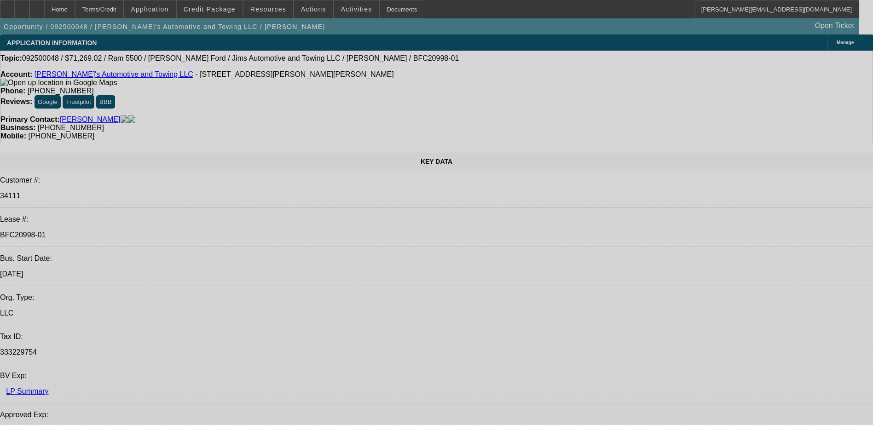
select select "0"
select select "0.1"
select select "0"
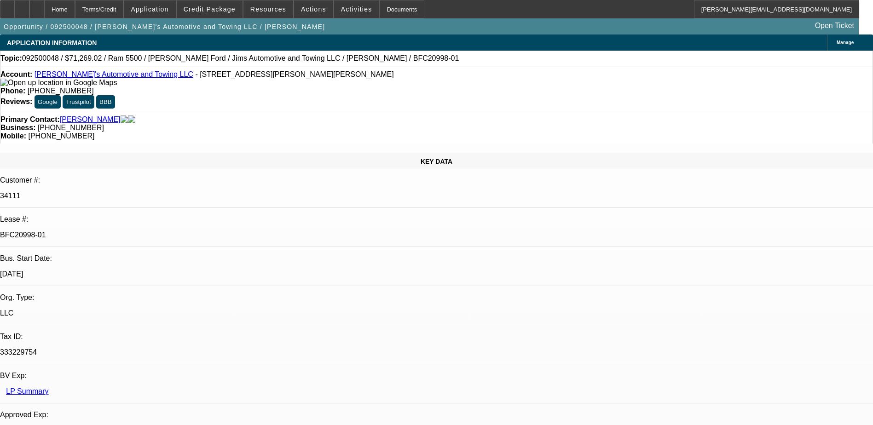
select select "0.1"
select select "0"
select select "0.1"
select select "0"
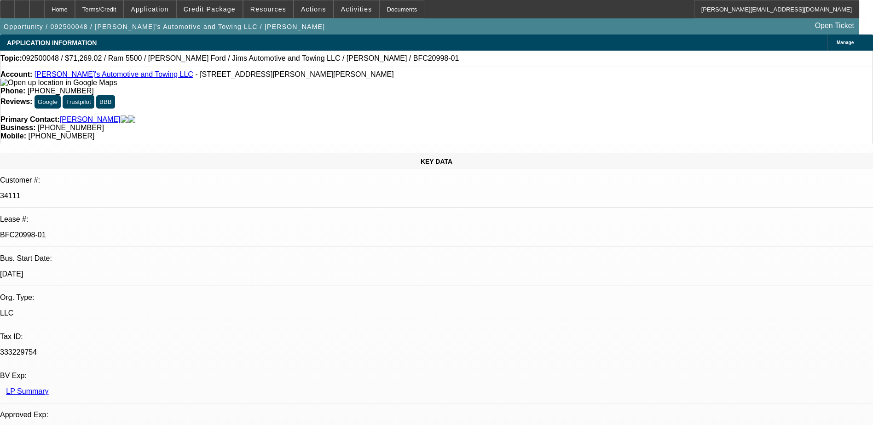
select select "0"
select select "0.1"
select select "1"
select select "3"
select select "4"
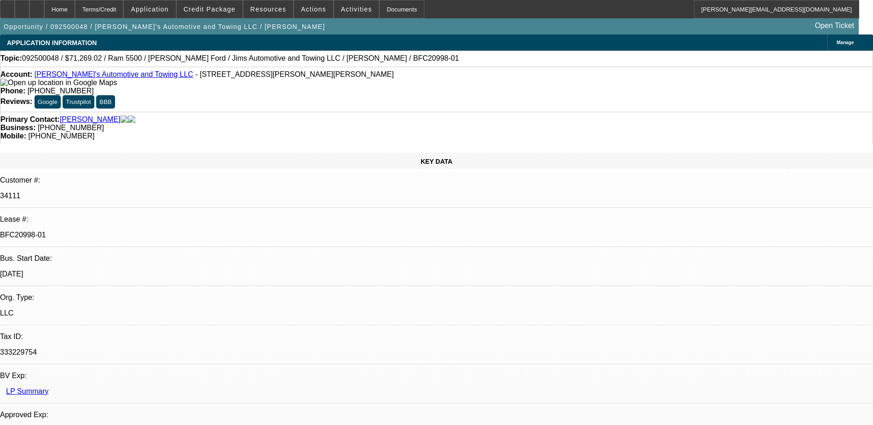
select select "1"
select select "3"
select select "4"
select select "1"
select select "3"
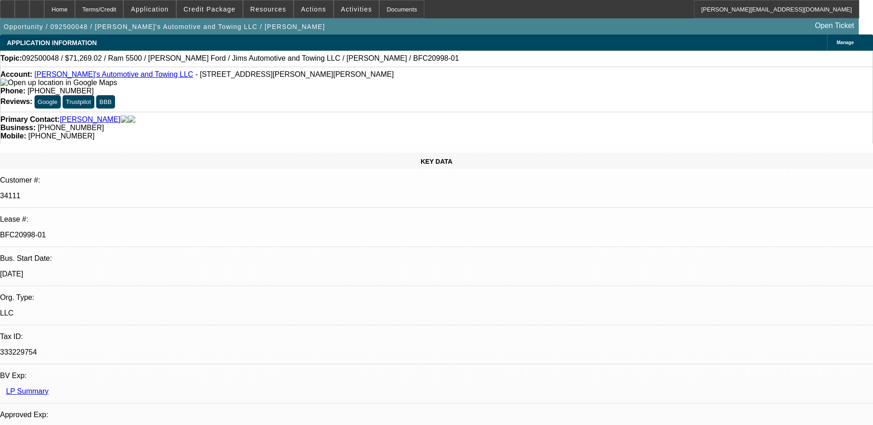
select select "4"
select select "1"
select select "4"
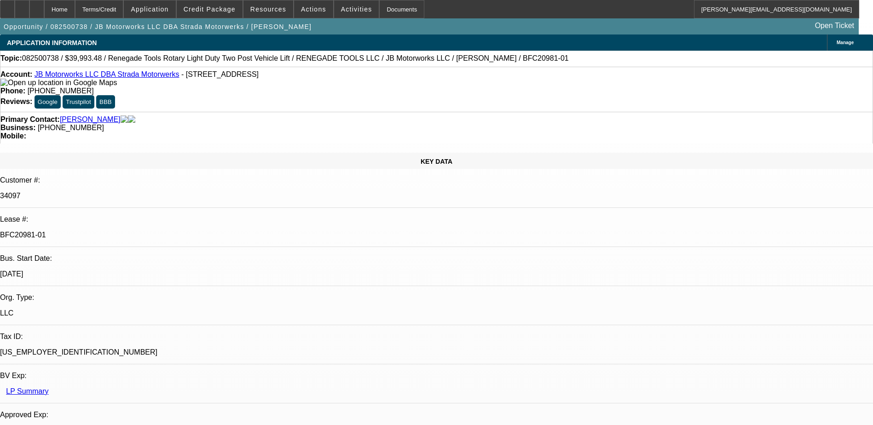
select select "0"
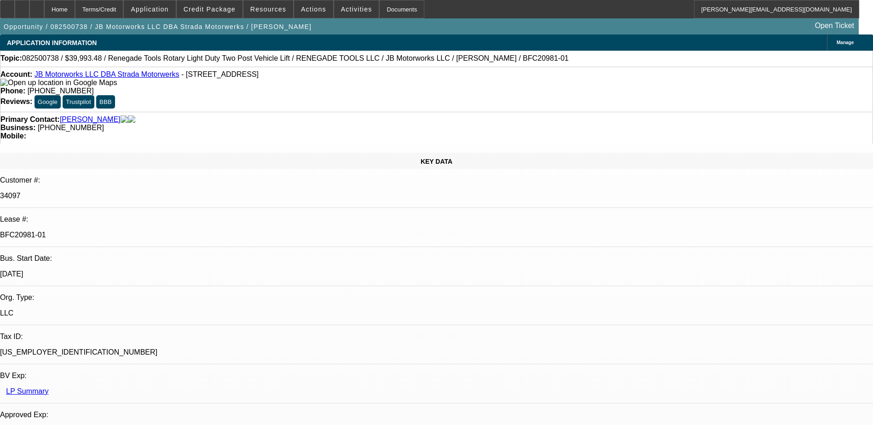
select select "0"
select select "0.1"
select select "1"
select select "3"
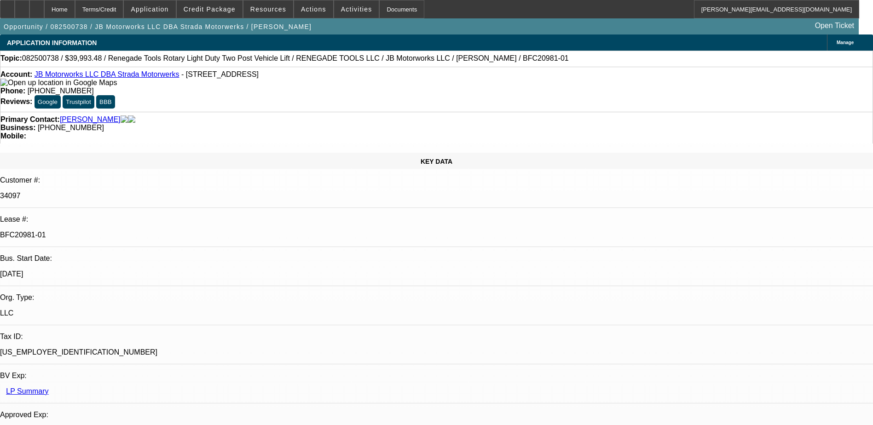
select select "6"
select select "1"
select select "3"
select select "6"
select select "1"
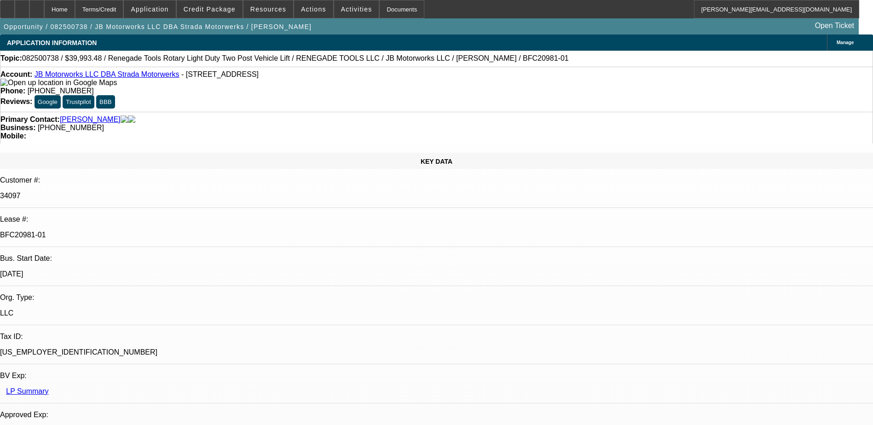
select select "3"
select select "6"
select select "1"
select select "3"
select select "4"
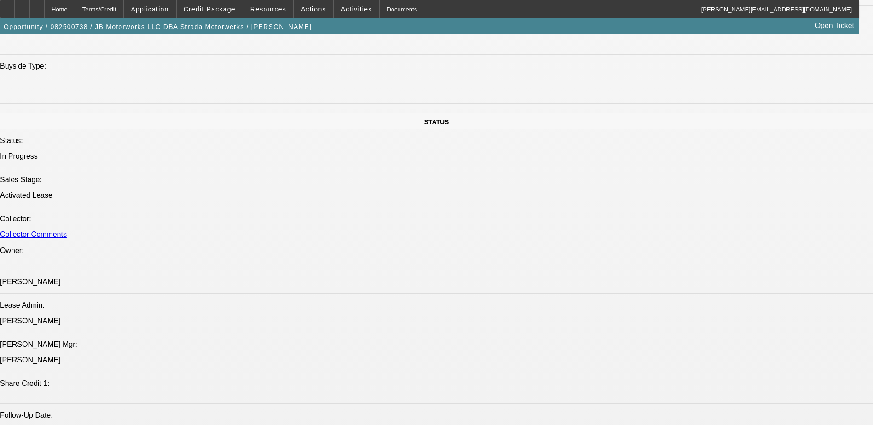
scroll to position [1012, 0]
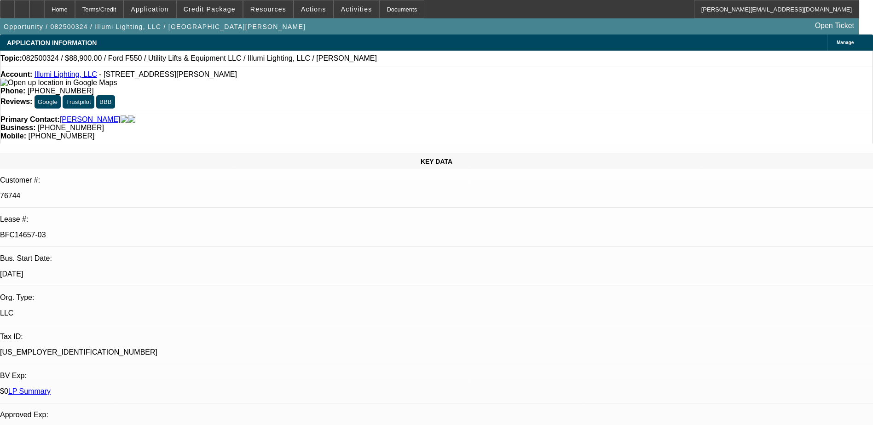
select select "0"
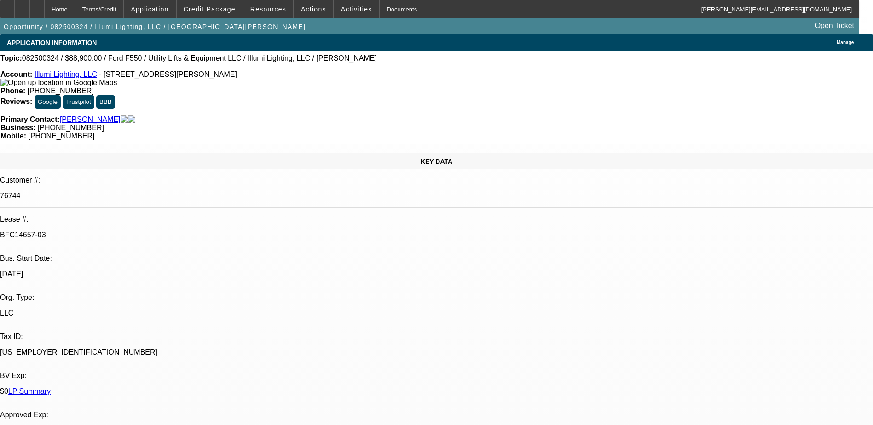
select select "0"
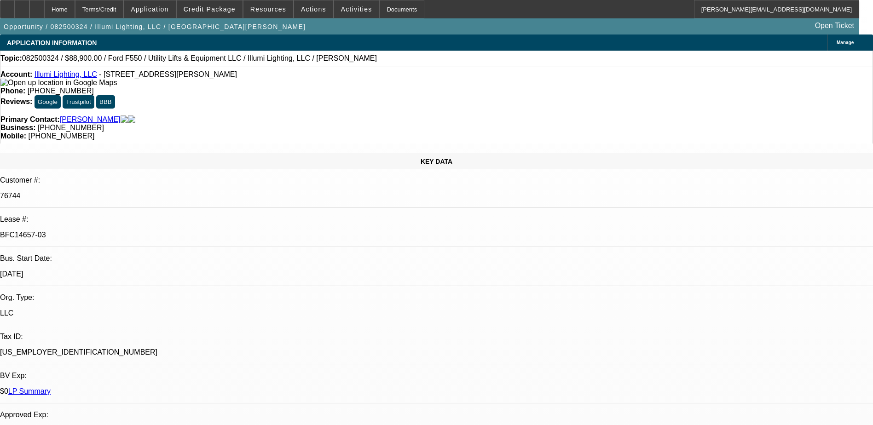
select select "0"
select select "1"
select select "3"
select select "6"
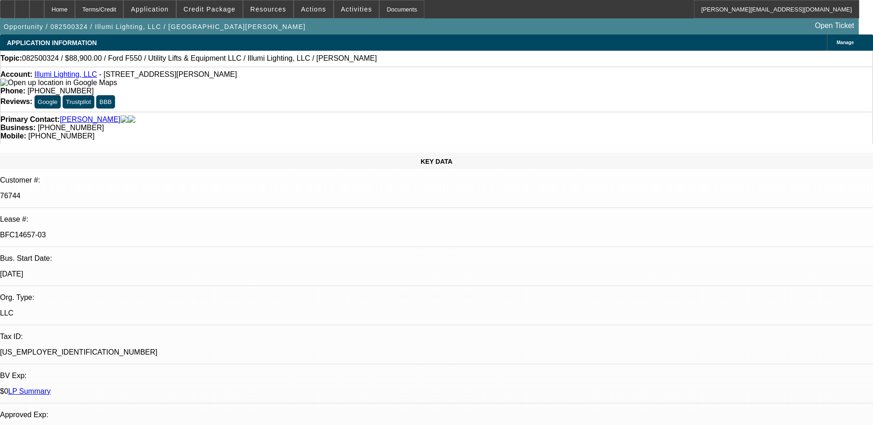
select select "1"
select select "3"
select select "6"
select select "1"
select select "3"
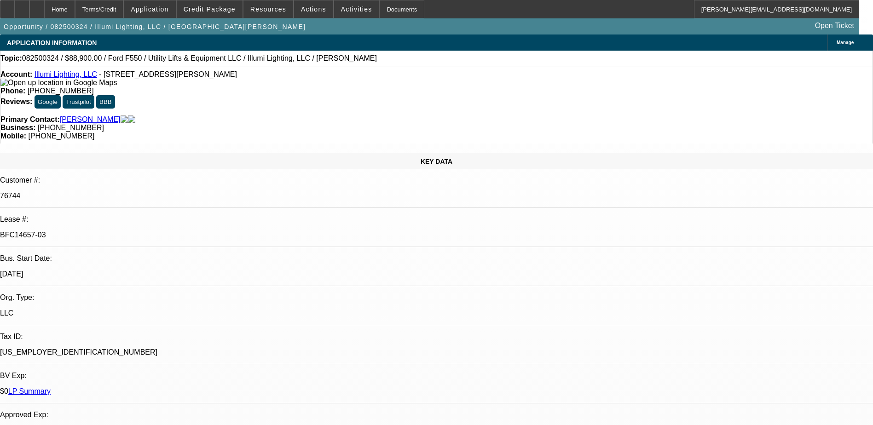
select select "6"
select select "1"
select select "3"
select select "6"
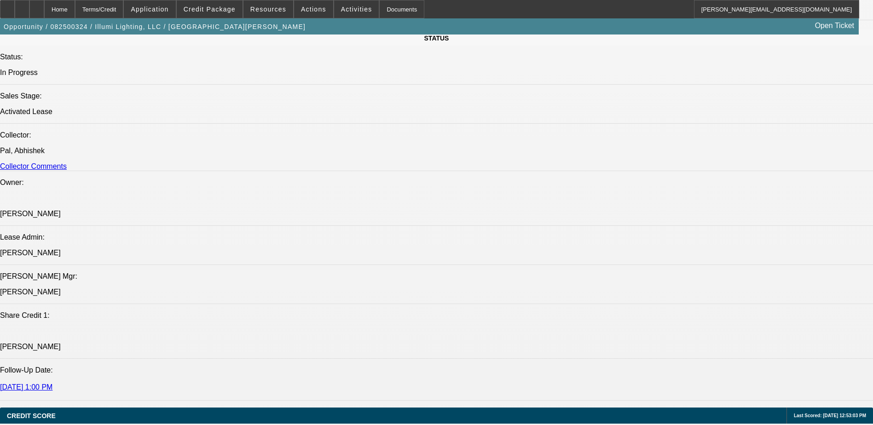
scroll to position [1058, 0]
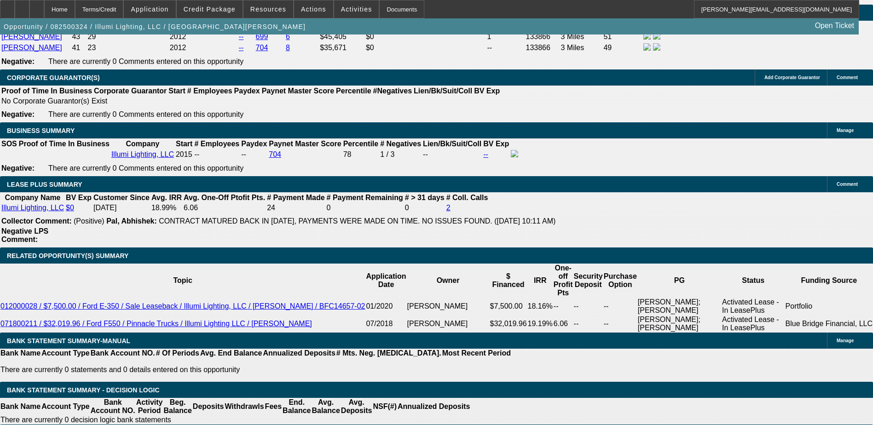
scroll to position [1380, 0]
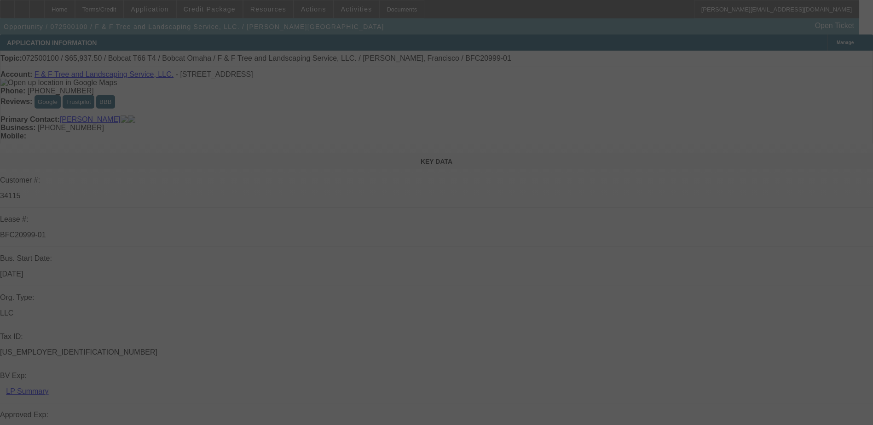
select select "0"
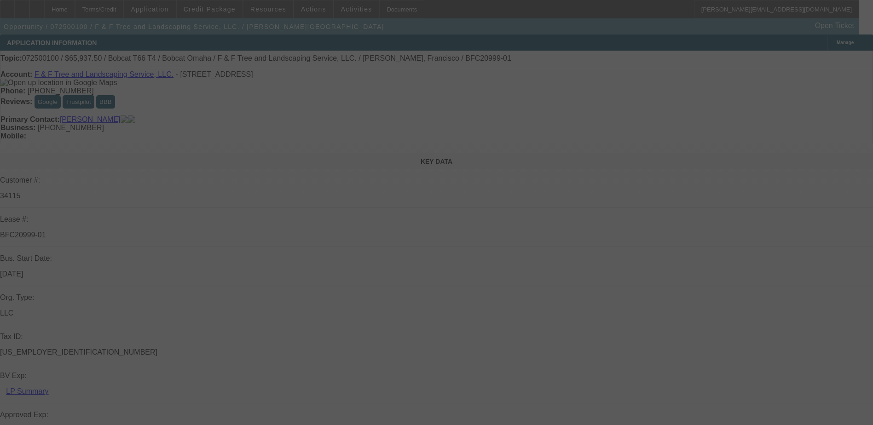
select select "0"
select select "0.1"
select select "0"
select select "0.1"
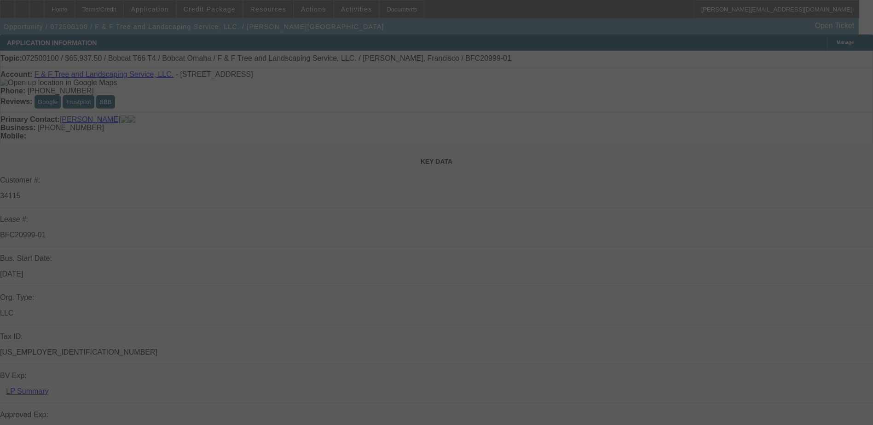
select select "0"
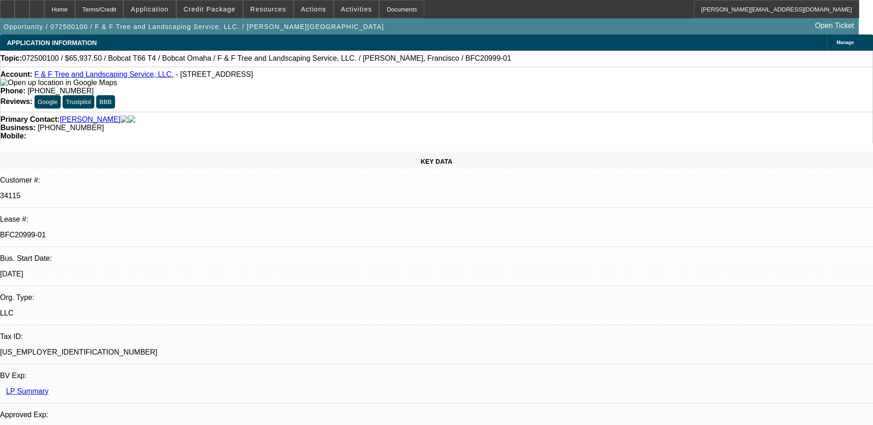
select select "1"
select select "3"
select select "6"
select select "1"
select select "3"
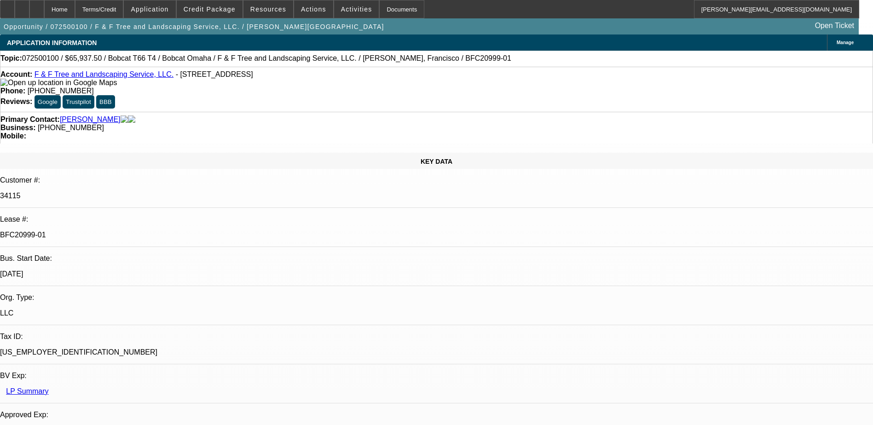
select select "6"
select select "1"
select select "2"
select select "6"
select select "1"
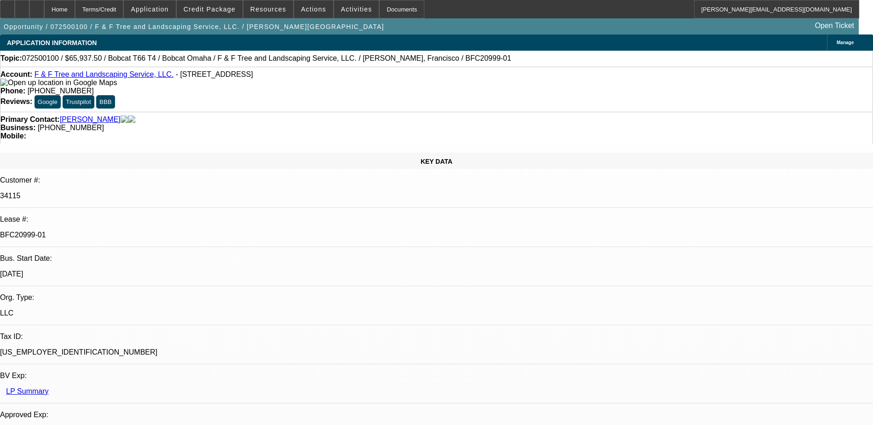
select select "2"
select select "6"
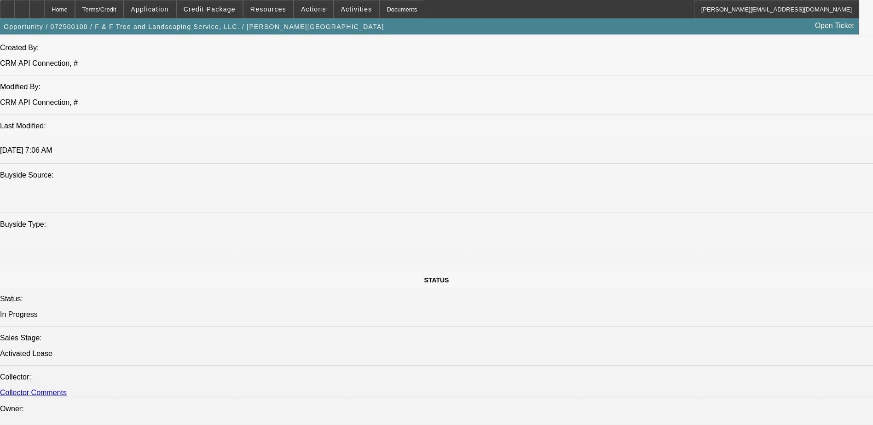
scroll to position [828, 0]
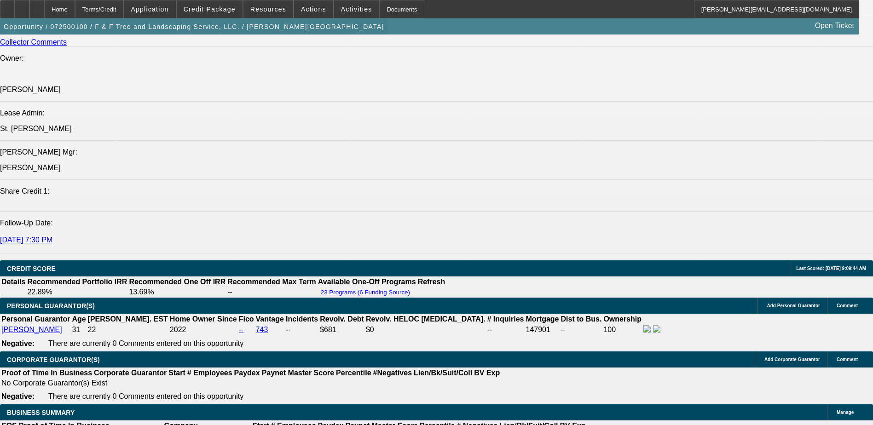
scroll to position [1176, 0]
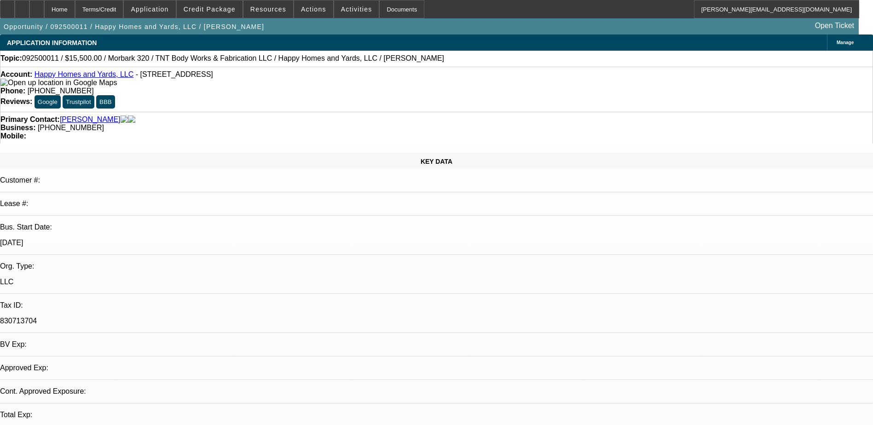
select select "0"
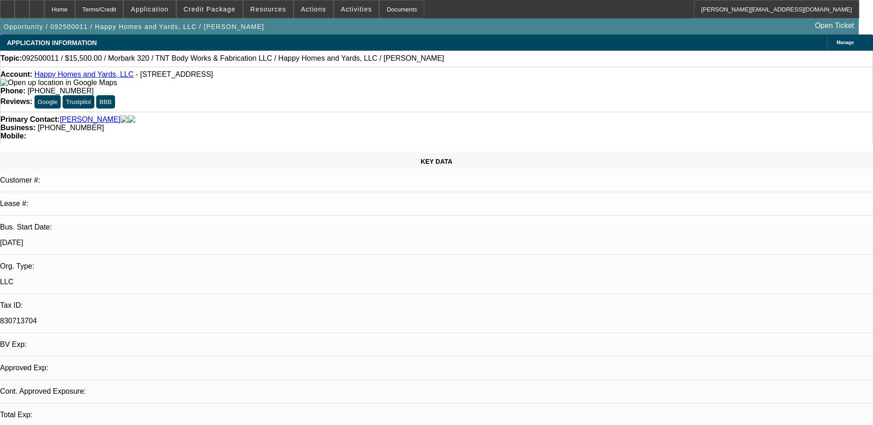
select select "0"
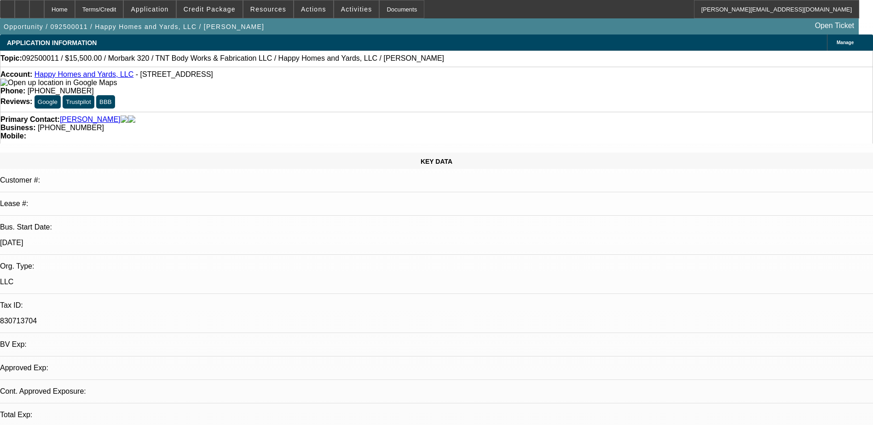
select select "0"
select select "1"
select select "3"
select select "6"
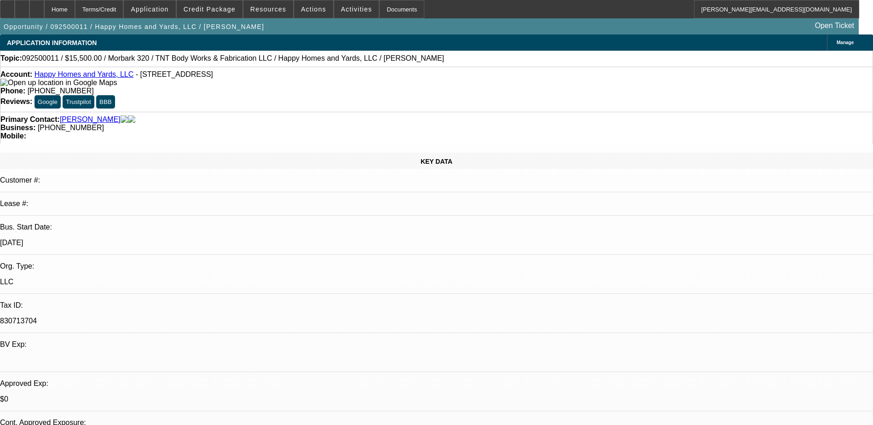
select select "1"
select select "3"
select select "6"
select select "1"
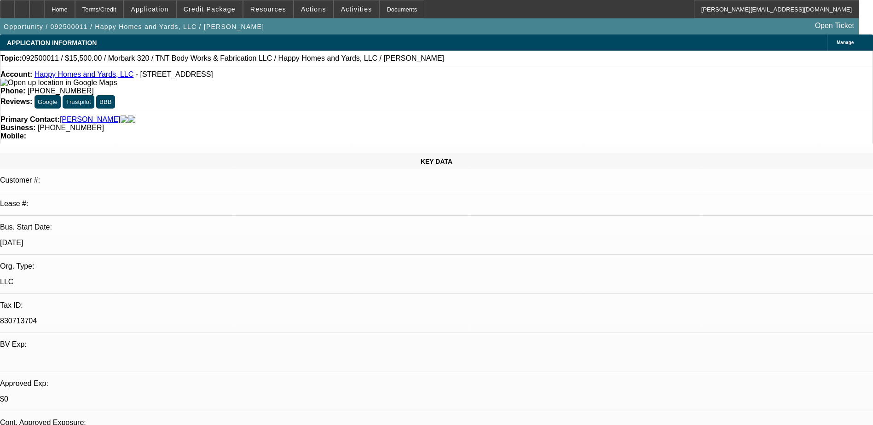
select select "6"
select select "1"
select select "6"
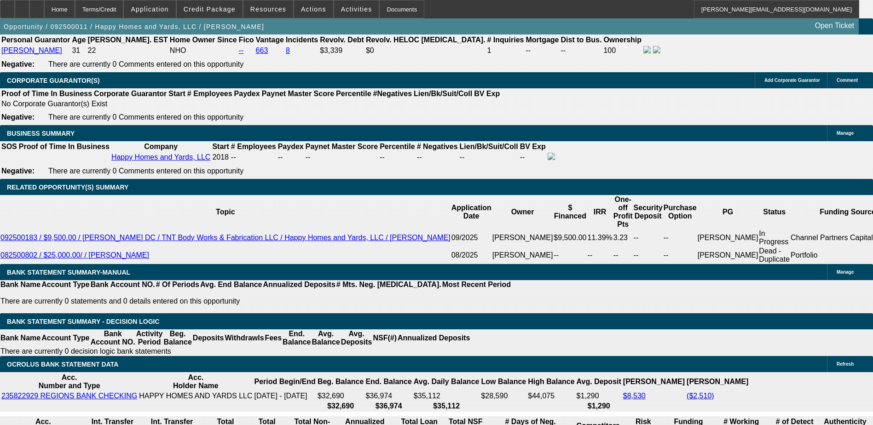
scroll to position [1412, 0]
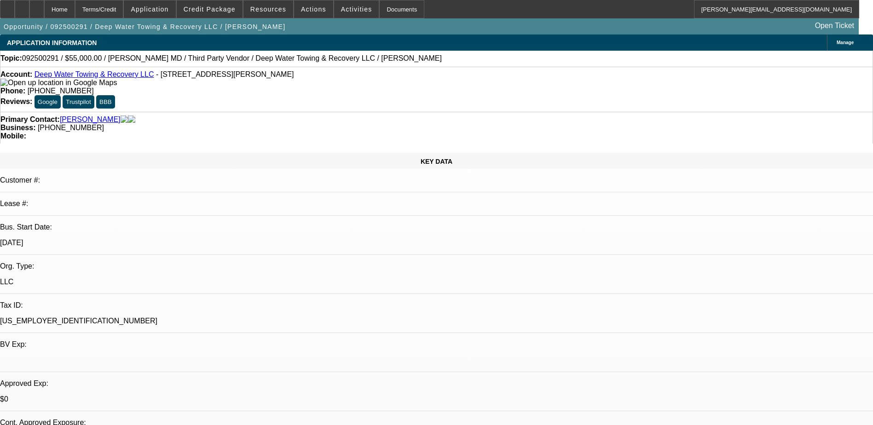
select select "0"
select select "0.1"
select select "0"
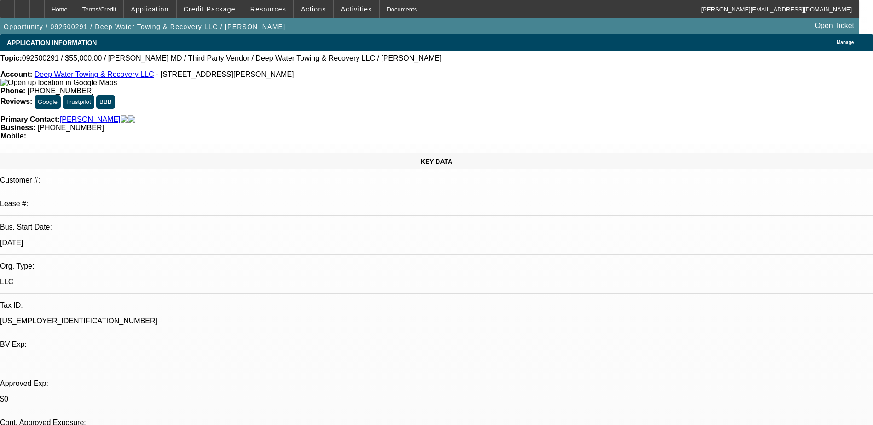
select select "0.1"
select select "0"
select select "0.1"
select select "0"
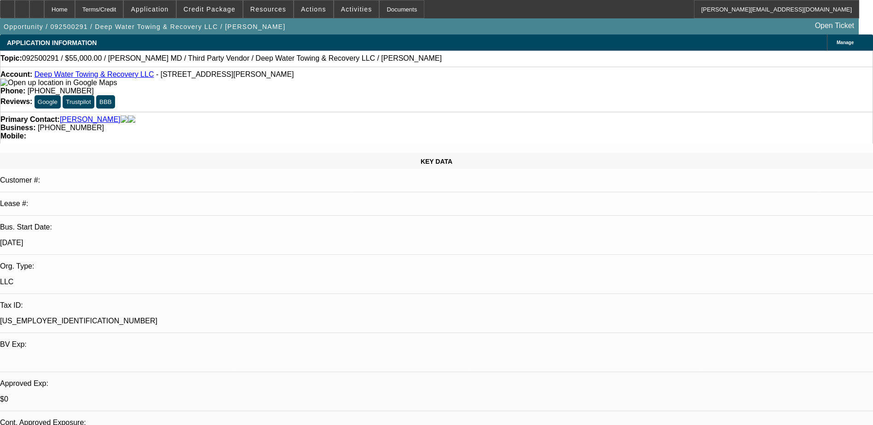
select select "0"
select select "0.1"
select select "1"
select select "2"
select select "4"
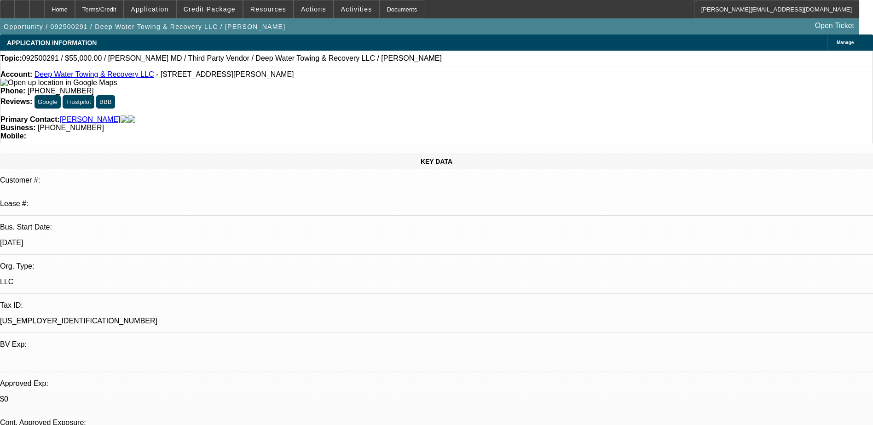
select select "1"
select select "2"
select select "4"
select select "1"
select select "2"
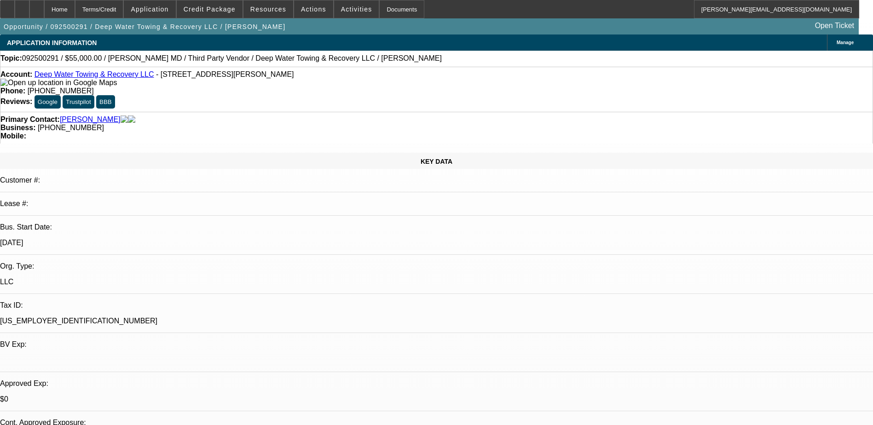
select select "4"
select select "1"
select select "2"
select select "4"
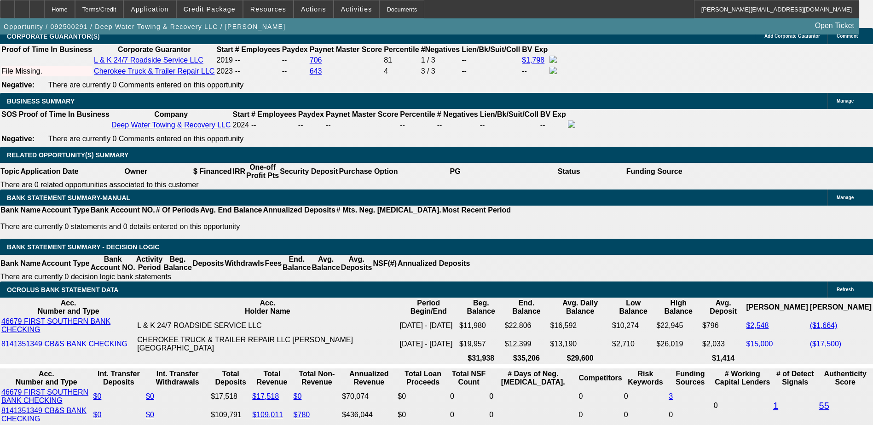
scroll to position [1348, 0]
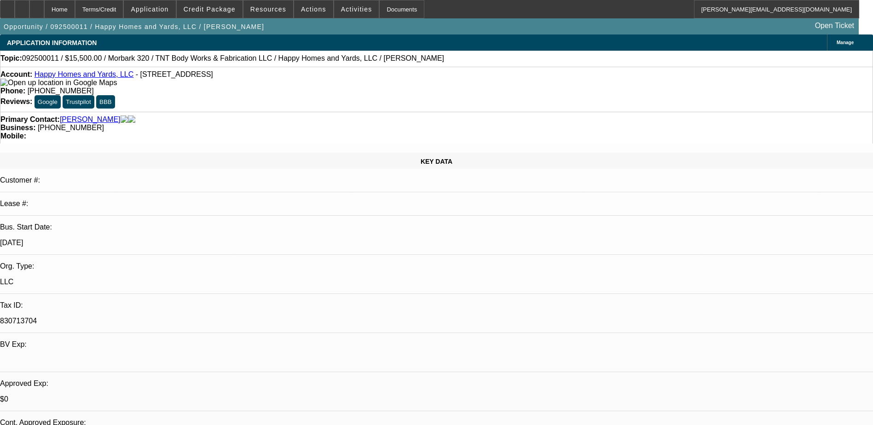
select select "0"
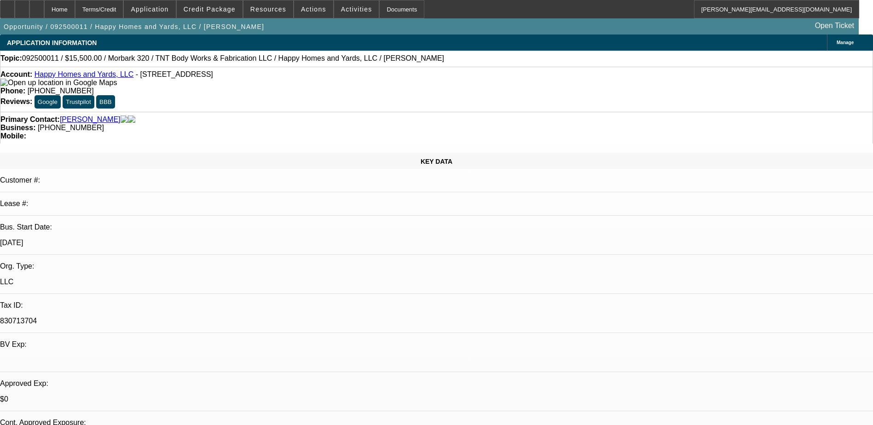
select select "0"
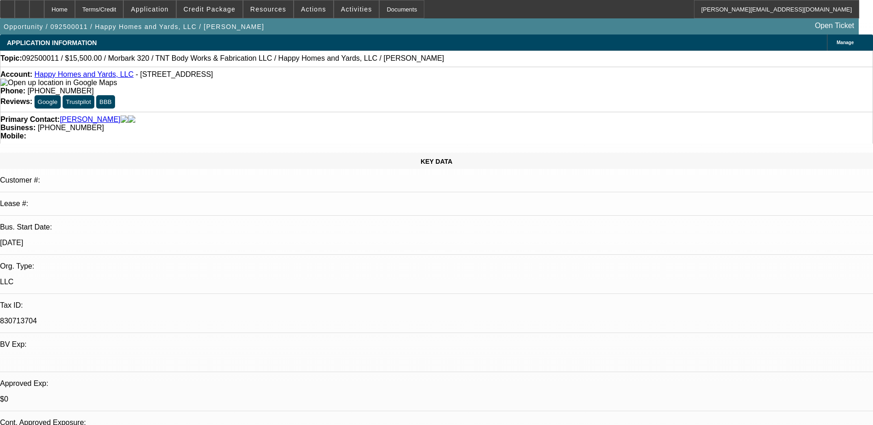
select select "0"
select select "1"
select select "3"
select select "6"
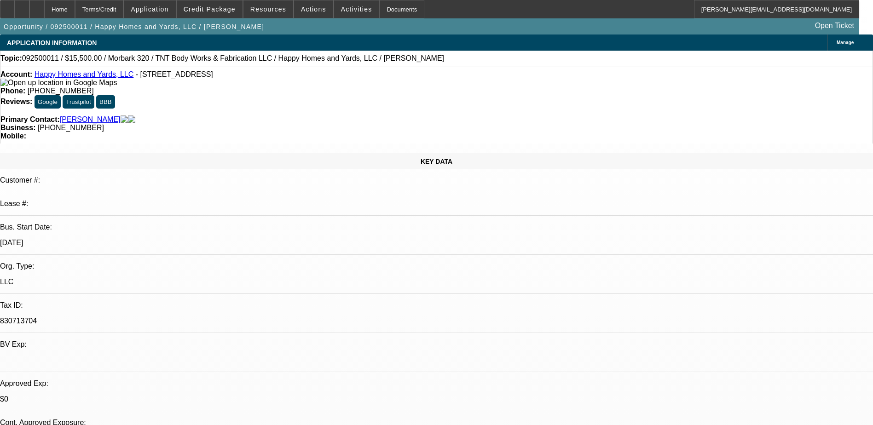
select select "1"
select select "3"
select select "6"
select select "1"
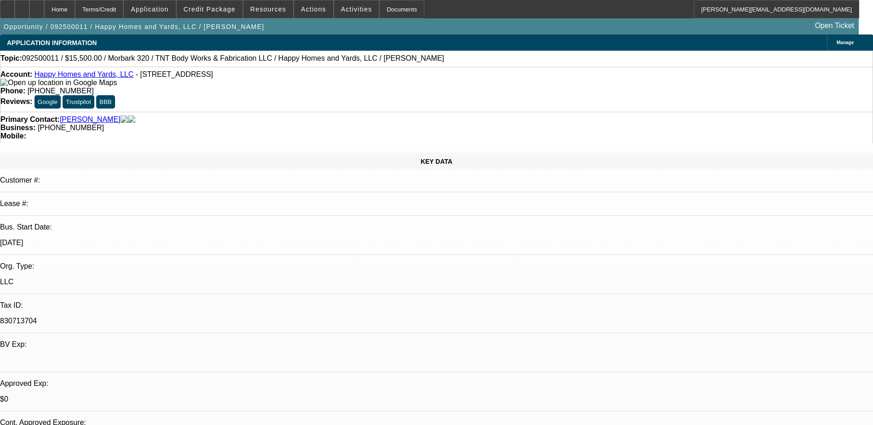
select select "6"
select select "1"
select select "6"
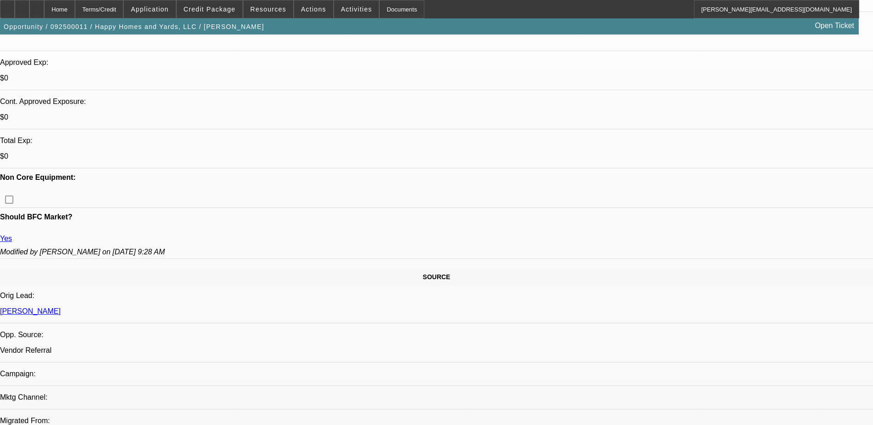
scroll to position [322, 0]
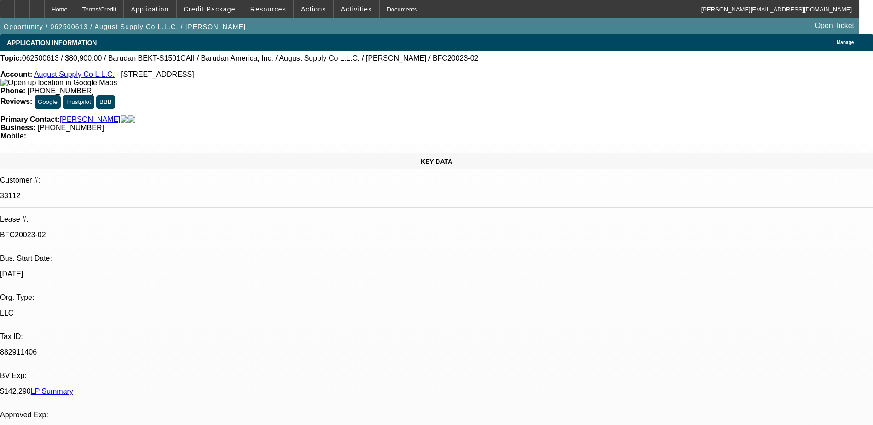
select select "0"
select select "2"
select select "0.1"
select select "0"
select select "2"
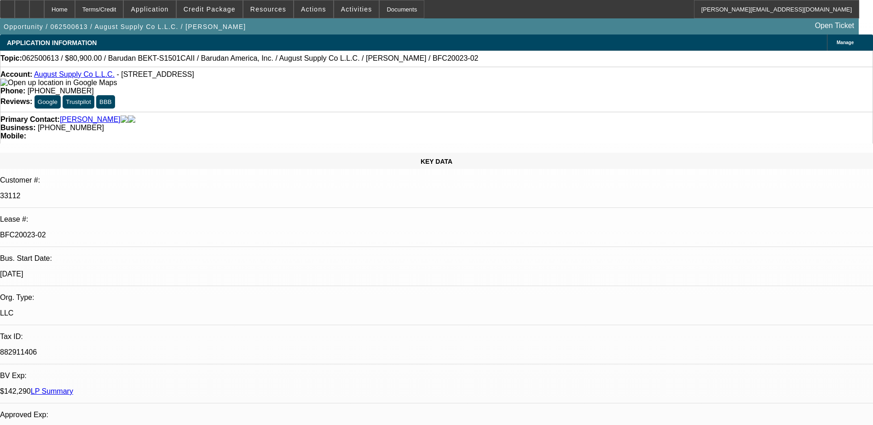
select select "0.1"
select select "0"
select select "2"
select select "0.1"
select select "0"
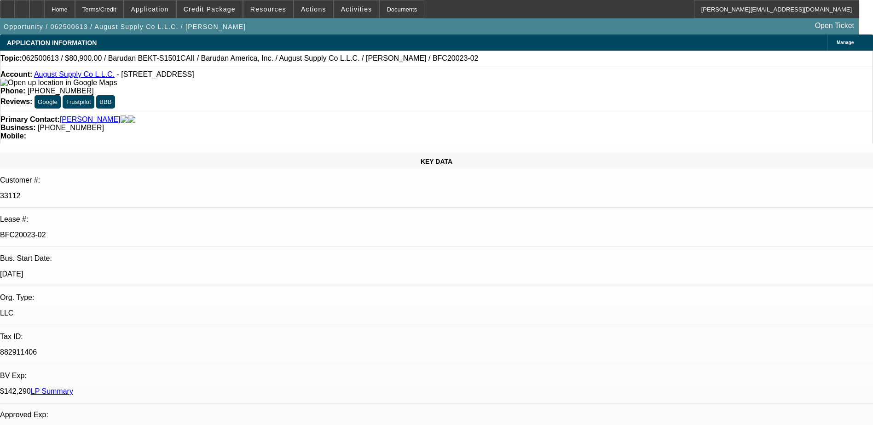
select select "2"
select select "0.1"
select select "1"
select select "2"
select select "4"
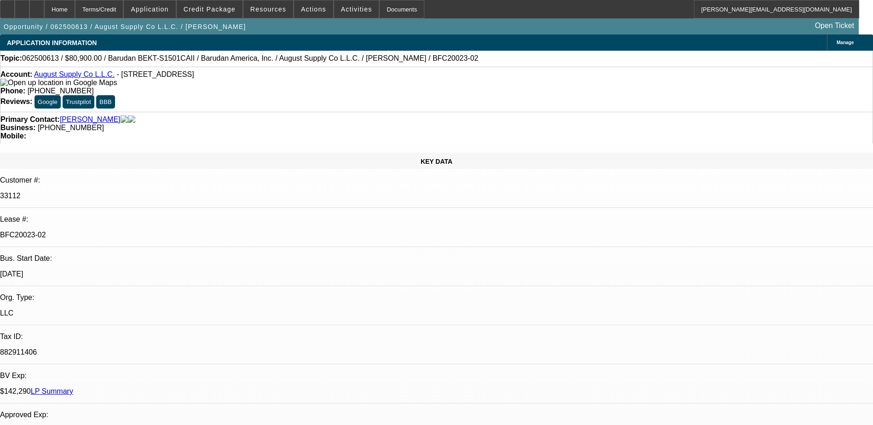
select select "1"
select select "2"
select select "4"
select select "1"
select select "2"
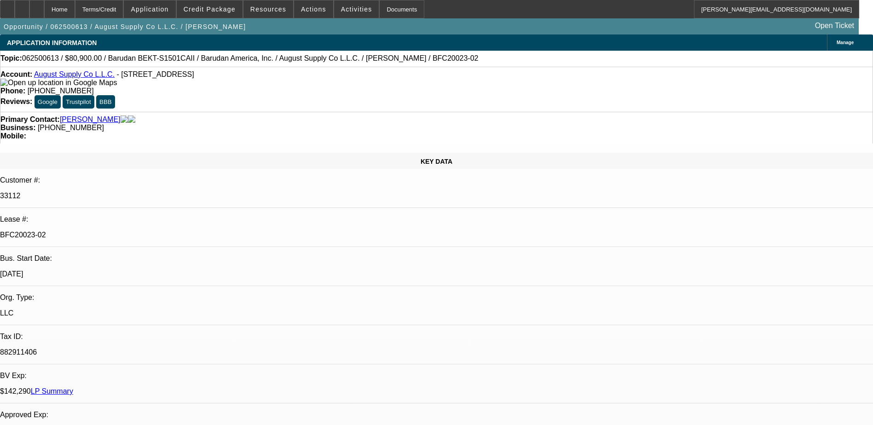
select select "4"
select select "1"
select select "2"
select select "4"
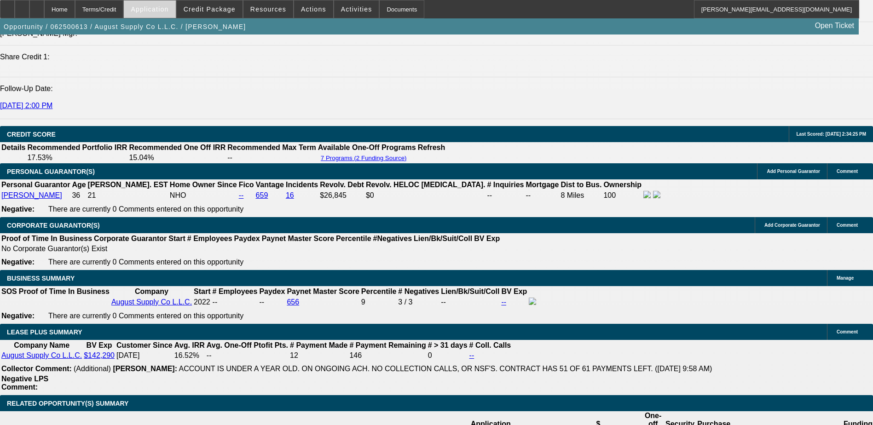
scroll to position [1272, 0]
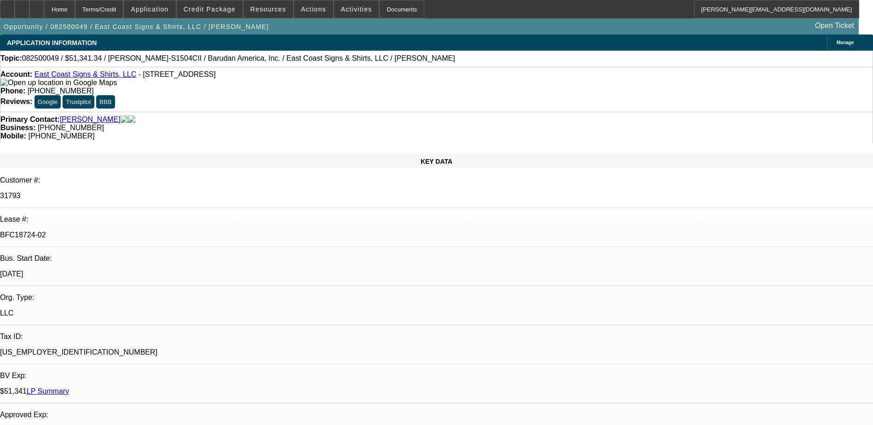
select select "0"
select select "2"
select select "0"
select select "2"
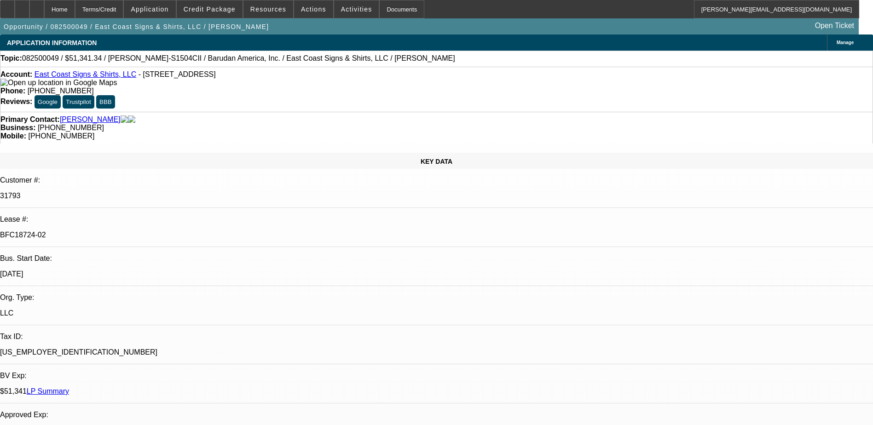
select select "0.1"
select select "0"
select select "0.1"
select select "1"
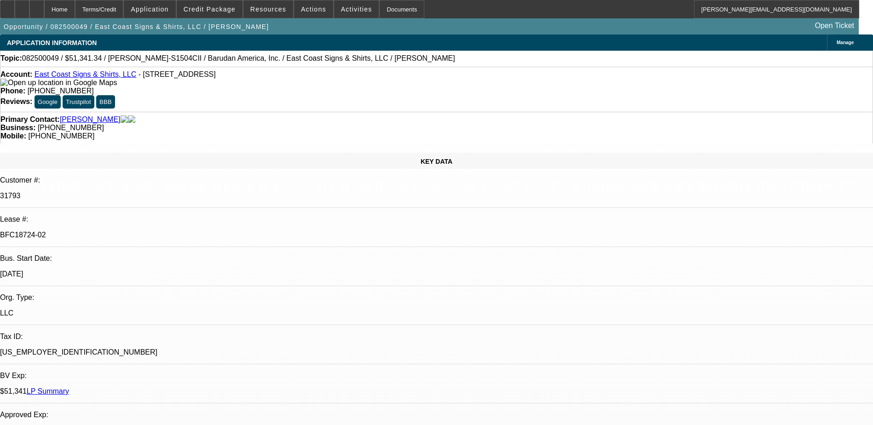
select select "2"
select select "6"
select select "1"
select select "2"
select select "4"
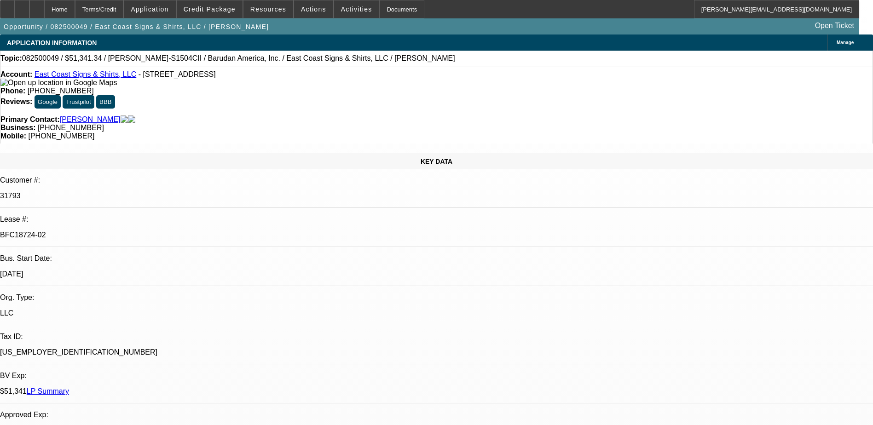
select select "1"
select select "2"
select select "4"
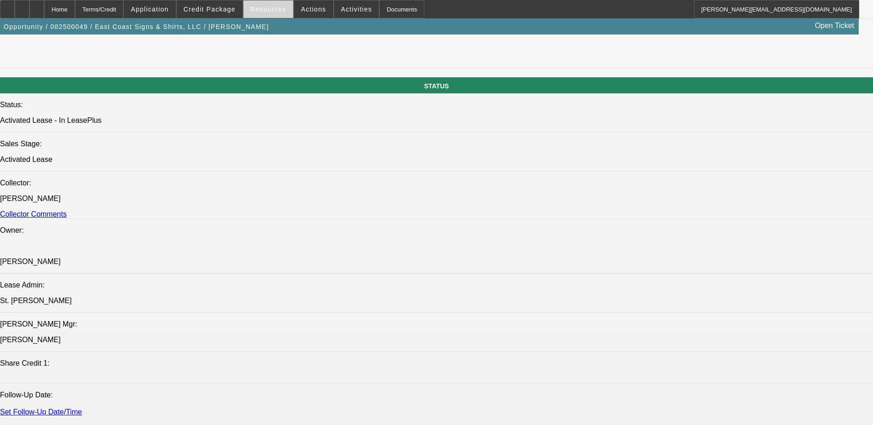
scroll to position [782, 0]
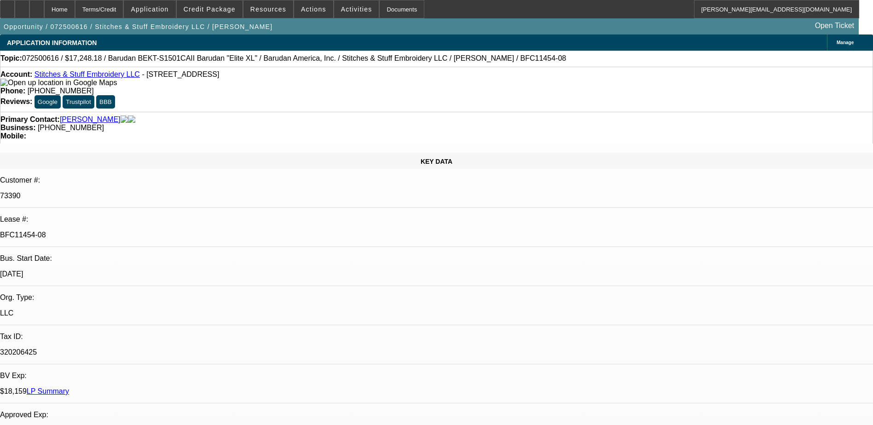
select select "0"
select select "2"
select select "0.1"
select select "0"
select select "2"
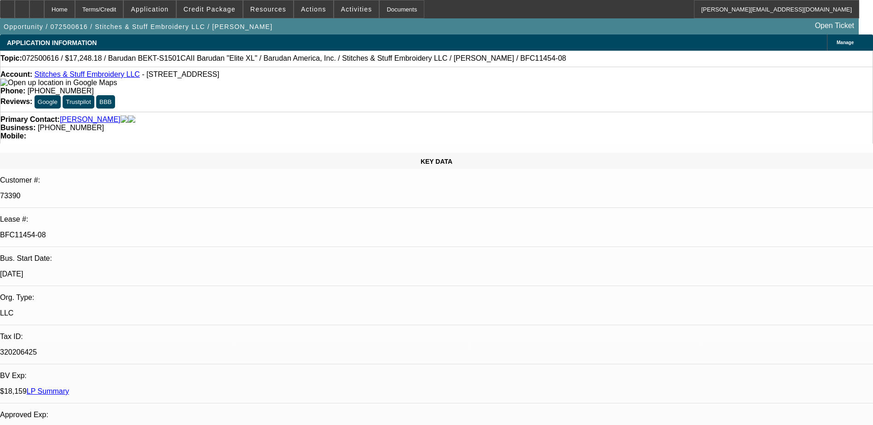
select select "0.1"
select select "0"
select select "2"
select select "0.1"
select select "1"
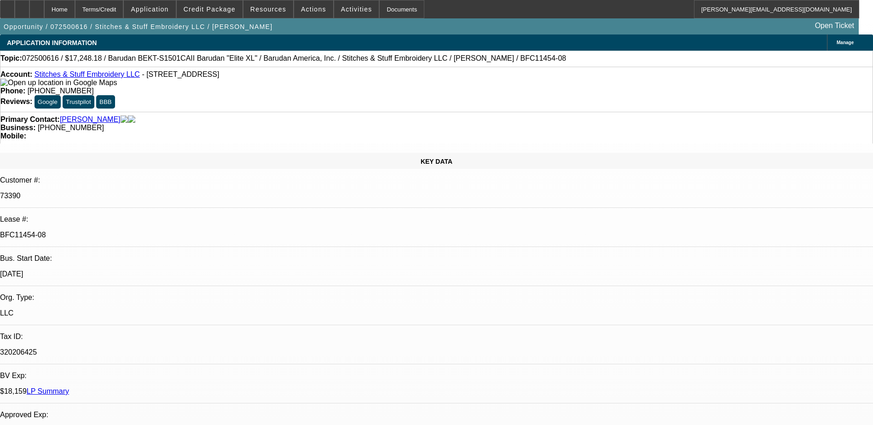
select select "2"
select select "4"
select select "1"
select select "2"
select select "4"
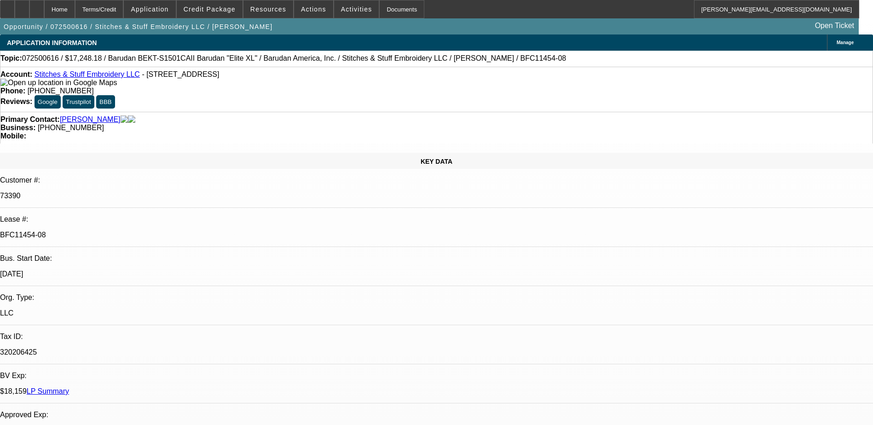
select select "1"
select select "2"
select select "4"
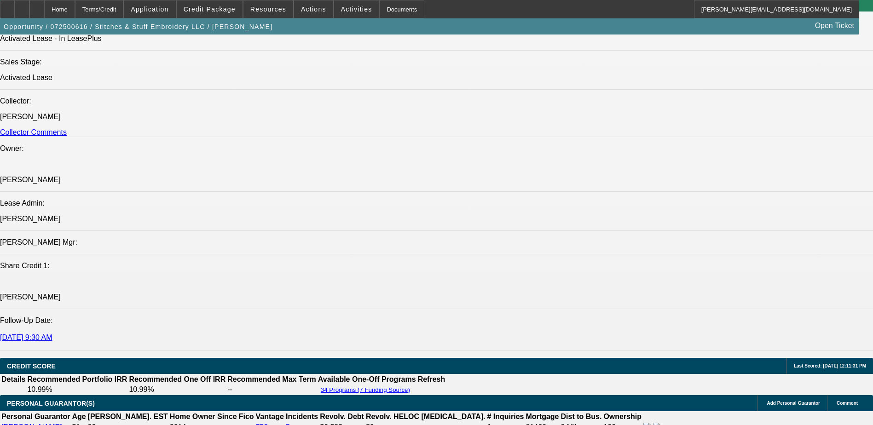
scroll to position [1012, 0]
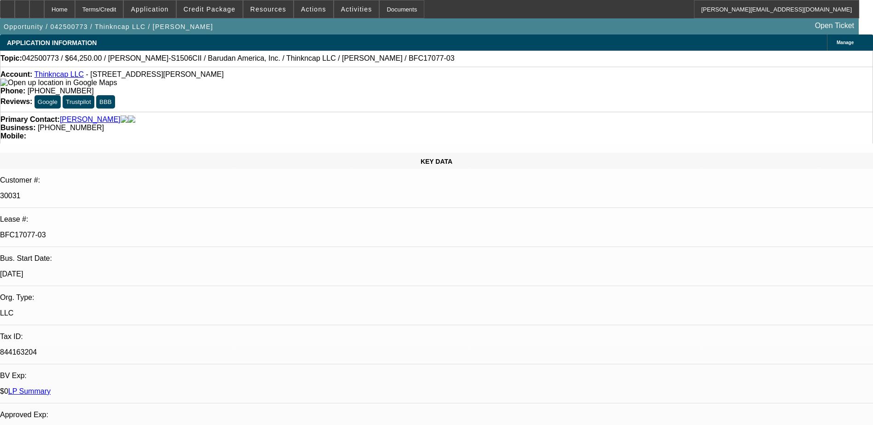
select select "0"
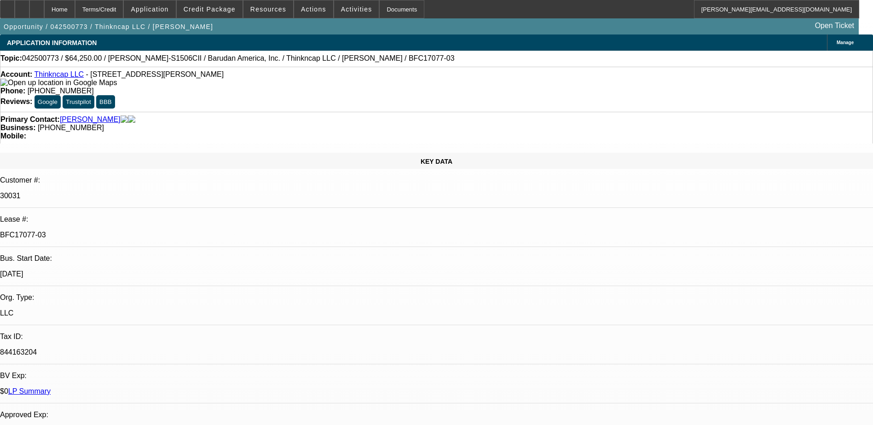
select select "0"
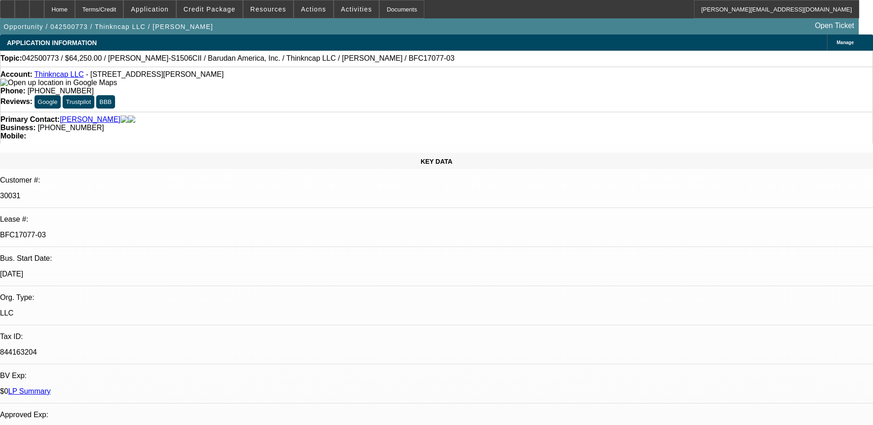
select select "0"
select select "1"
select select "2"
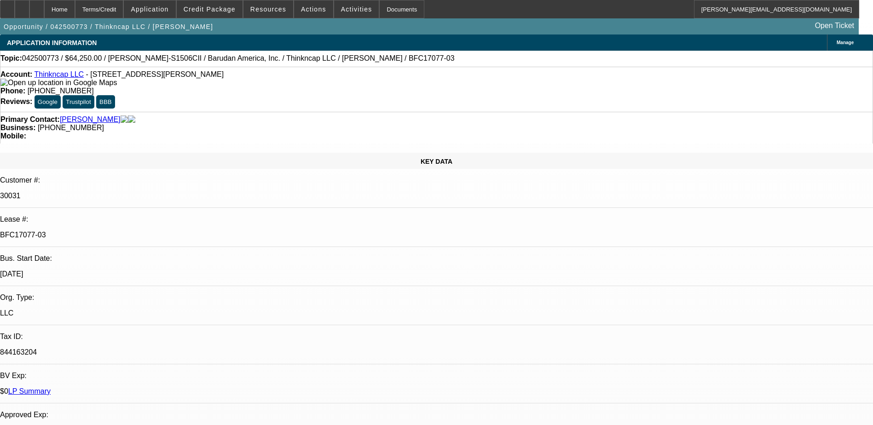
select select "1"
select select "2"
select select "1"
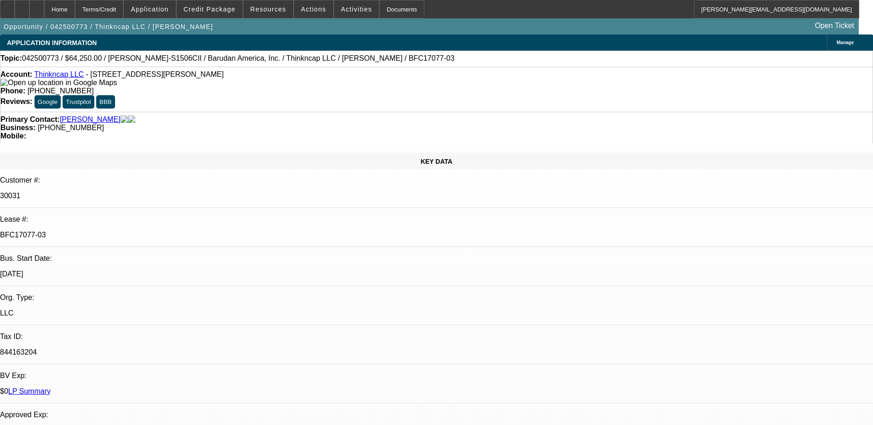
select select "2"
select select "1"
select select "2"
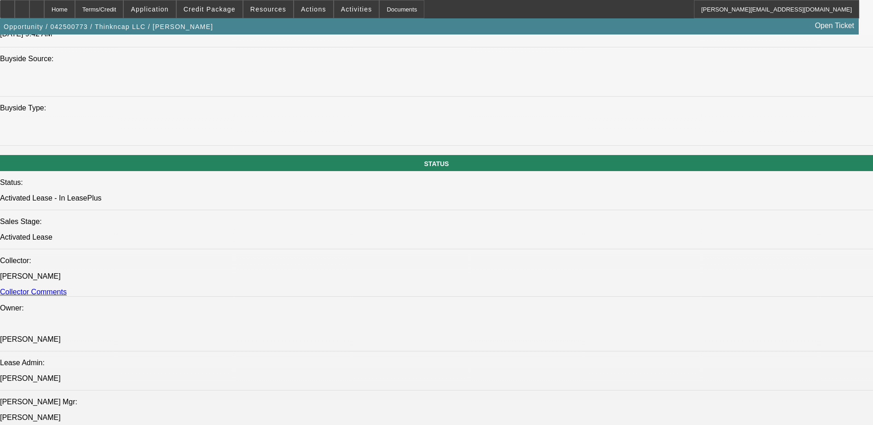
scroll to position [1058, 0]
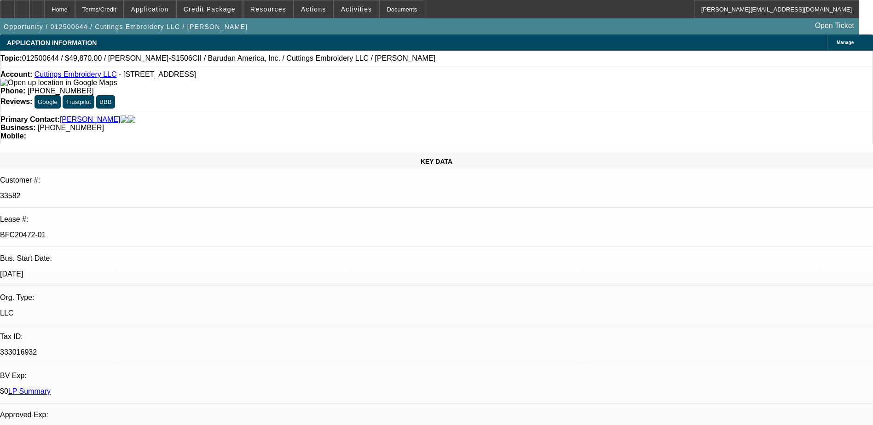
select select "0"
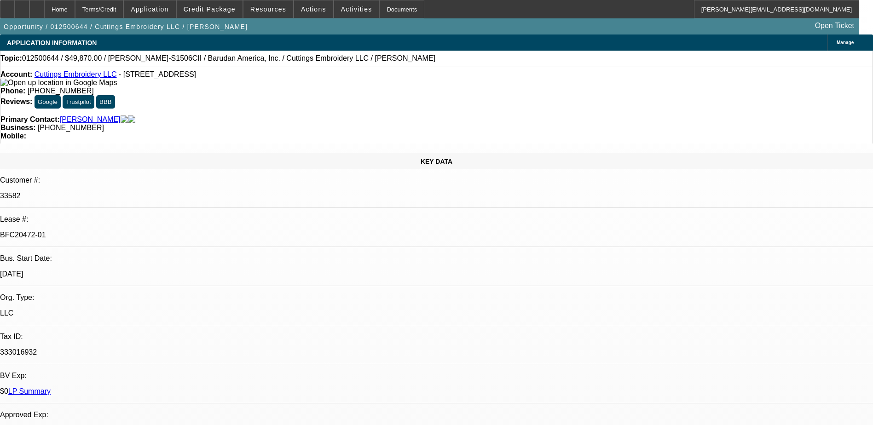
select select "0"
select select "0.1"
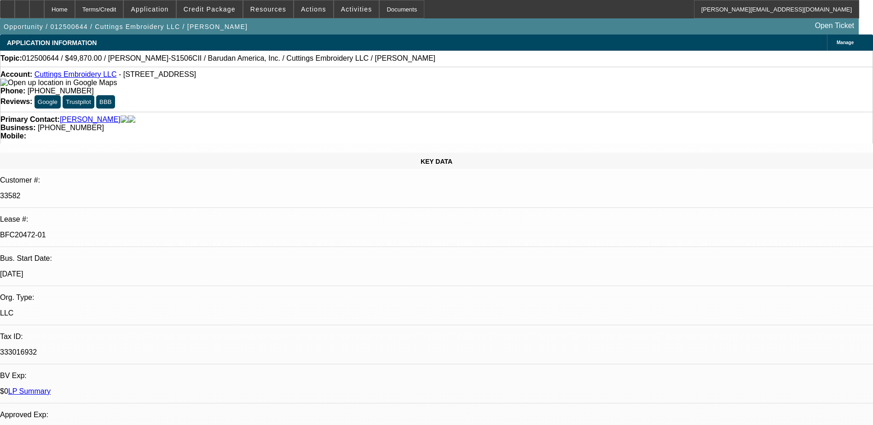
select select "2"
select select "0.1"
select select "1"
select select "2"
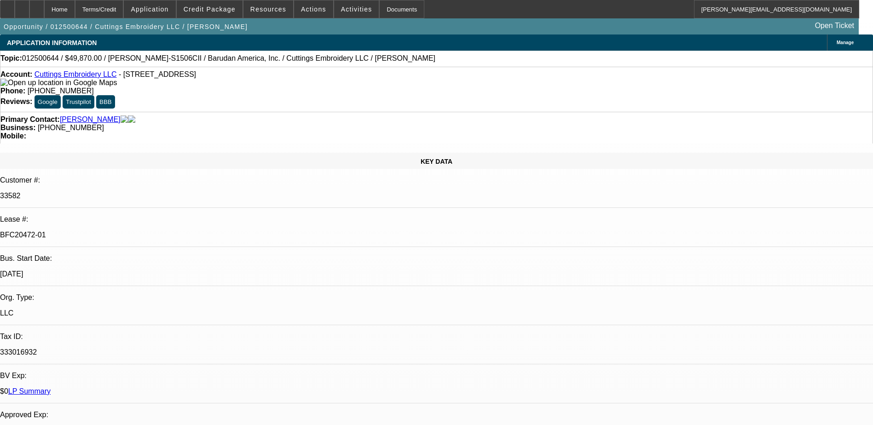
select select "1"
select select "2"
select select "1"
select select "2"
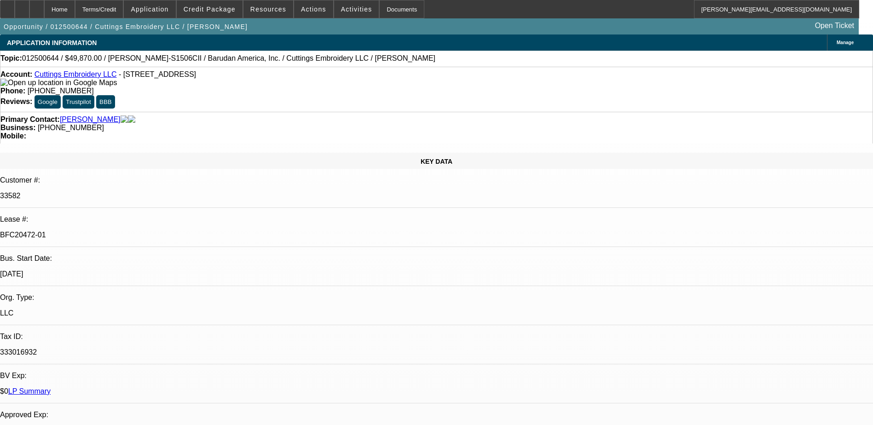
select select "2"
select select "1"
select select "2"
select select "4"
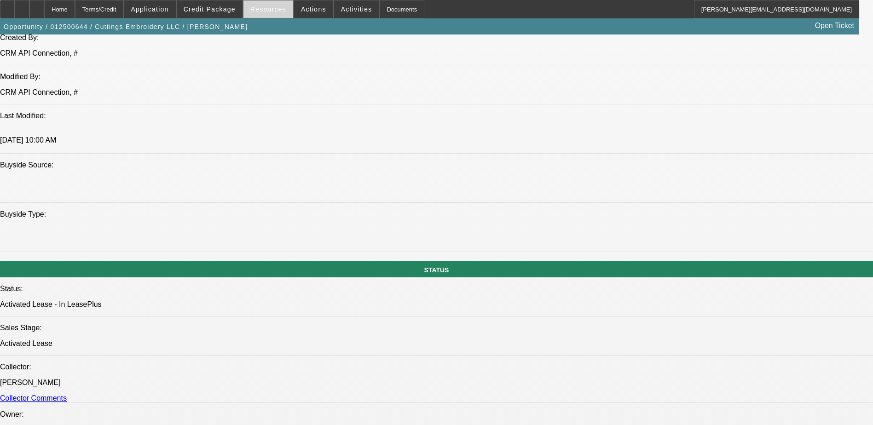
scroll to position [782, 0]
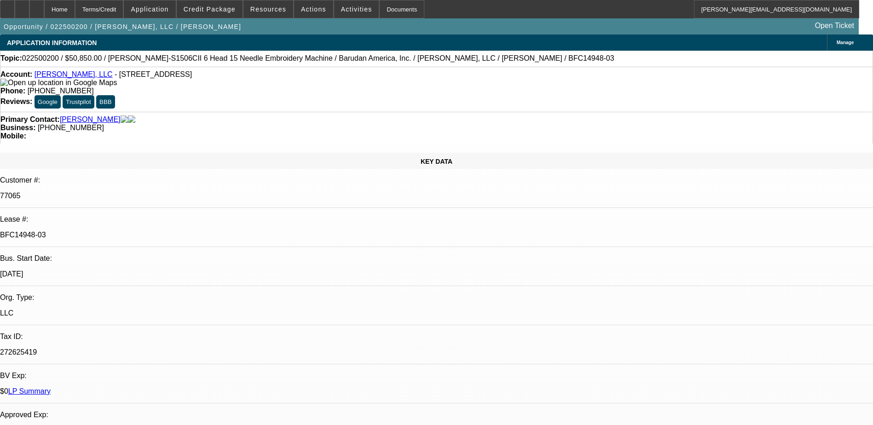
select select "0"
select select "2"
select select "0"
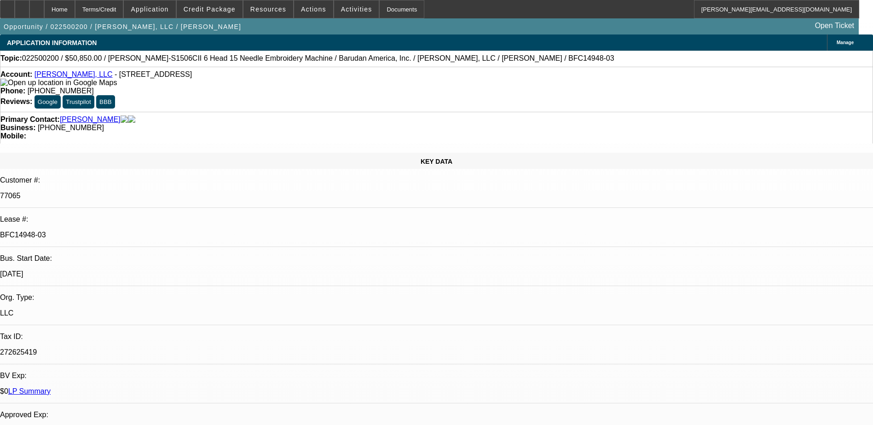
select select "0"
select select "2"
select select "0"
select select "2"
select select "0"
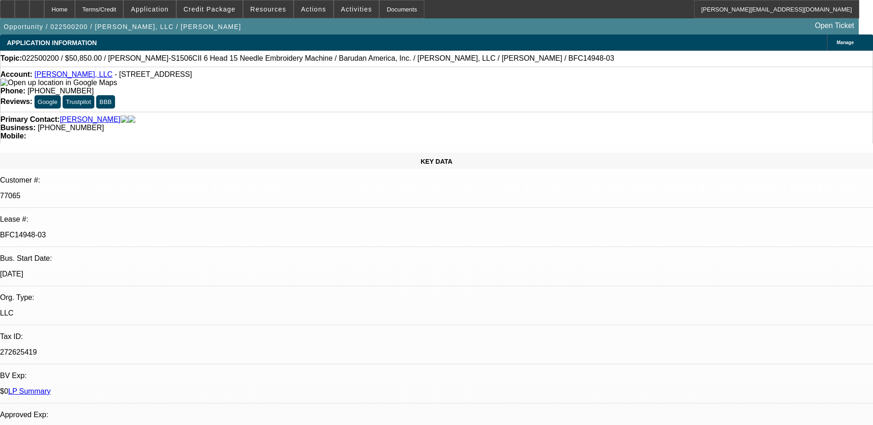
select select "0"
select select "2"
select select "0"
select select "2"
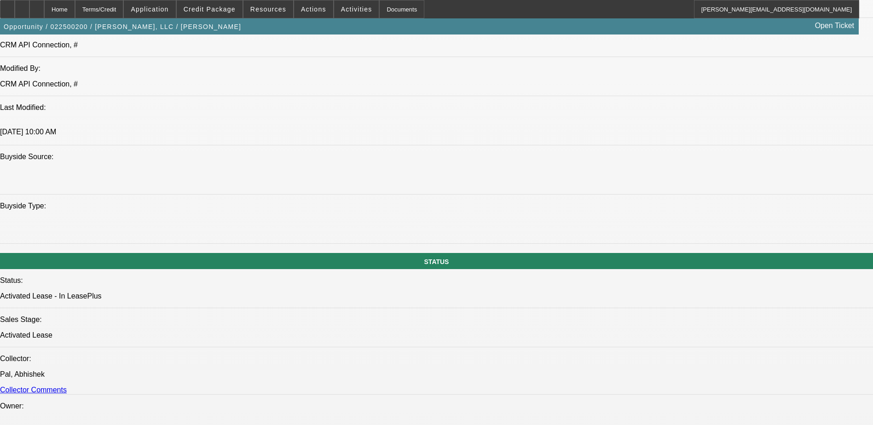
scroll to position [690, 0]
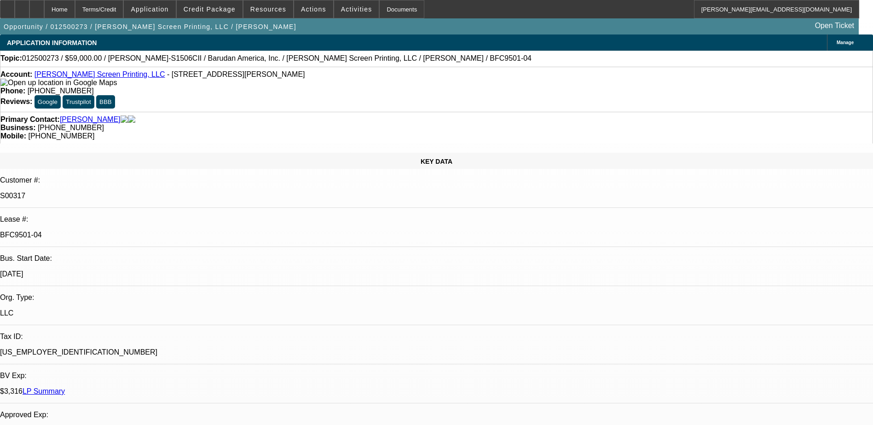
select select "0"
select select "2"
select select "0.1"
select select "0"
select select "2"
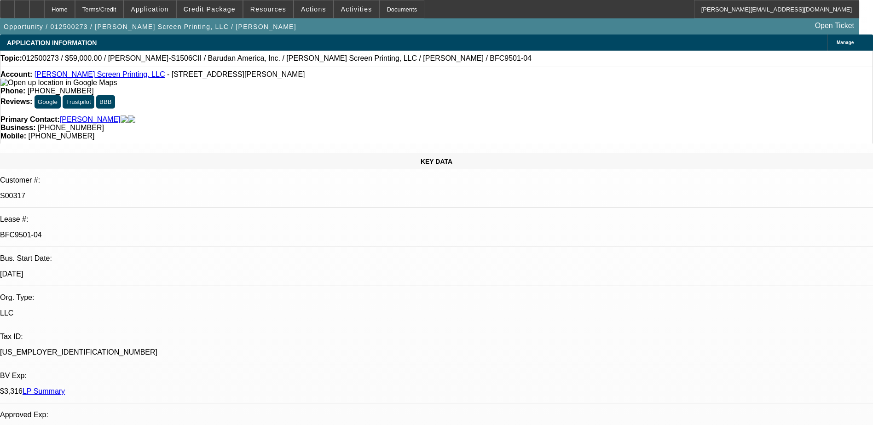
select select "0.1"
select select "0"
select select "2"
select select "0.1"
select select "0"
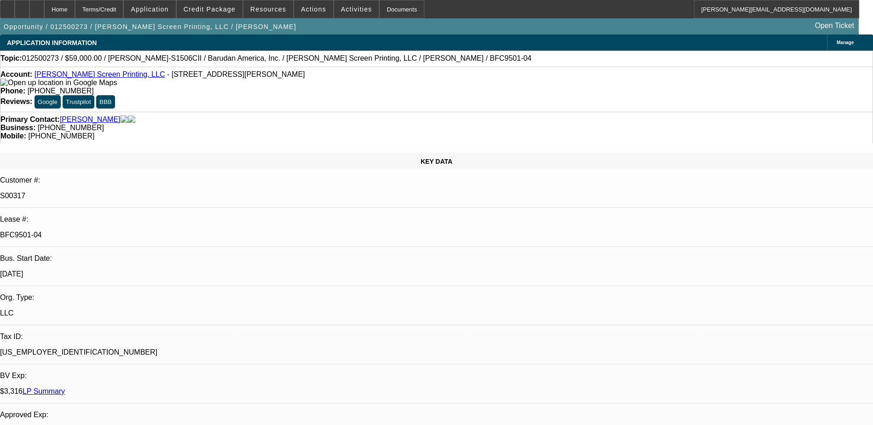
select select "2"
select select "0.1"
select select "1"
select select "2"
select select "4"
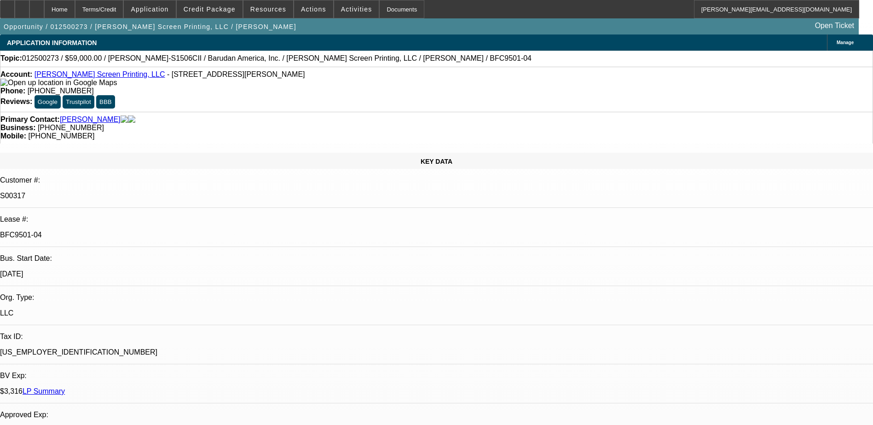
select select "1"
select select "2"
select select "4"
select select "1"
select select "2"
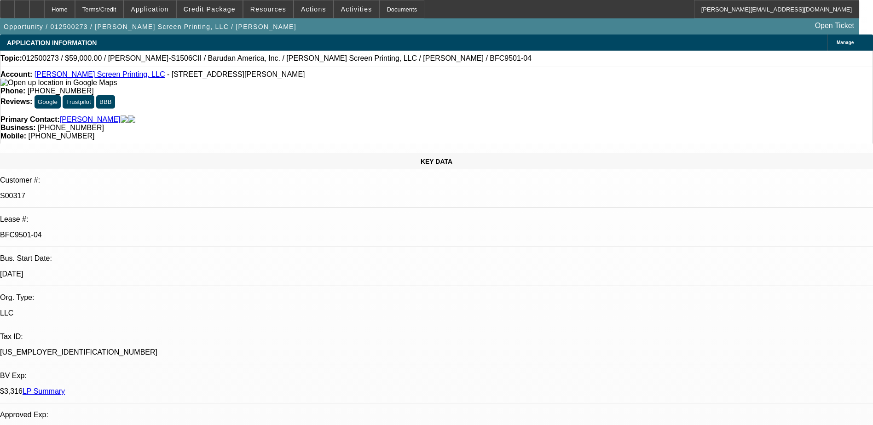
select select "4"
select select "1"
select select "2"
select select "4"
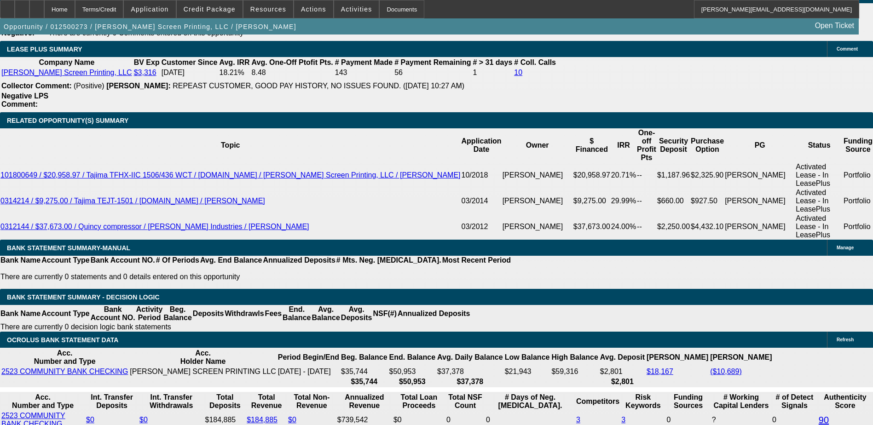
scroll to position [1334, 0]
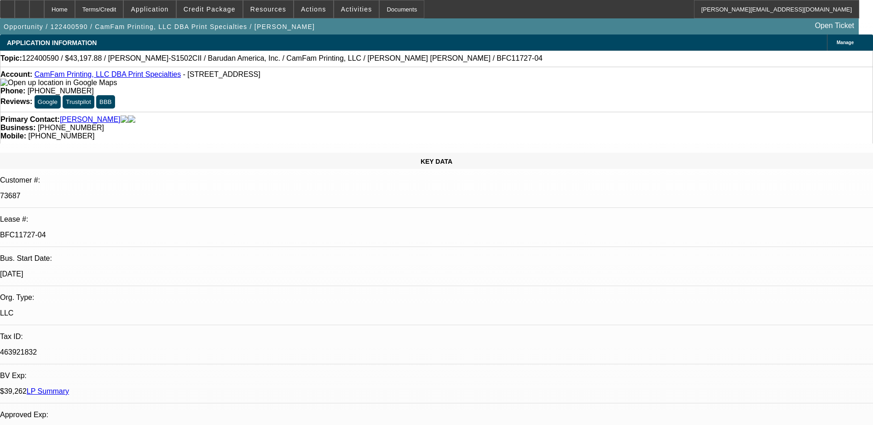
select select "0"
select select "2"
select select "0"
select select "2"
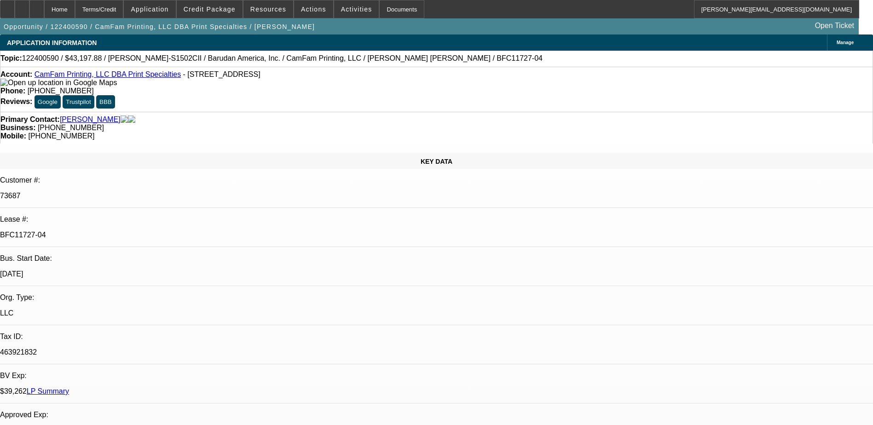
select select "0"
select select "1"
select select "2"
select select "6"
select select "1"
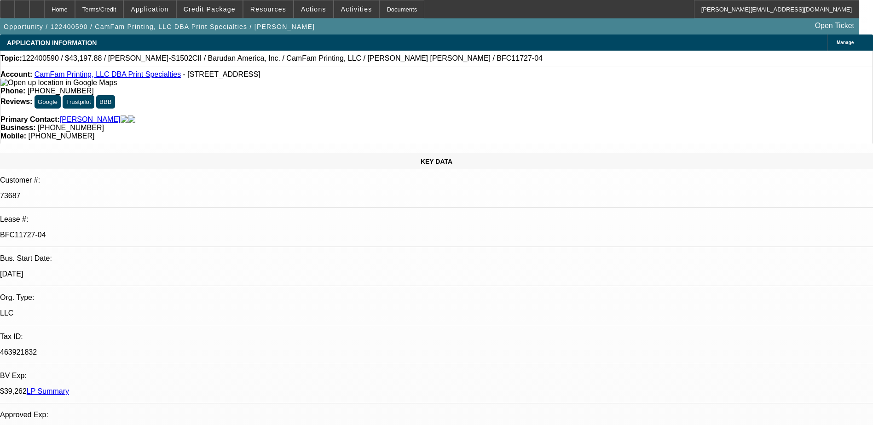
select select "2"
select select "6"
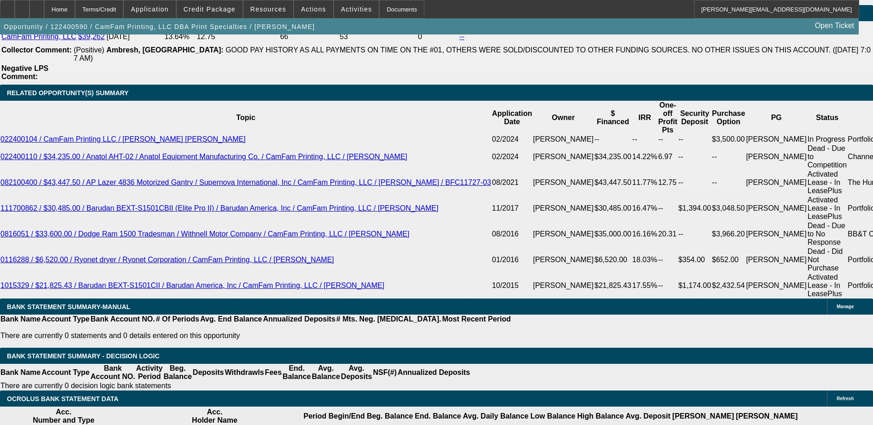
scroll to position [1426, 0]
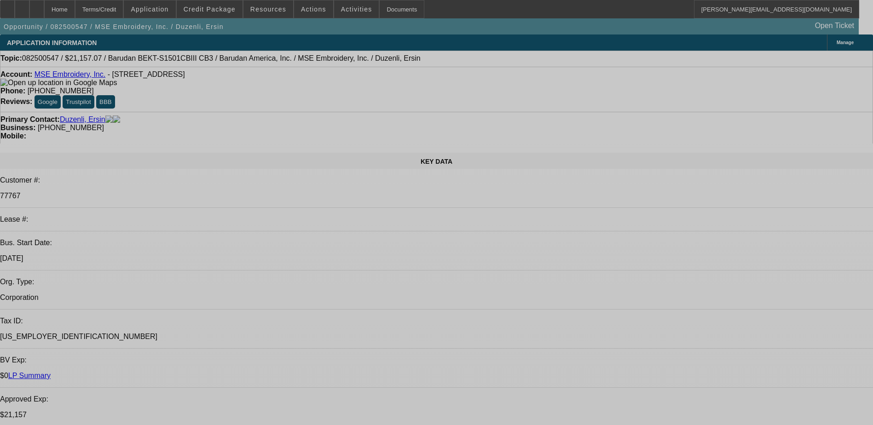
select select "0"
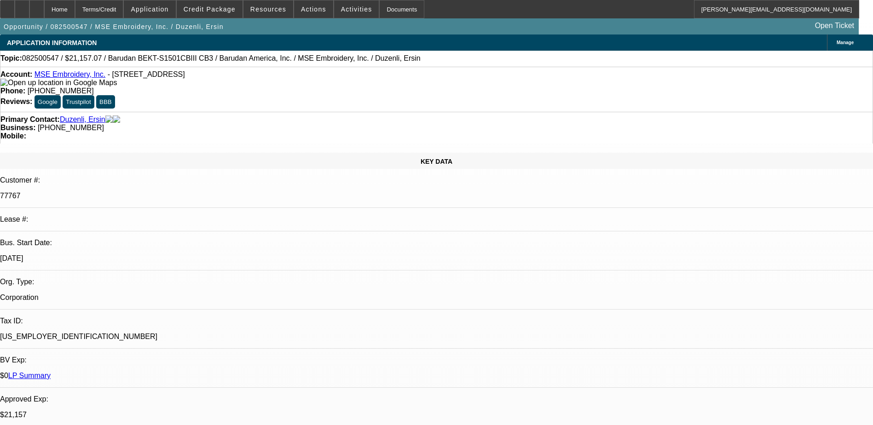
select select "0"
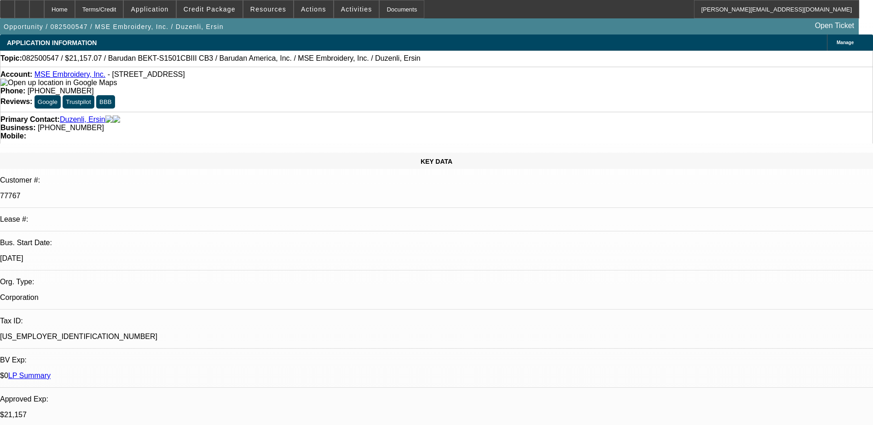
select select "0"
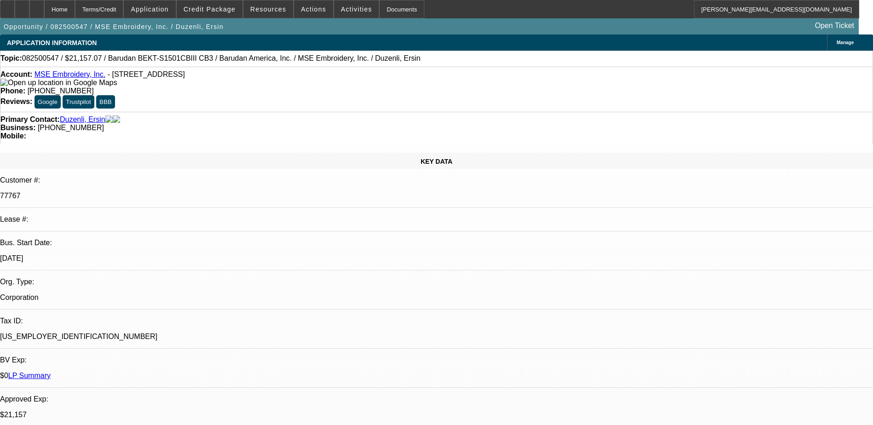
select select "0"
select select "1"
select select "6"
select select "1"
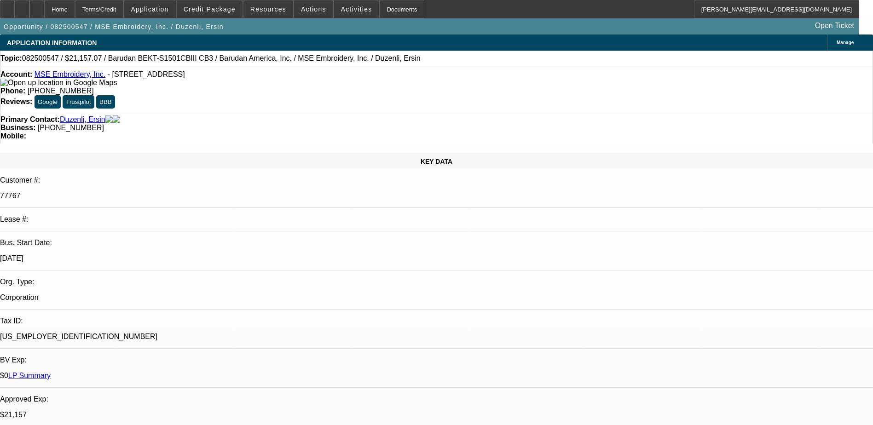
select select "2"
select select "6"
select select "1"
select select "6"
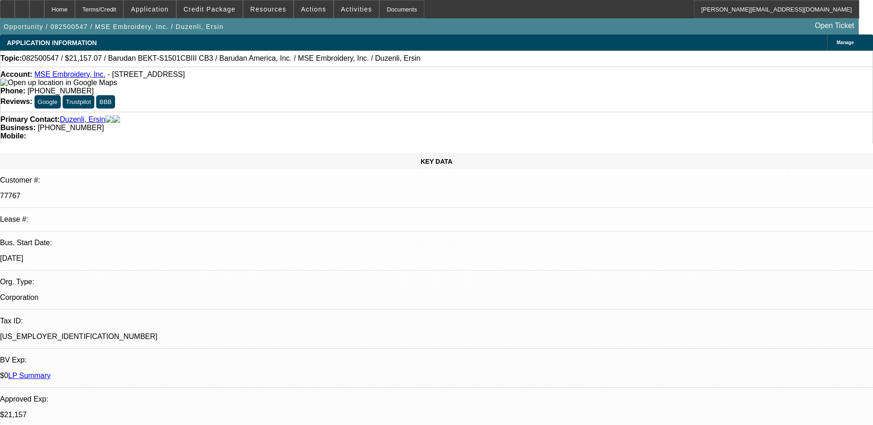
select select "1"
select select "2"
select select "6"
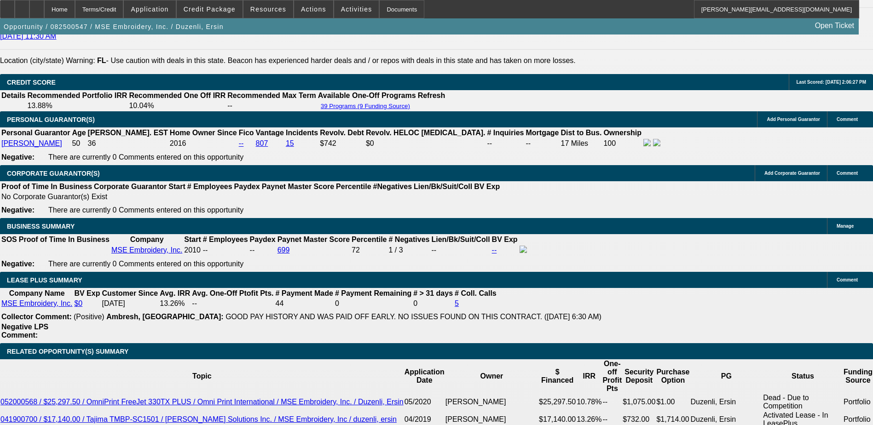
scroll to position [1380, 0]
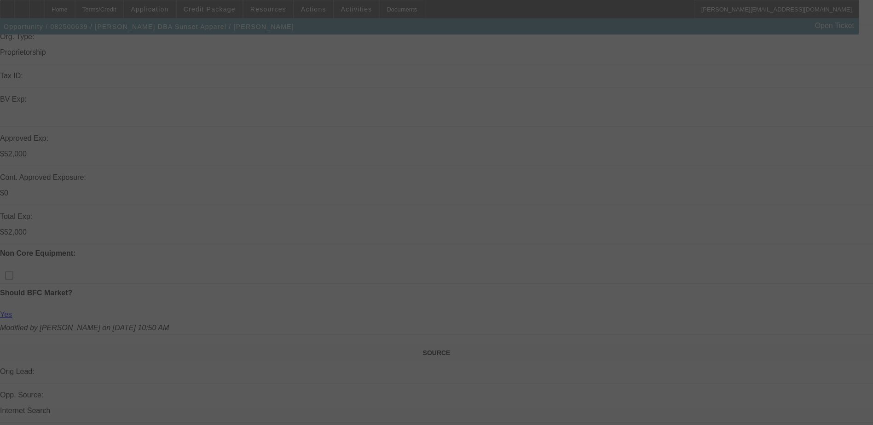
scroll to position [230, 0]
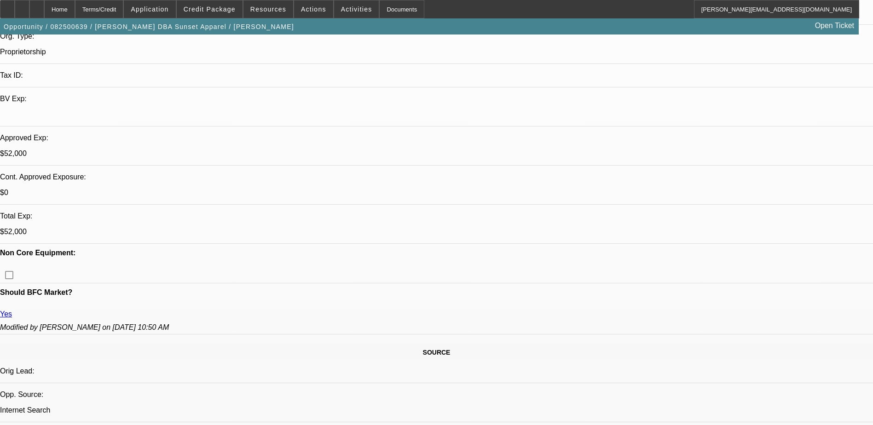
select select "0"
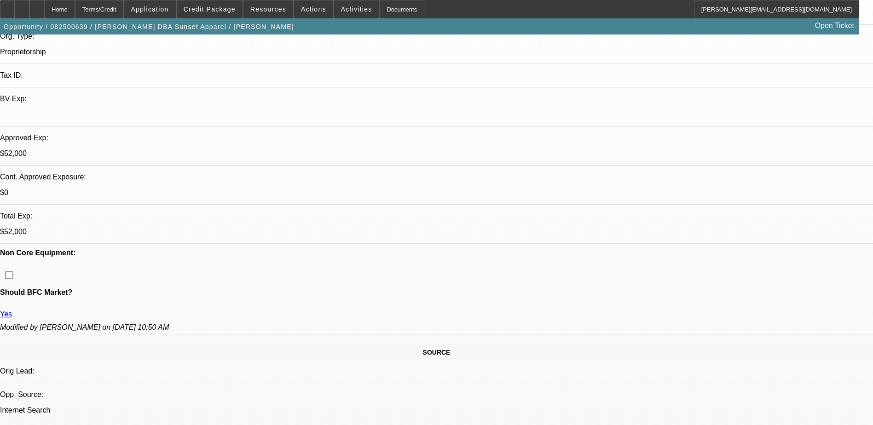
select select "0"
select select "2"
select select "0"
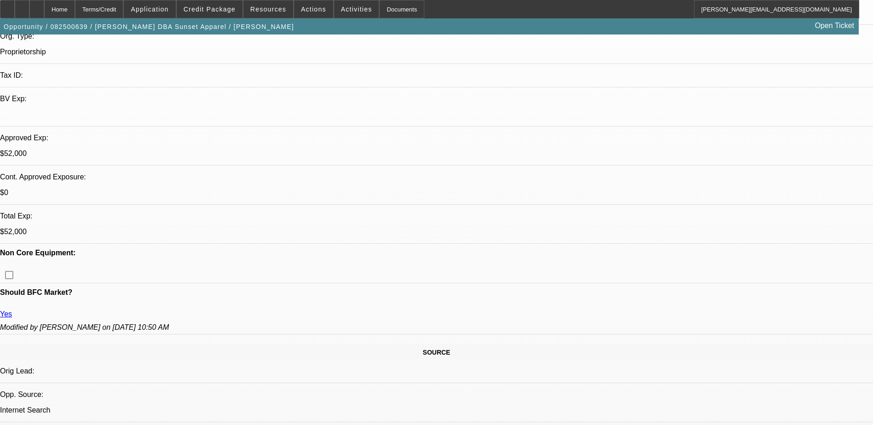
select select "2"
select select "0"
select select "1"
select select "2"
select select "6"
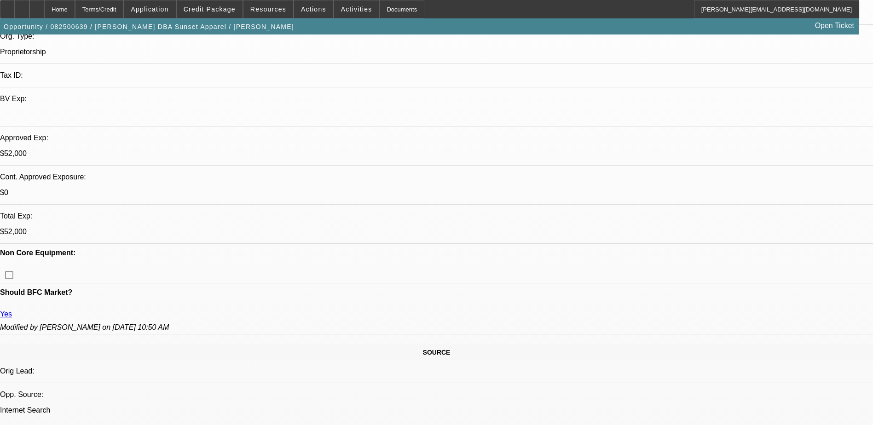
select select "1"
select select "2"
select select "6"
select select "1"
select select "2"
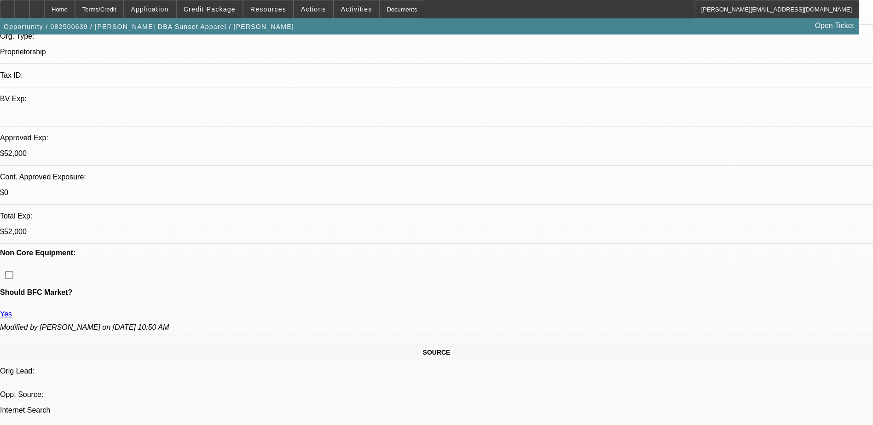
select select "6"
select select "1"
select select "2"
select select "6"
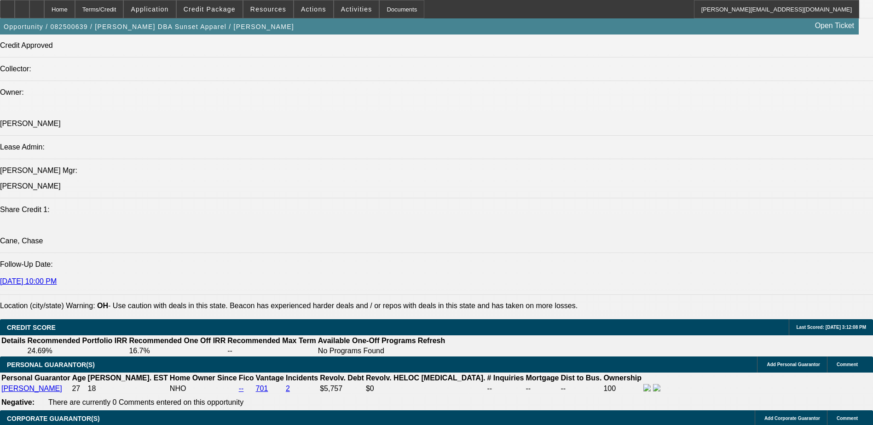
scroll to position [828, 0]
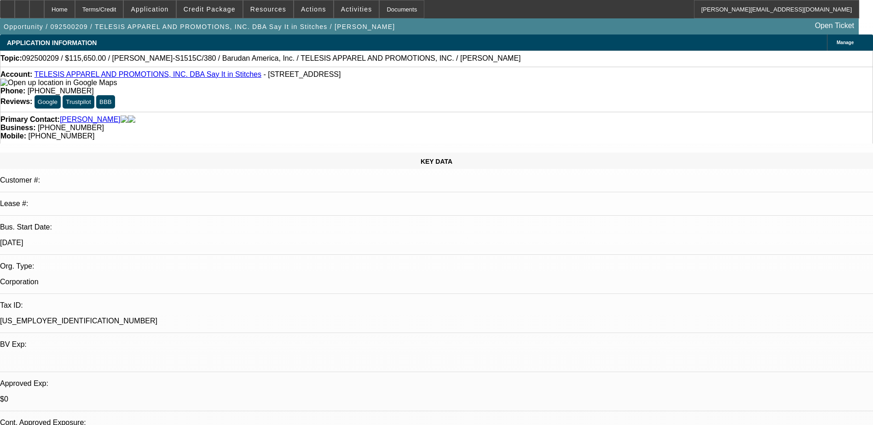
select select "0.1"
select select "2"
select select "0.1"
select select "1"
select select "2"
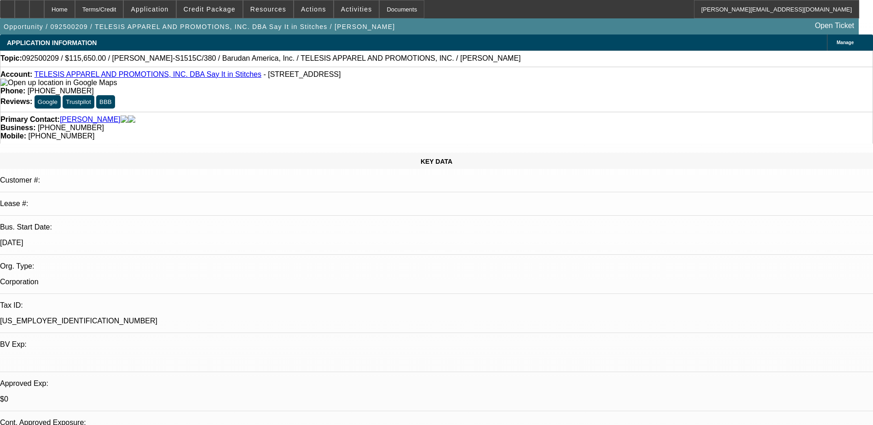
select select "4"
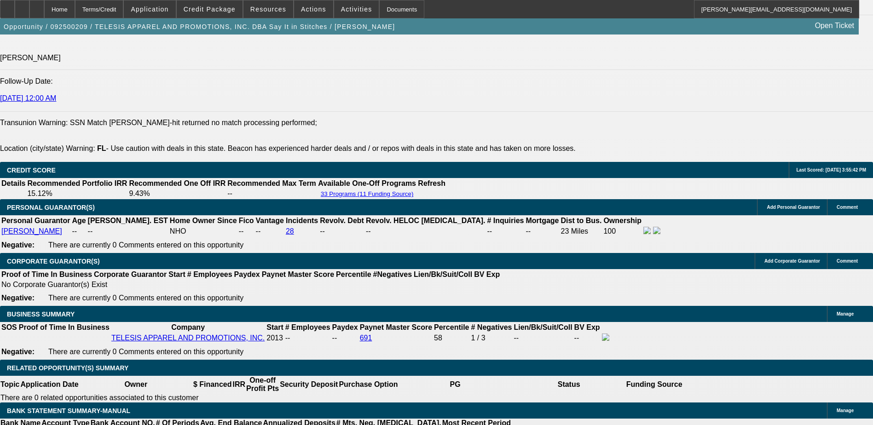
scroll to position [1104, 0]
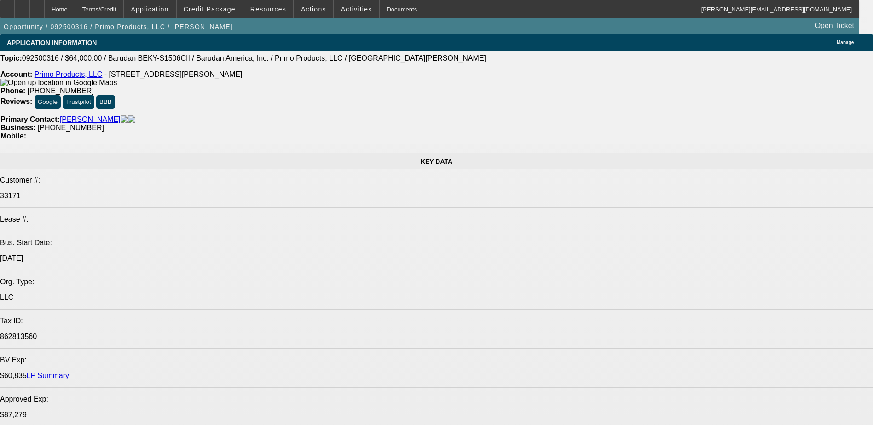
select select "0"
select select "2"
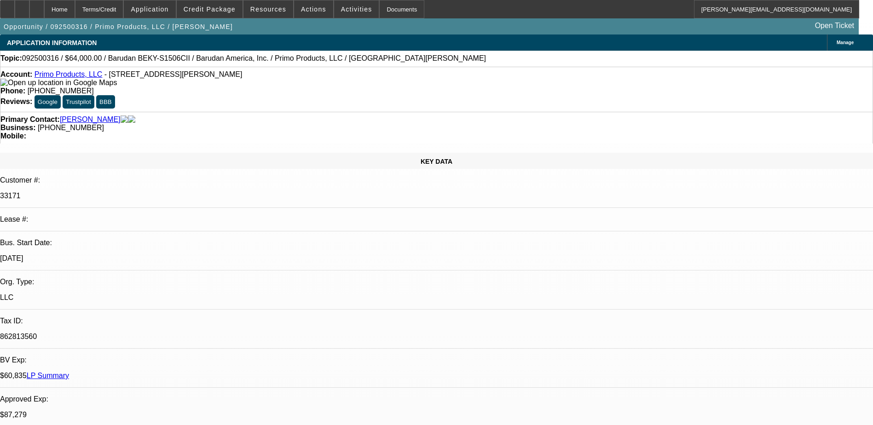
select select "2"
select select "0.1"
select select "4"
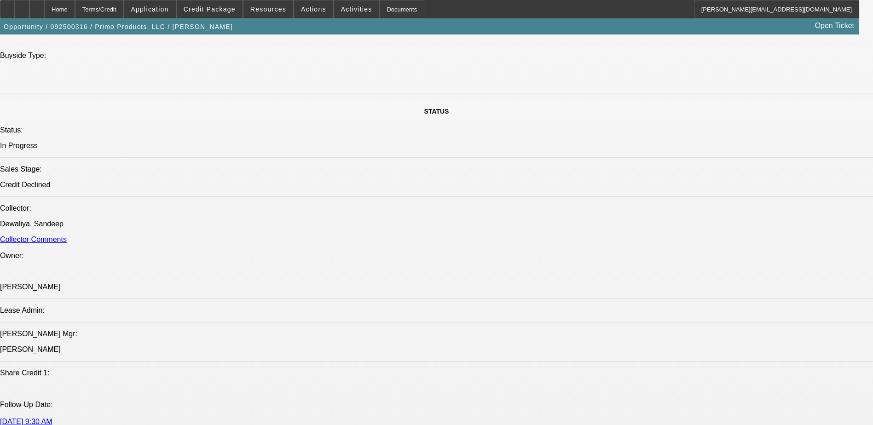
scroll to position [828, 0]
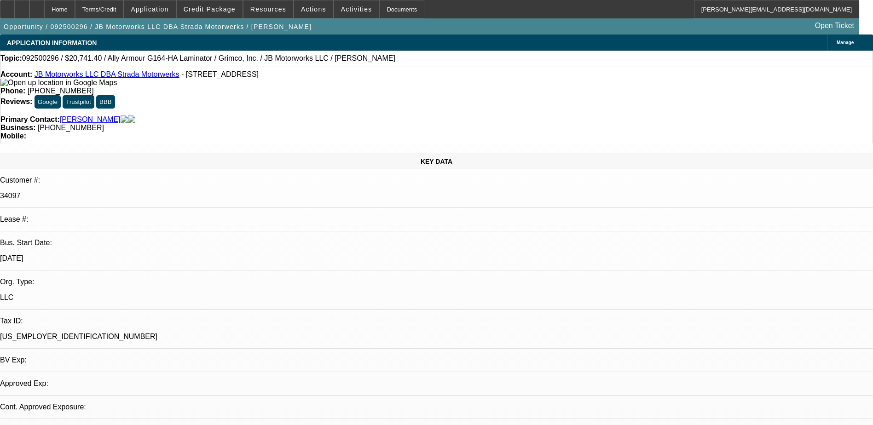
select select "0.1"
select select "2"
select select "0"
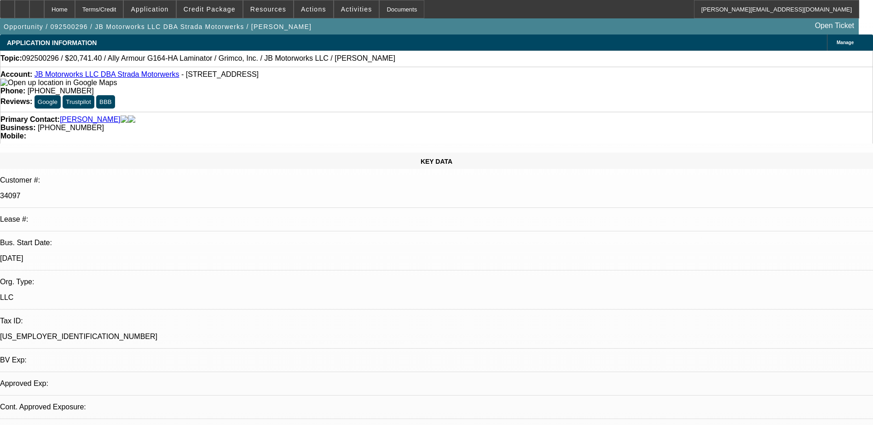
select select "0"
select select "1"
select select "2"
select select "6"
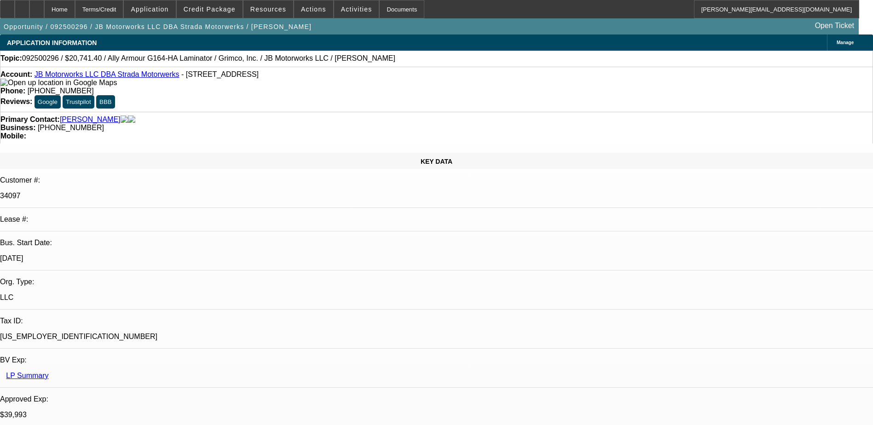
select select "1"
select select "3"
select select "6"
select select "1"
select select "3"
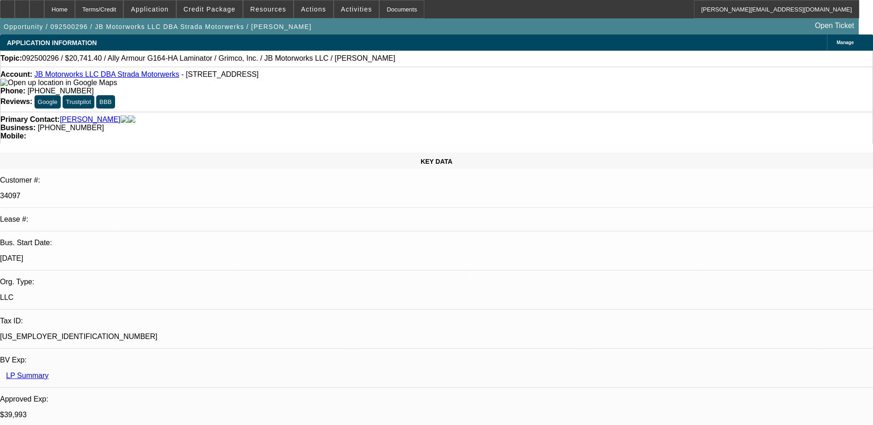
select select "6"
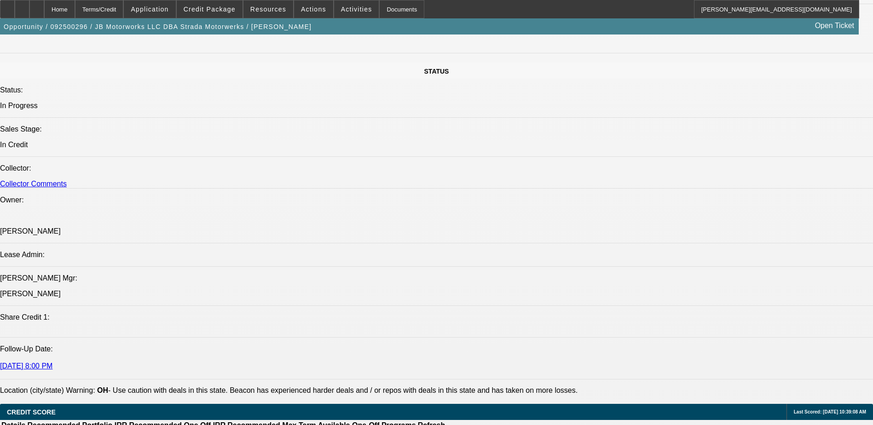
scroll to position [966, 0]
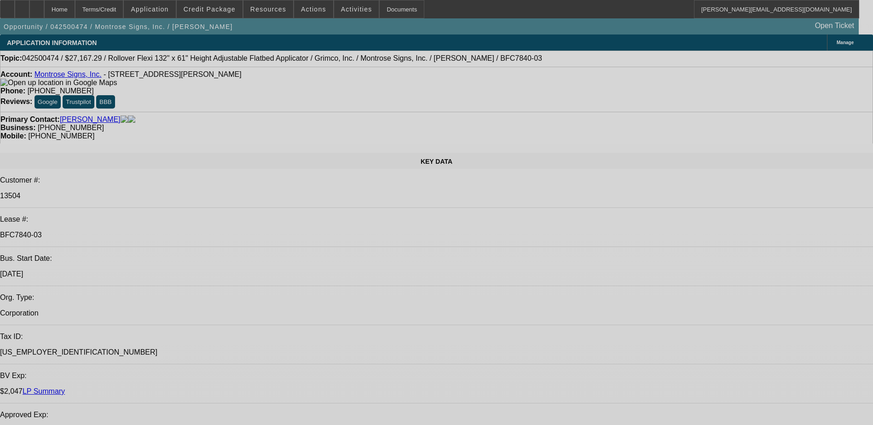
select select "0"
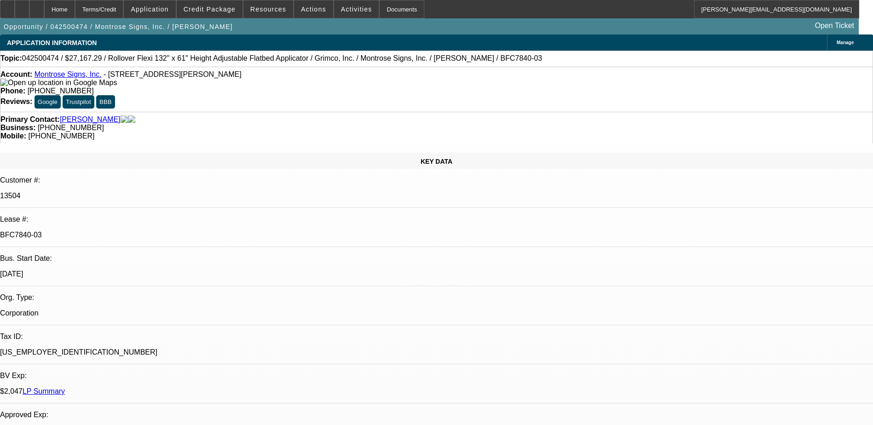
select select "0"
select select "0.1"
select select "0"
select select "0.1"
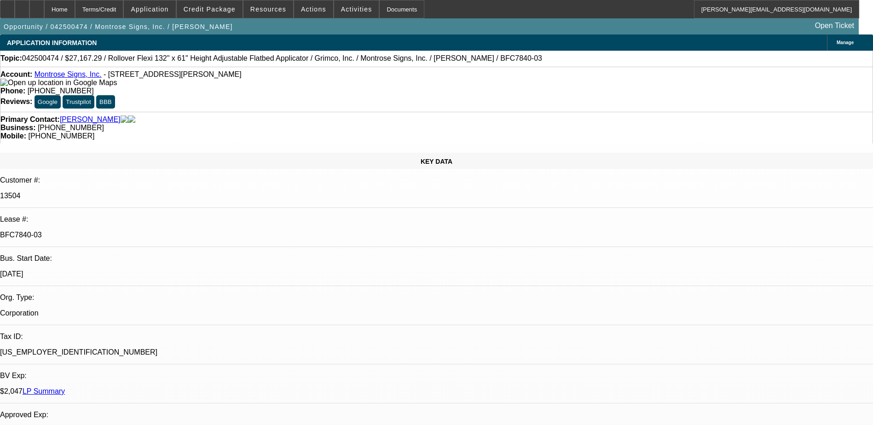
select select "0"
select select "0.1"
select select "1"
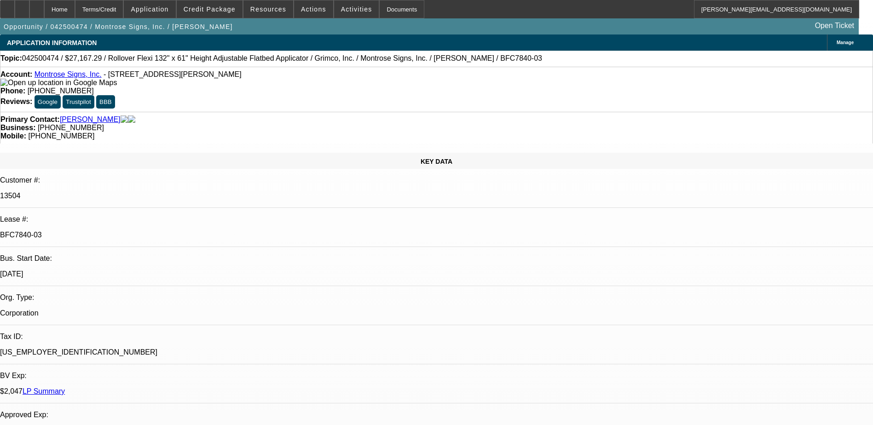
select select "4"
select select "1"
select select "4"
select select "1"
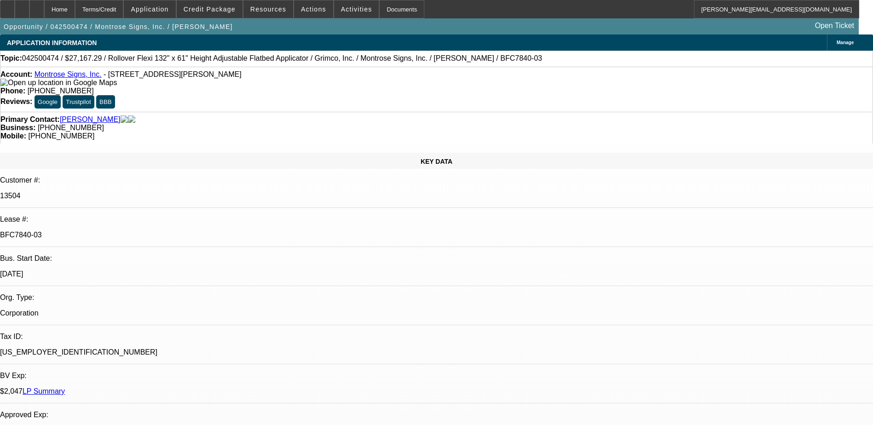
select select "1"
select select "4"
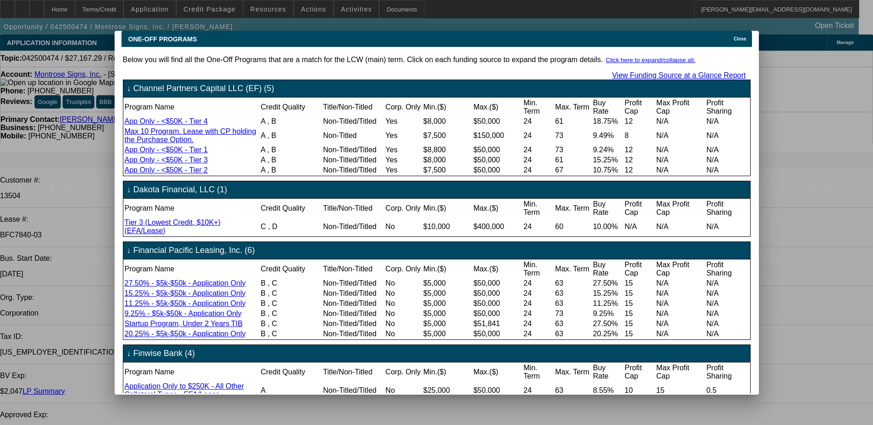
click at [739, 36] on span "Close" at bounding box center [739, 38] width 12 height 5
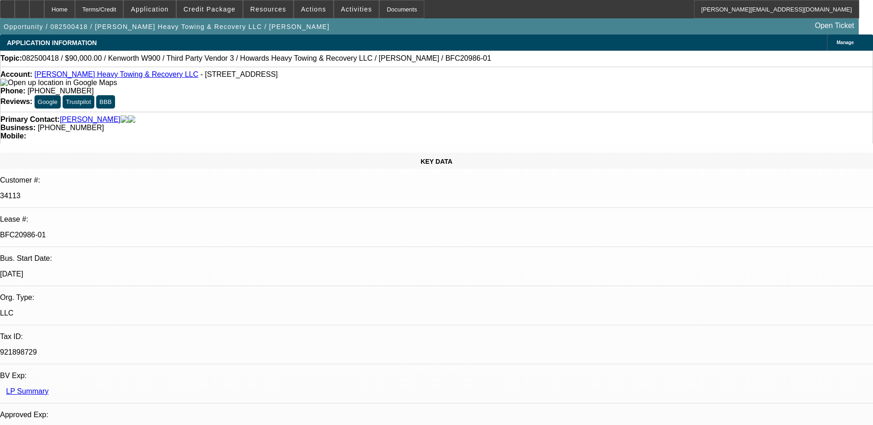
select select "0"
select select "0.1"
select select "0"
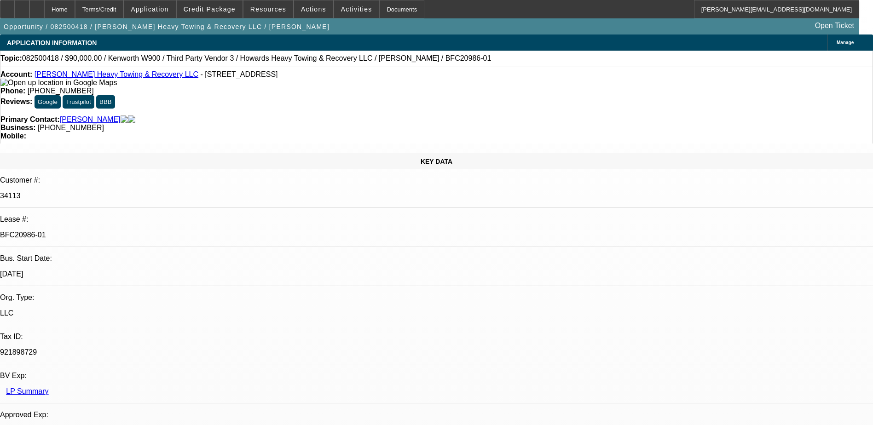
select select "0.1"
select select "0"
select select "0.1"
select select "0"
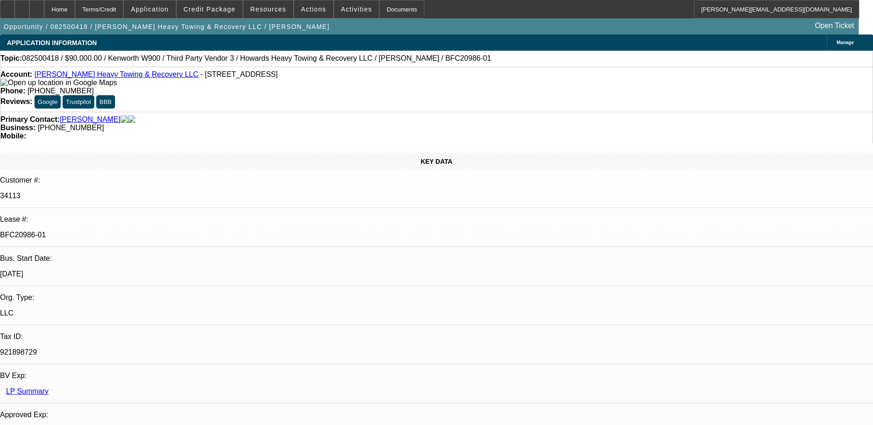
select select "0"
select select "0.1"
select select "1"
select select "2"
select select "4"
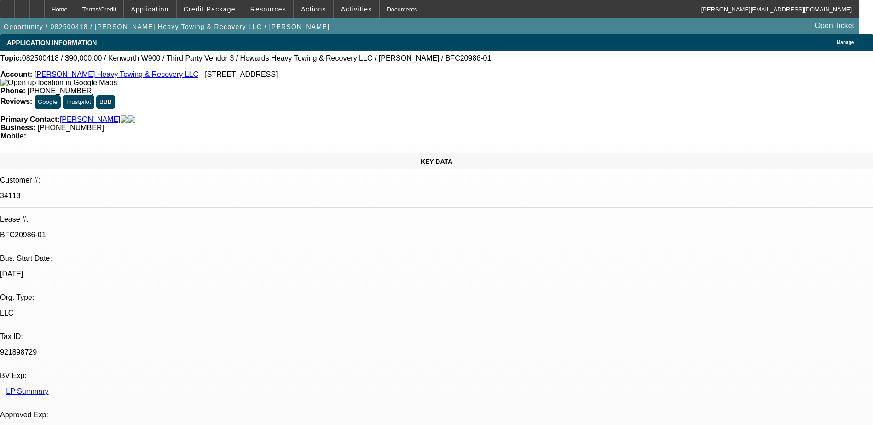
select select "1"
select select "2"
select select "4"
select select "1"
select select "2"
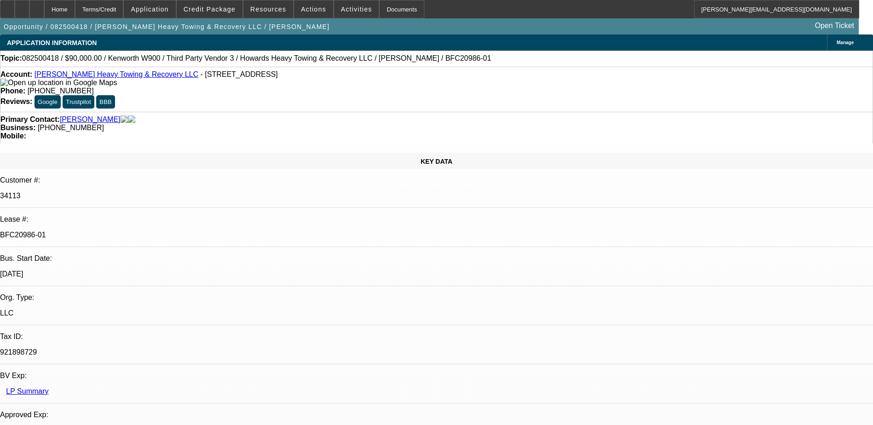
select select "4"
select select "1"
select select "2"
select select "4"
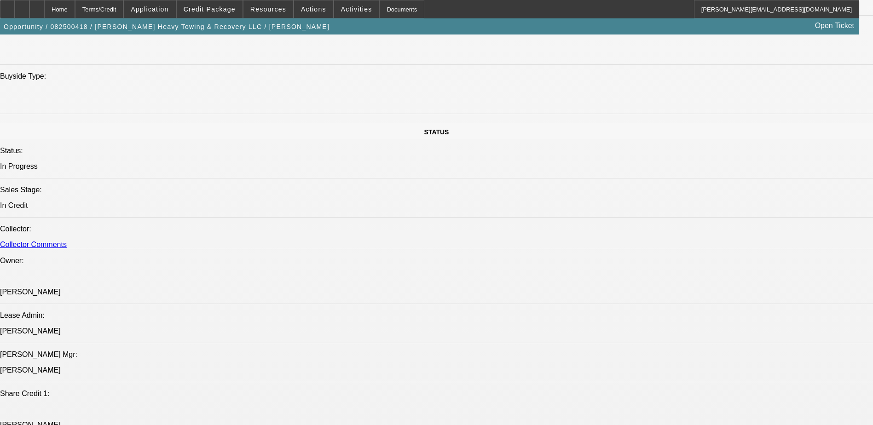
scroll to position [828, 0]
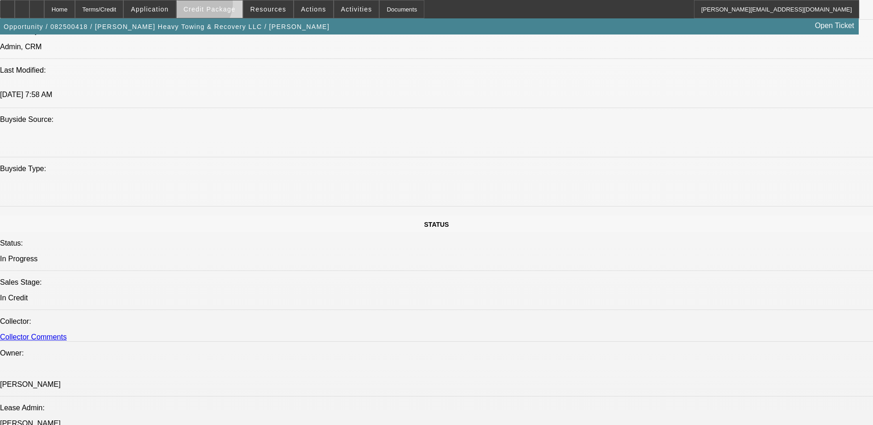
click at [214, 6] on span "Credit Package" at bounding box center [210, 9] width 52 height 7
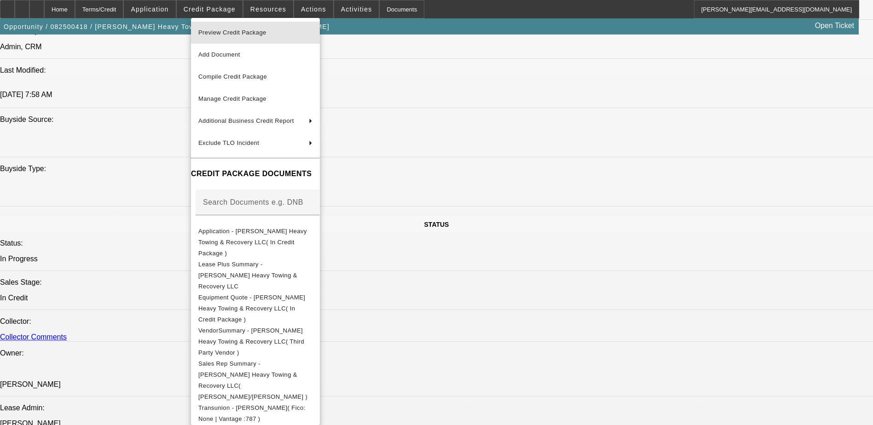
click at [239, 33] on span "Preview Credit Package" at bounding box center [232, 32] width 68 height 7
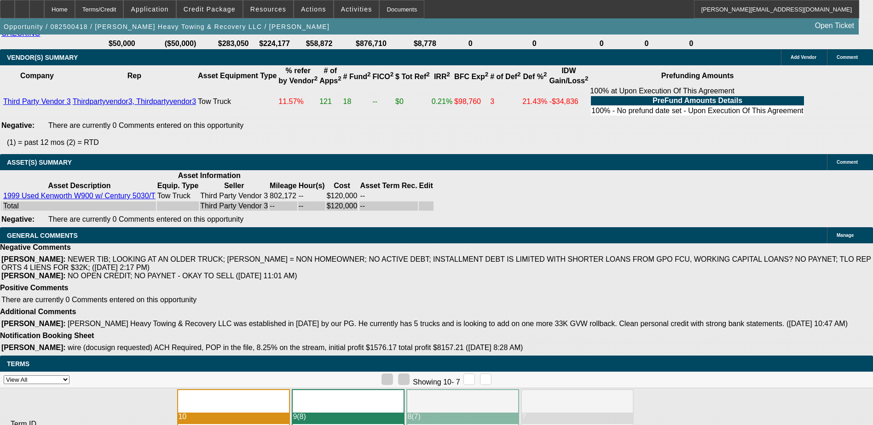
scroll to position [1937, 0]
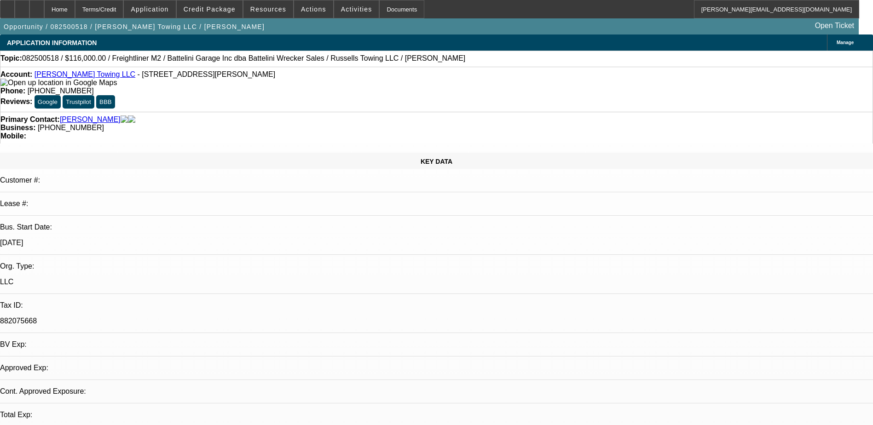
select select "0"
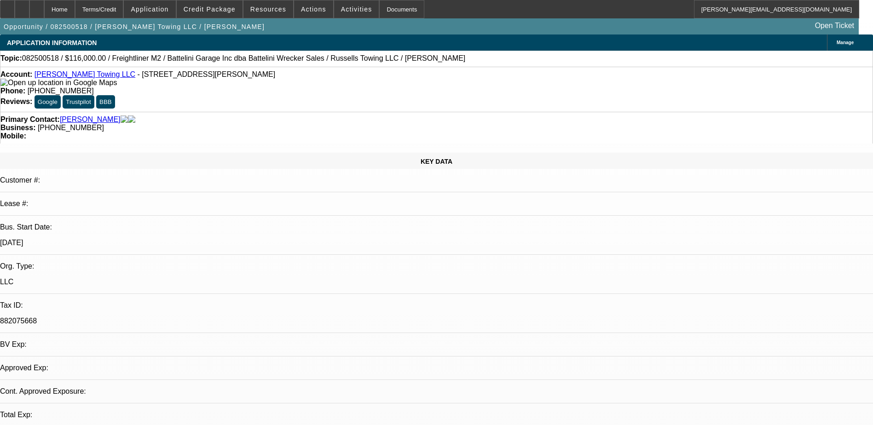
select select "0"
select select "1"
select select "3"
select select "6"
select select "1"
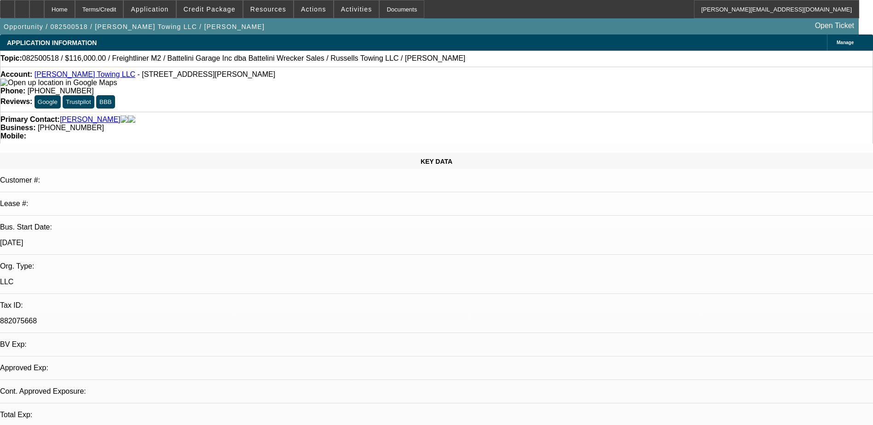
select select "3"
select select "6"
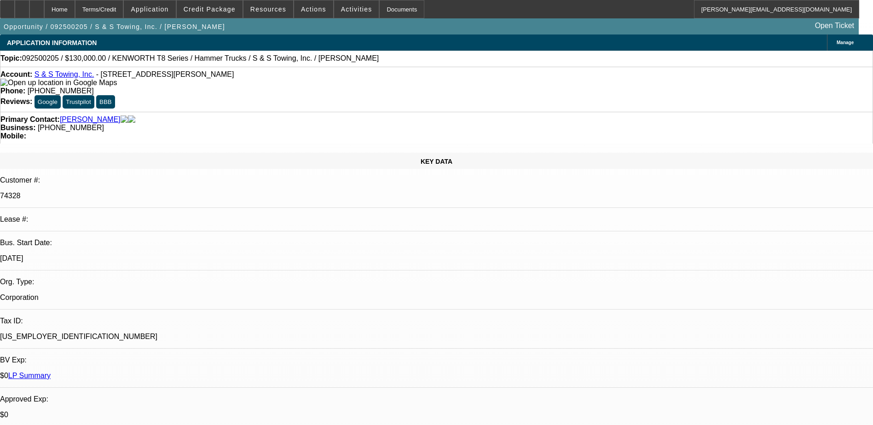
select select "0"
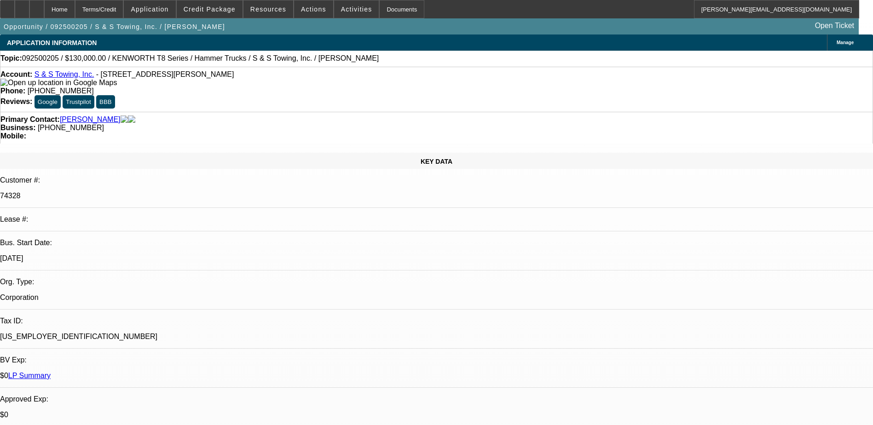
select select "0"
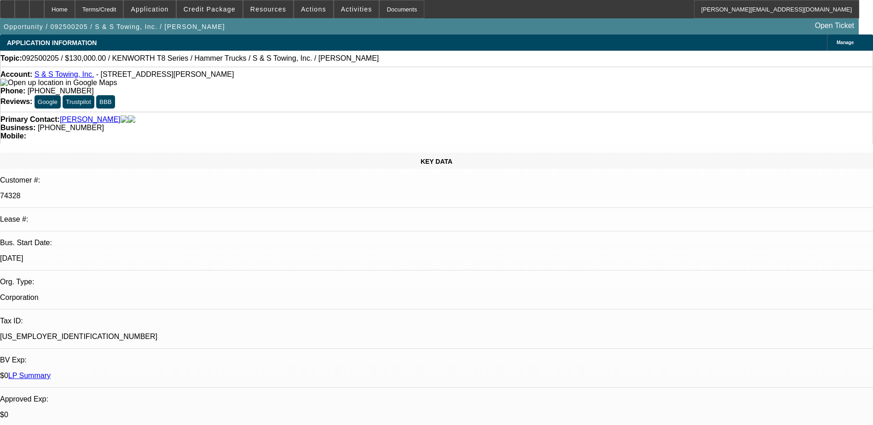
select select "0"
select select "1"
select select "2"
select select "6"
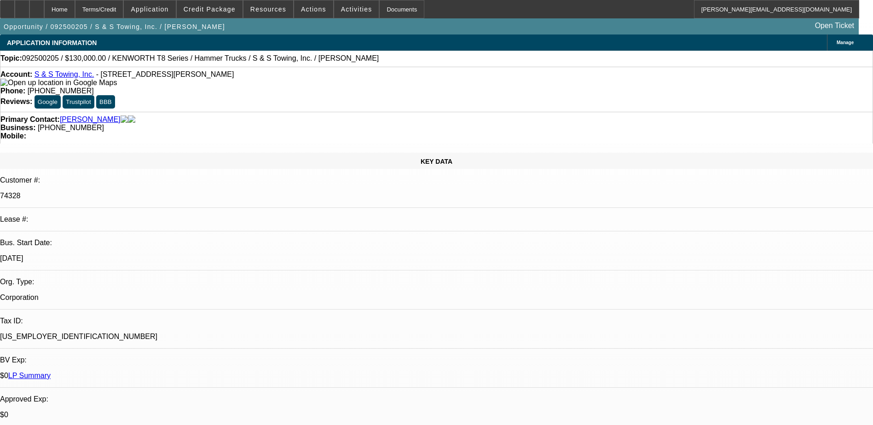
select select "1"
select select "2"
select select "6"
select select "1"
select select "2"
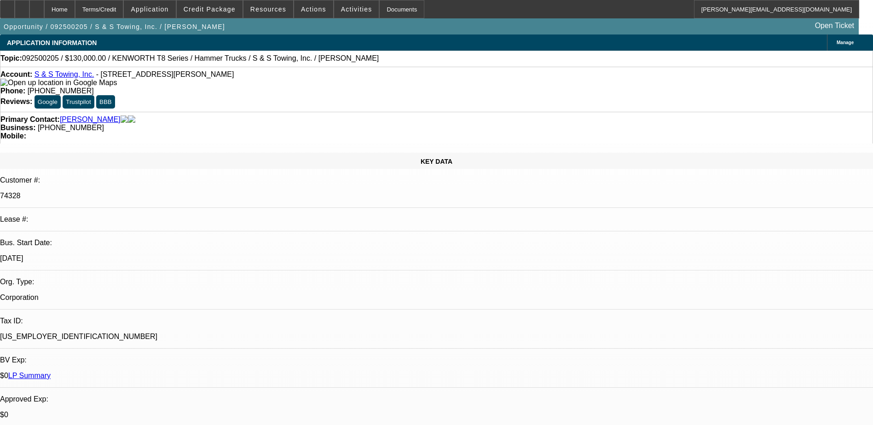
select select "6"
select select "1"
select select "2"
select select "6"
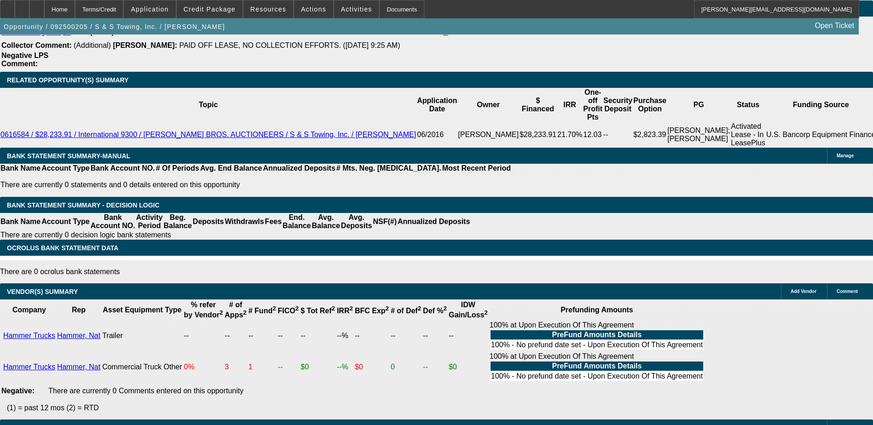
scroll to position [1658, 0]
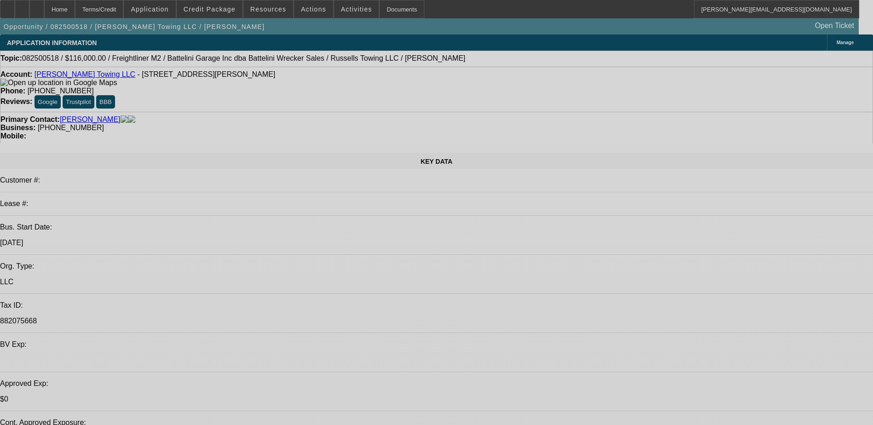
select select "0"
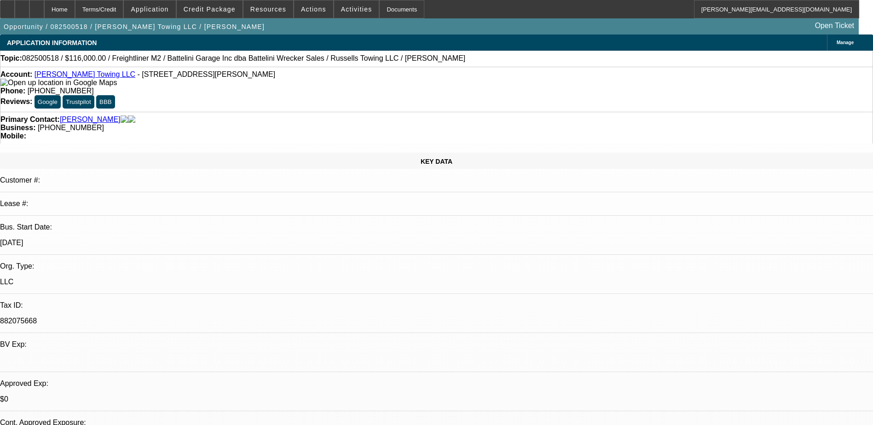
select select "0"
select select "1"
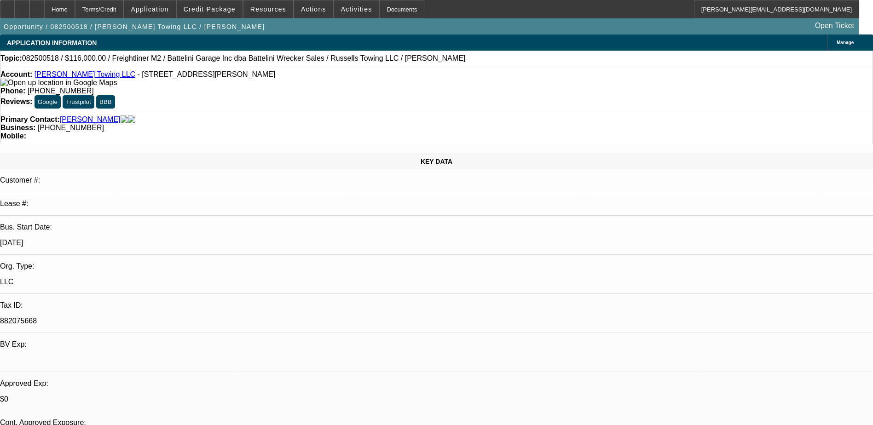
select select "3"
select select "6"
select select "1"
select select "3"
select select "6"
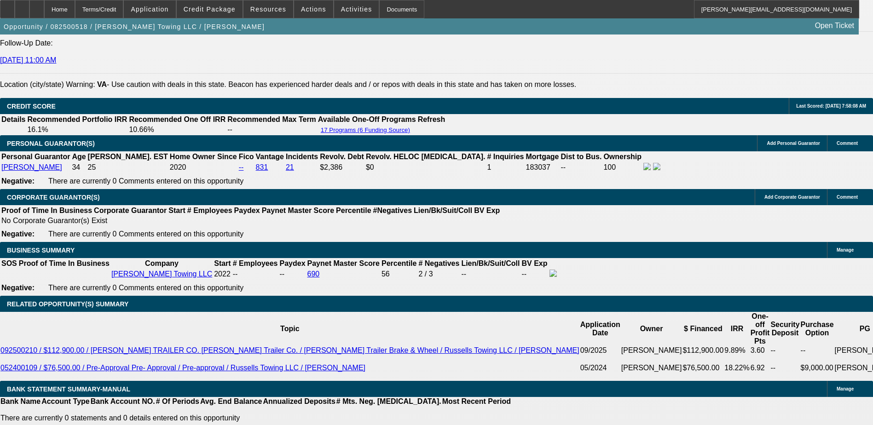
scroll to position [1290, 0]
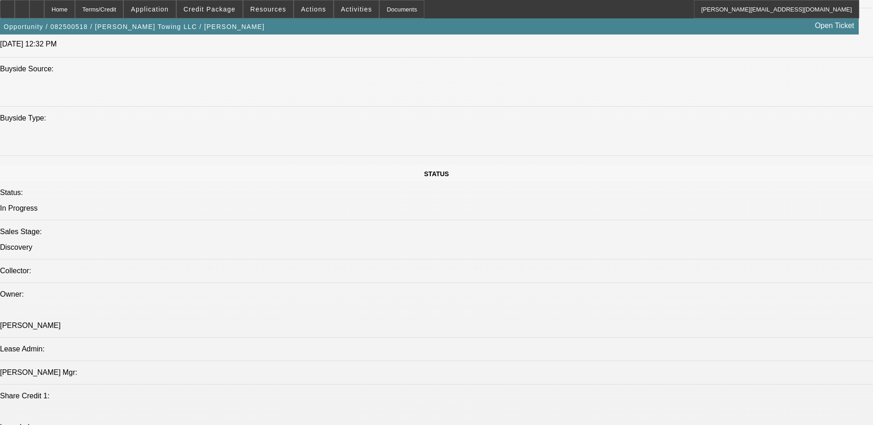
scroll to position [738, 0]
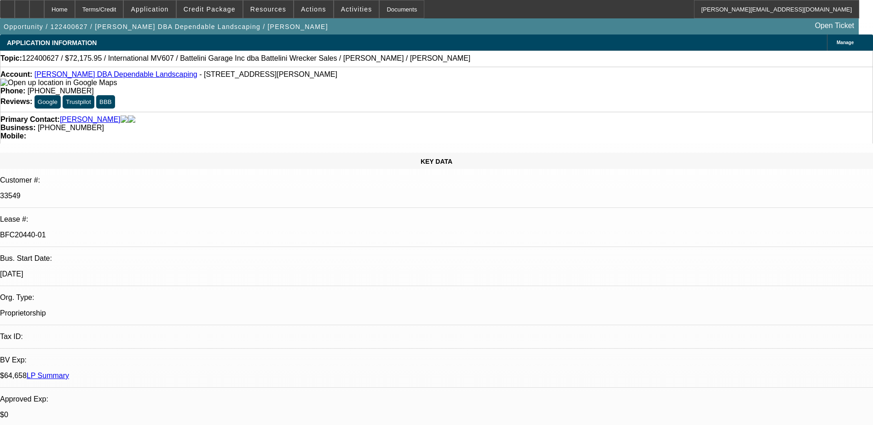
select select "0.1"
select select "2"
select select "0"
select select "0.1"
select select "2"
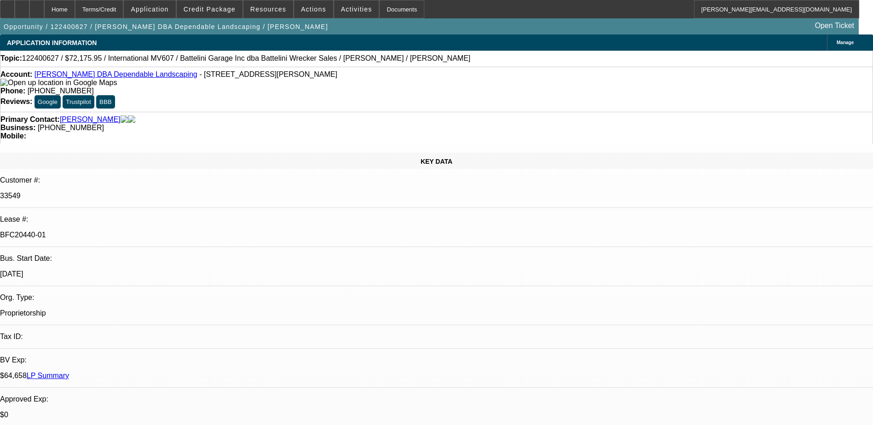
select select "0"
select select "0.1"
select select "2"
select select "0"
select select "0.1"
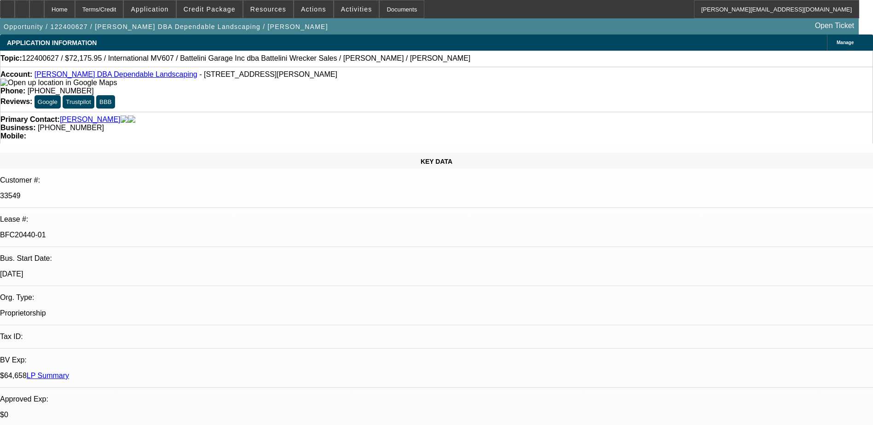
select select "2"
select select "0"
select select "1"
select select "2"
select select "6"
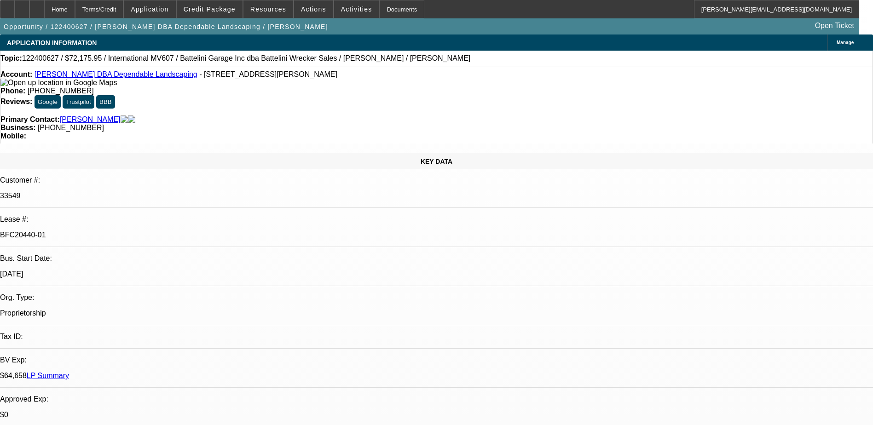
select select "1"
select select "2"
select select "6"
select select "1"
select select "2"
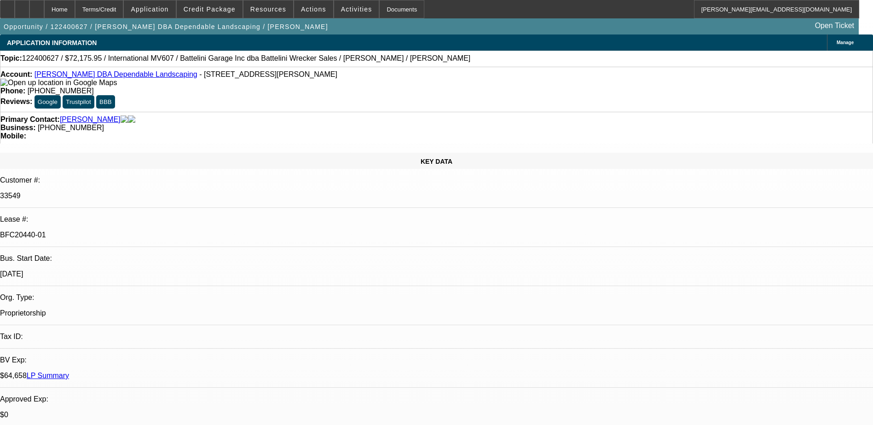
select select "6"
select select "1"
select select "2"
select select "6"
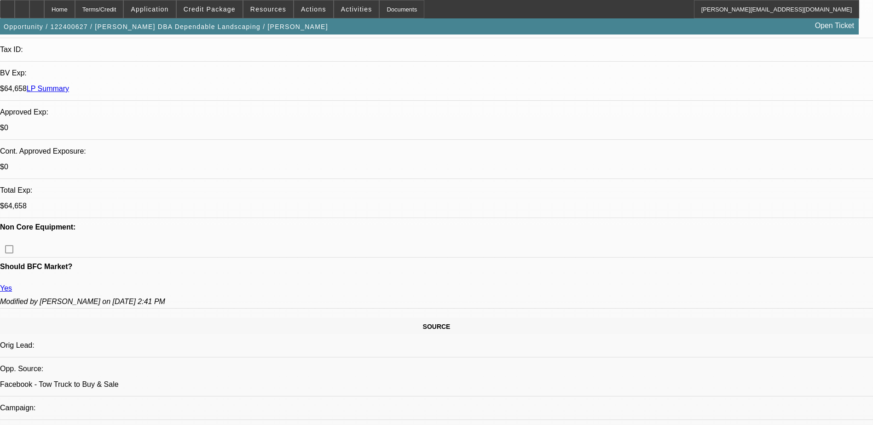
scroll to position [414, 0]
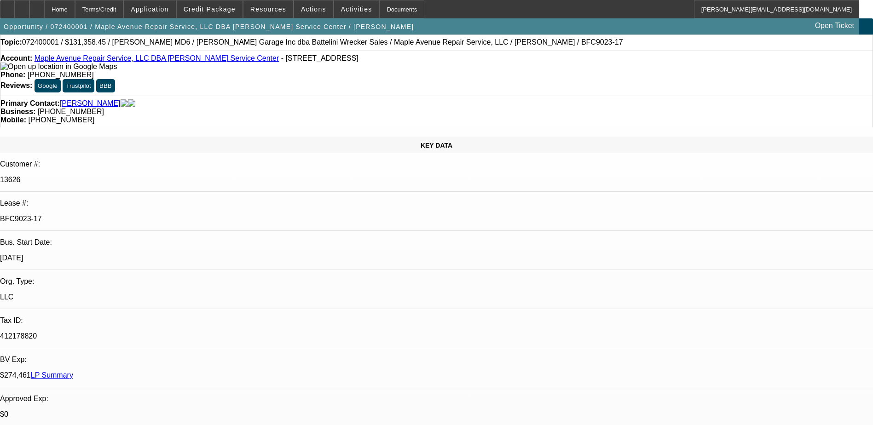
select select "0"
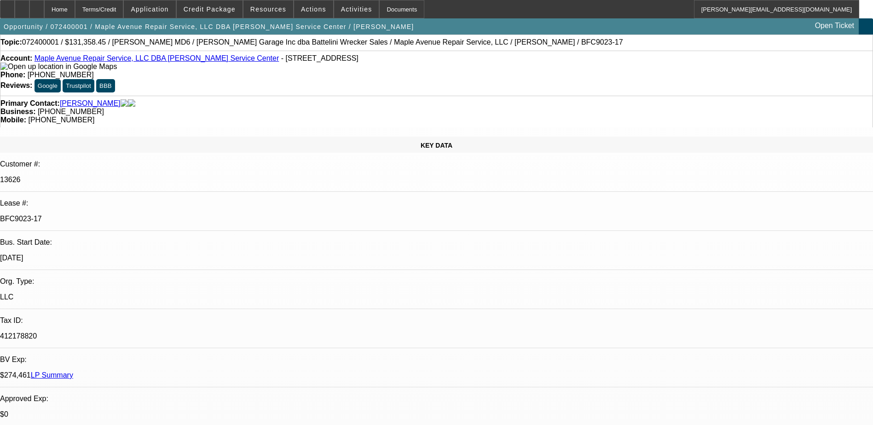
select select "0"
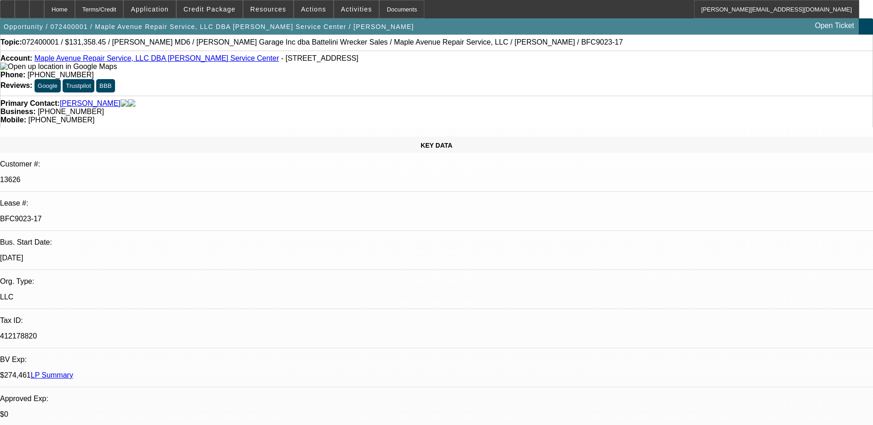
select select "0"
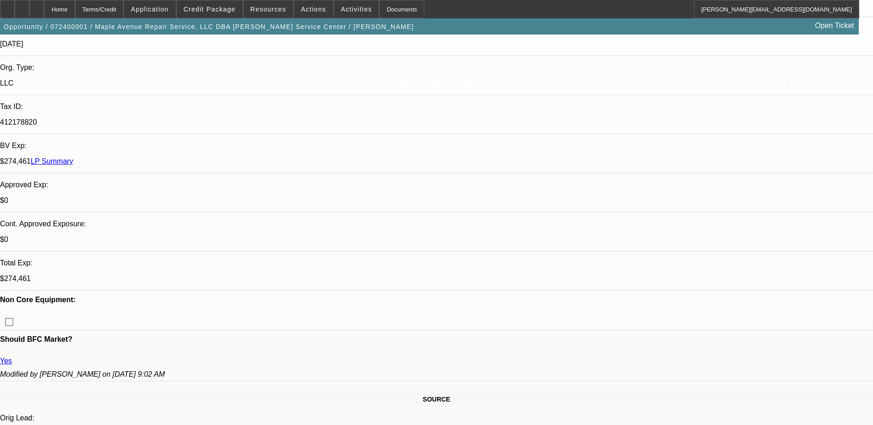
select select "1"
select select "2"
select select "6"
select select "1"
select select "2"
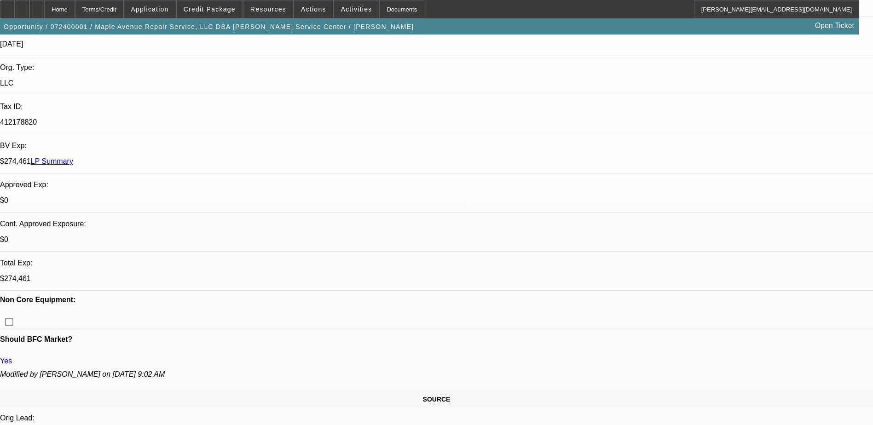
select select "6"
select select "1"
select select "2"
select select "6"
select select "1"
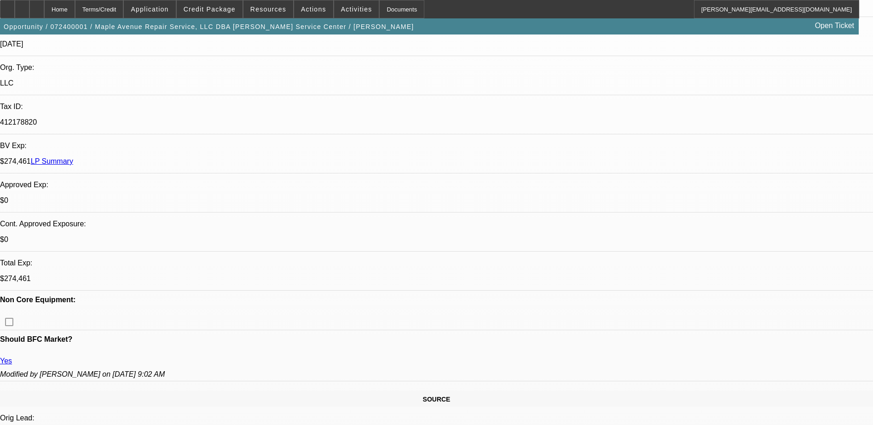
select select "2"
select select "6"
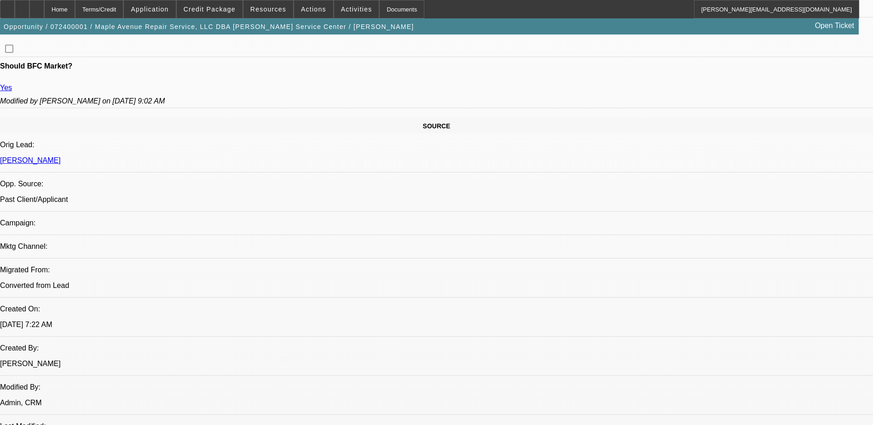
scroll to position [506, 0]
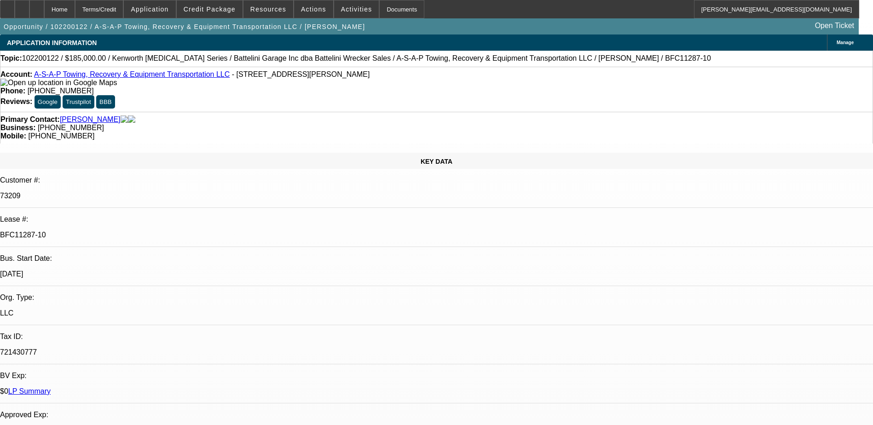
select select "0"
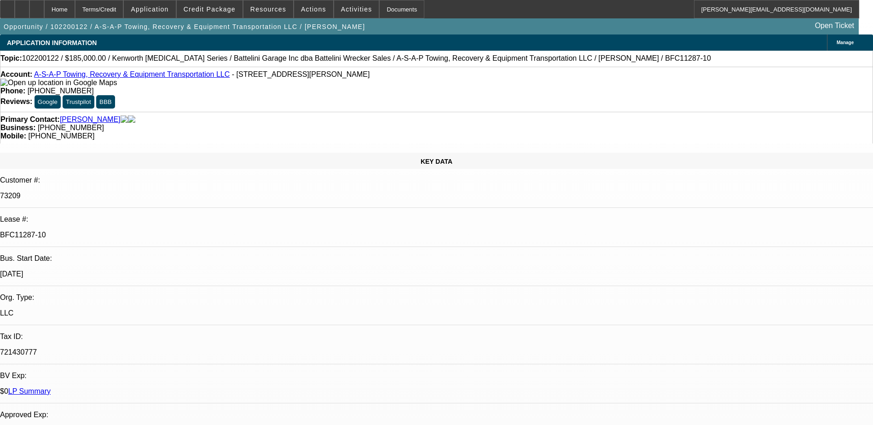
select select "0"
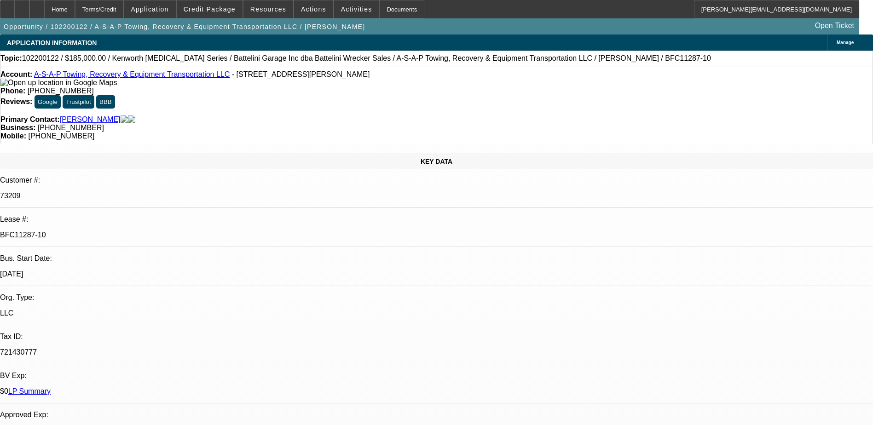
select select "0"
select select "1"
select select "2"
select select "6"
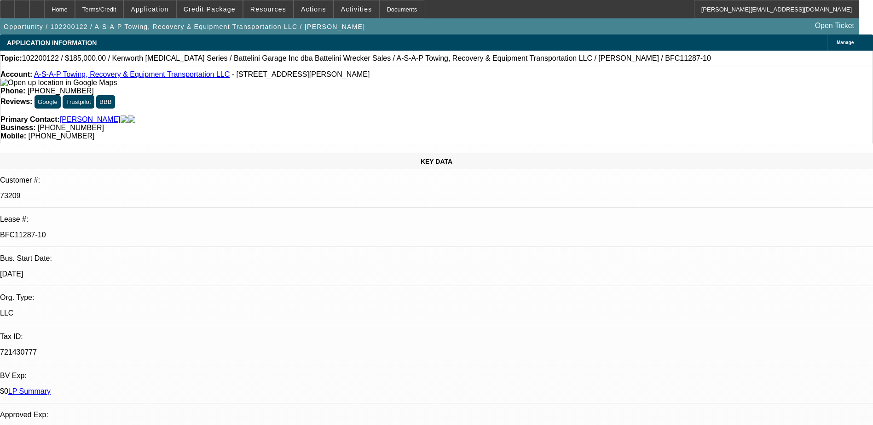
select select "1"
select select "2"
select select "6"
select select "1"
select select "2"
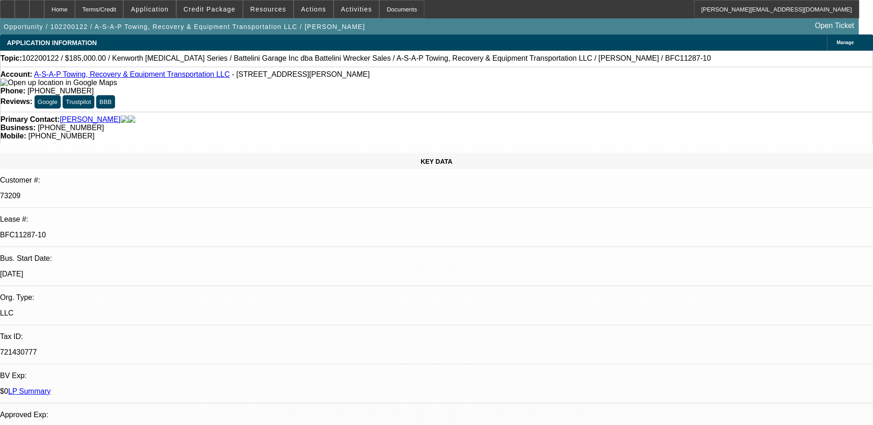
select select "6"
select select "1"
select select "2"
select select "6"
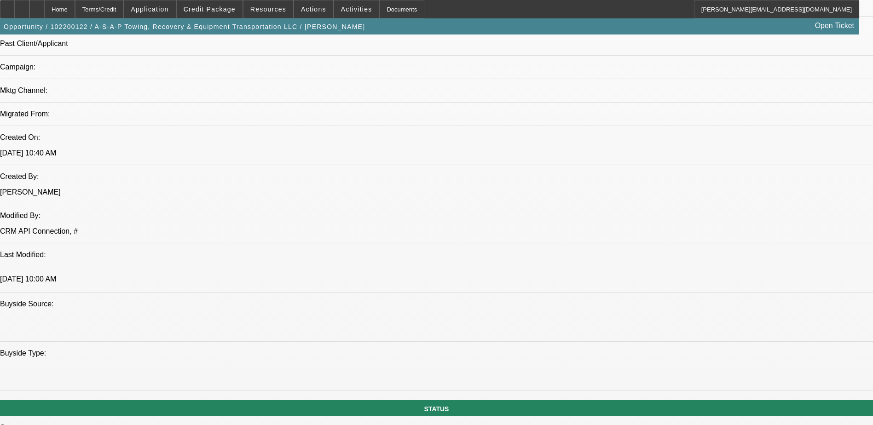
scroll to position [644, 0]
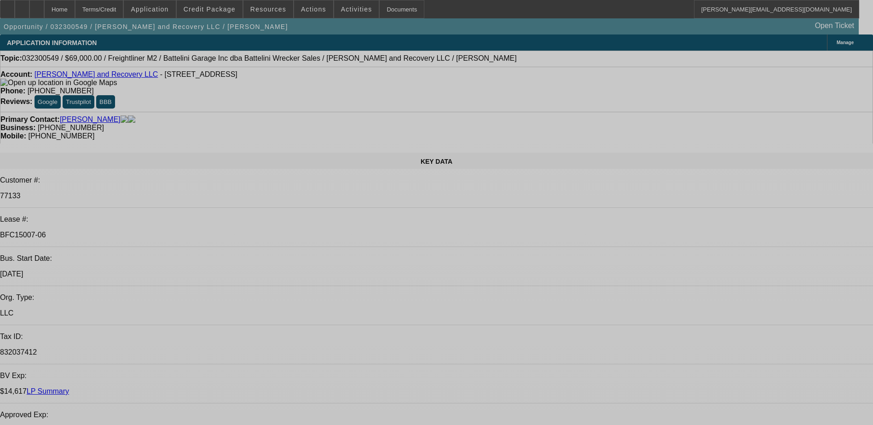
select select "0"
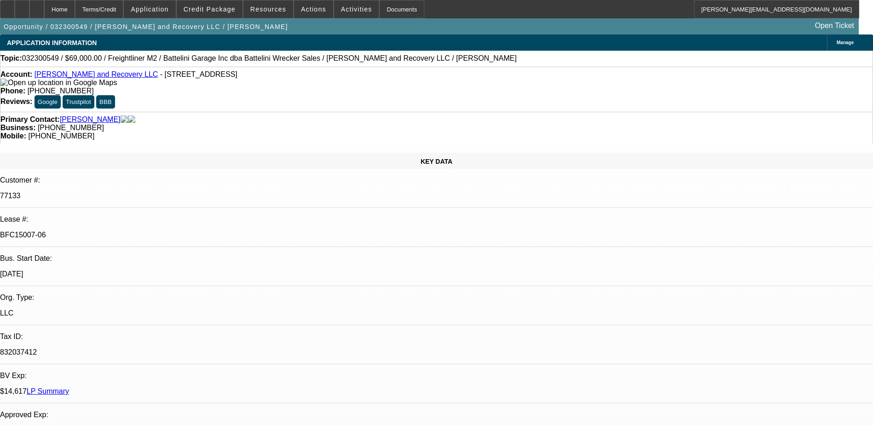
select select "2"
select select "0"
select select "2"
select select "0"
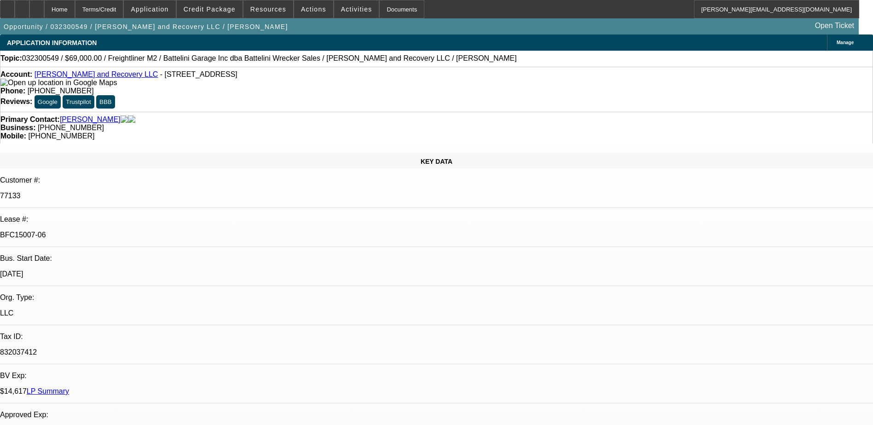
select select "0"
select select "2"
select select "0"
select select "2"
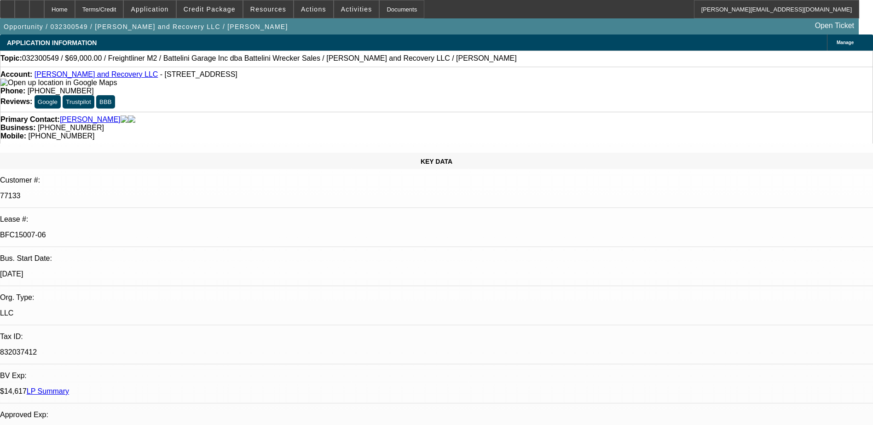
select select "0"
select select "1"
select select "2"
select select "6"
select select "1"
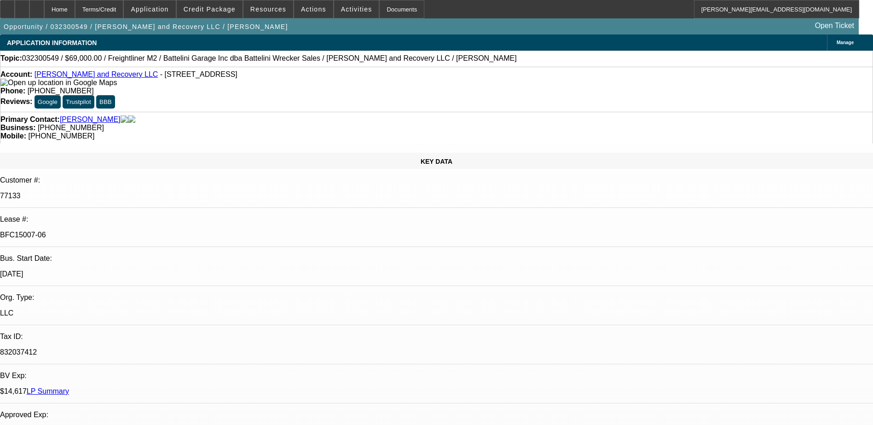
select select "2"
select select "6"
select select "1"
select select "2"
select select "6"
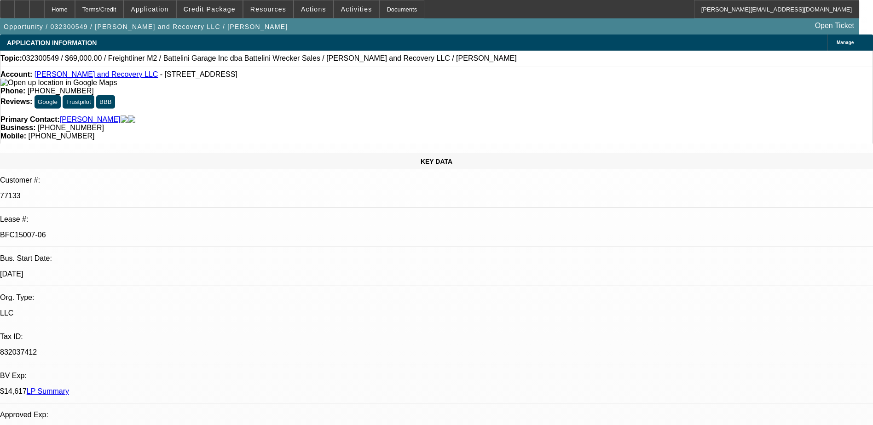
select select "1"
select select "2"
select select "6"
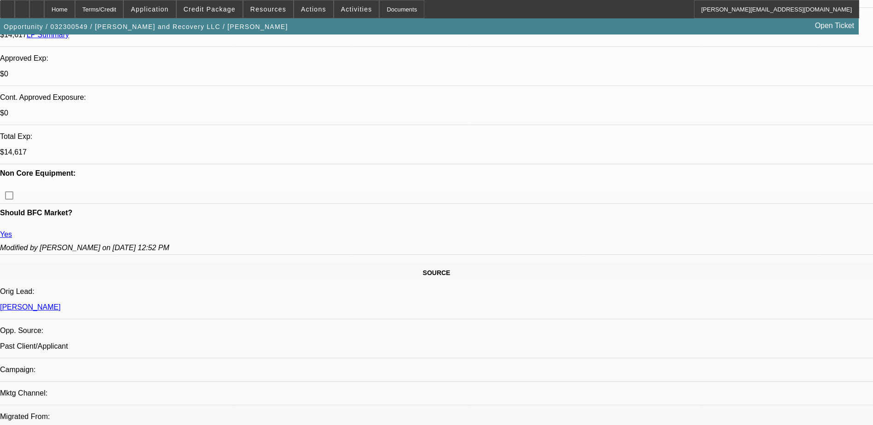
scroll to position [414, 0]
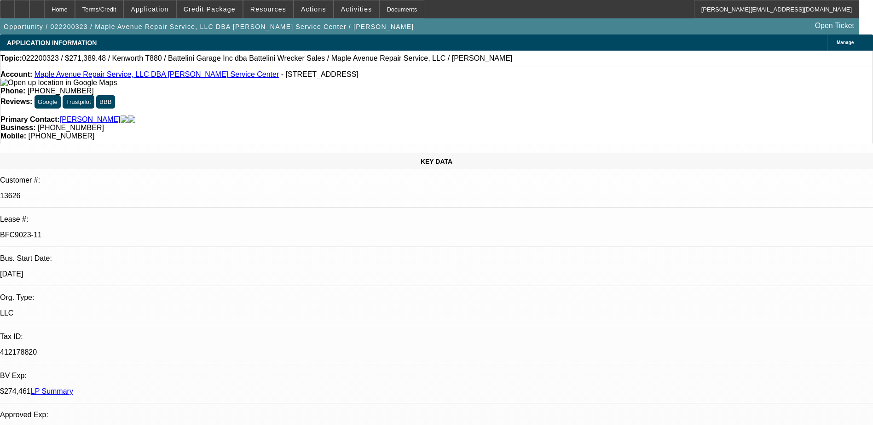
select select "0"
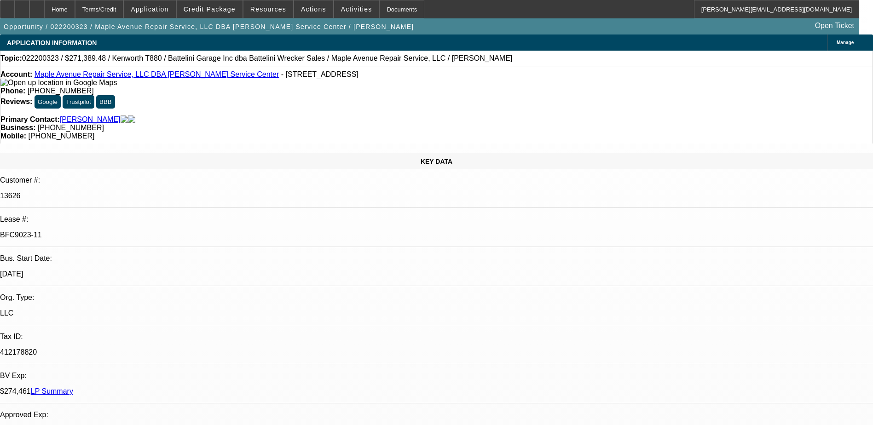
select select "0"
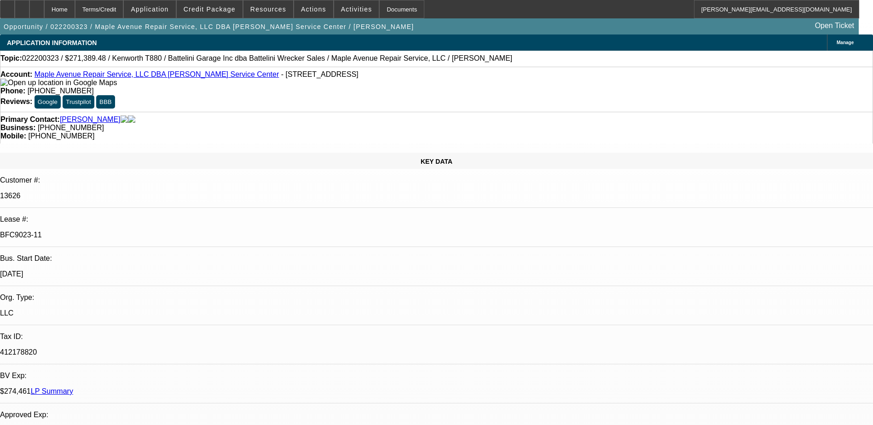
select select "0"
select select "1"
select select "6"
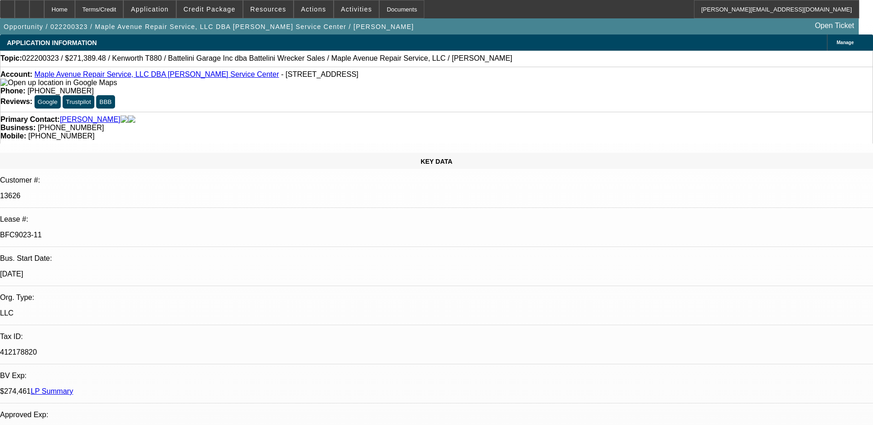
select select "1"
select select "6"
select select "1"
select select "2"
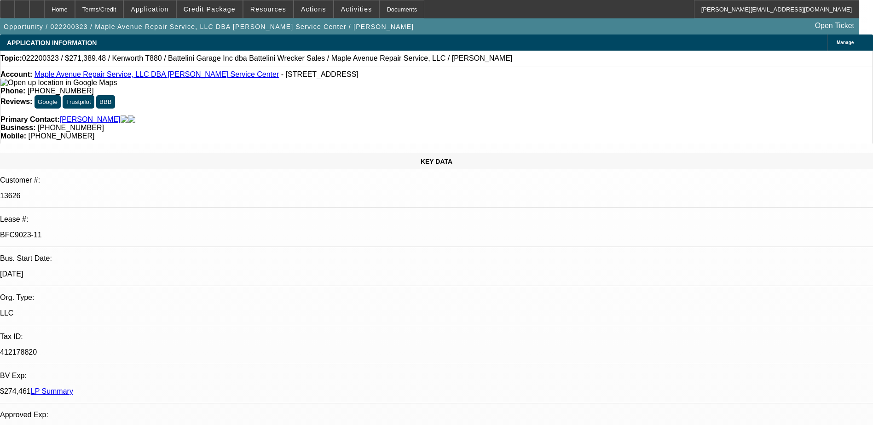
select select "6"
select select "1"
select select "2"
select select "6"
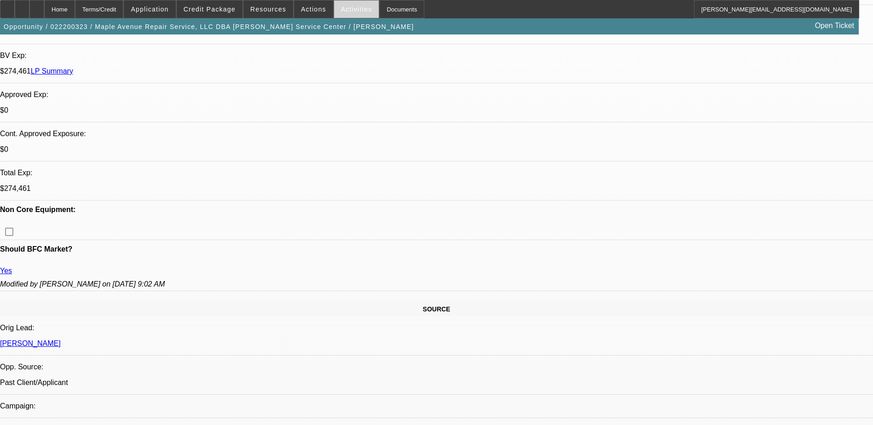
scroll to position [276, 0]
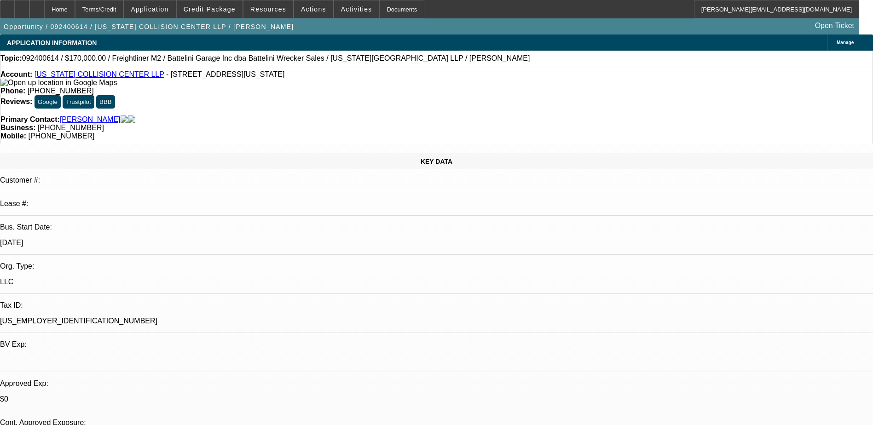
select select "0"
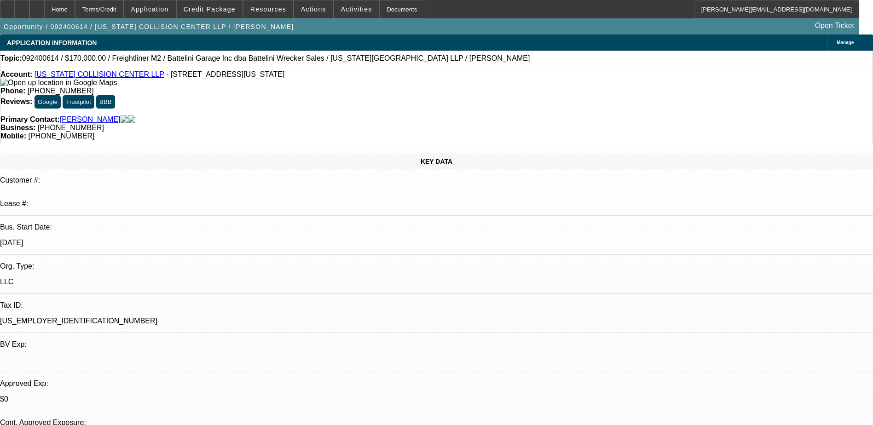
select select "0"
select select "0.1"
select select "0"
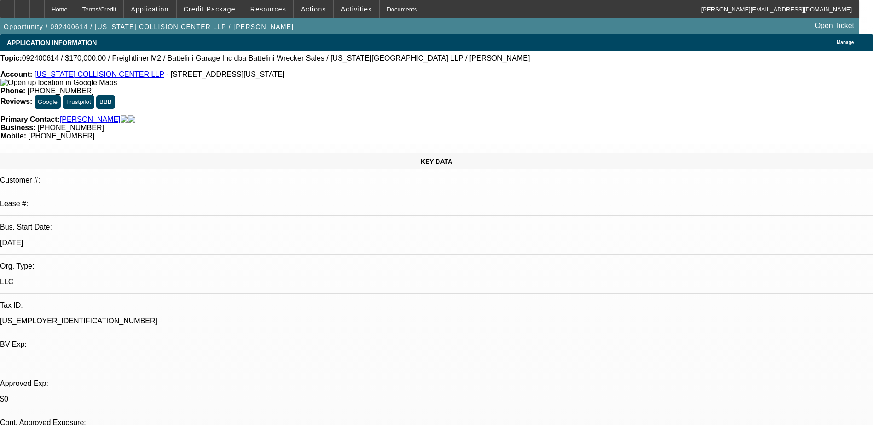
select select "0"
select select "0.1"
select select "1"
select select "6"
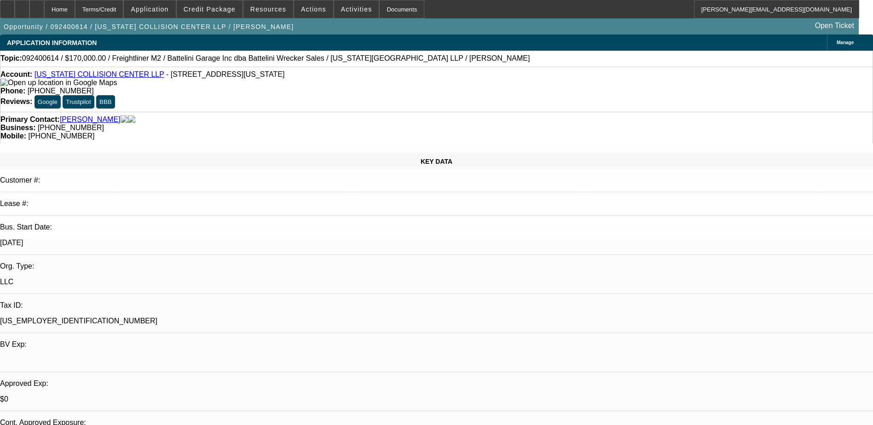
select select "1"
select select "6"
select select "1"
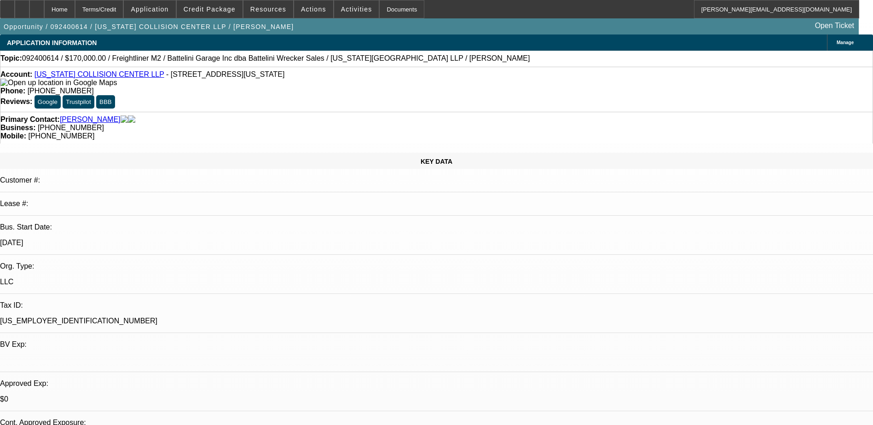
select select "4"
select select "1"
select select "4"
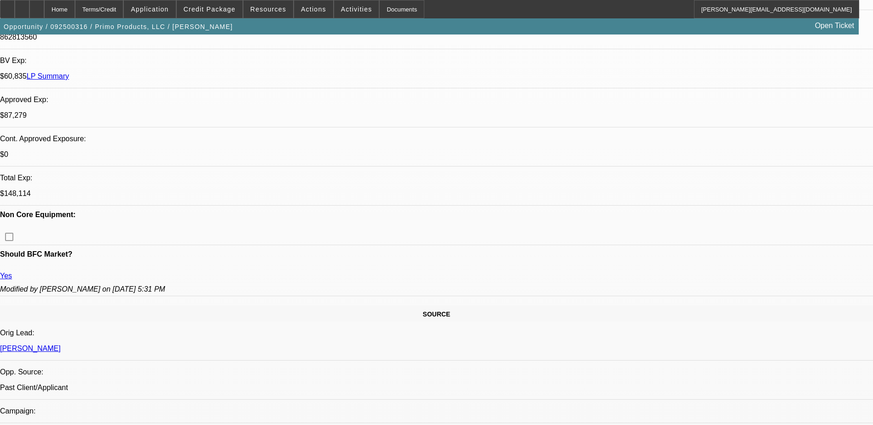
select select "0"
select select "0.1"
select select "4"
select select "0"
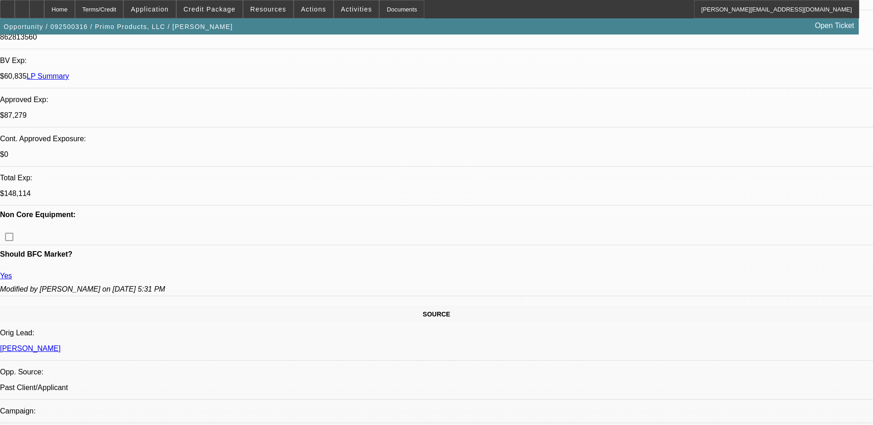
select select "2"
select select "0.1"
select select "4"
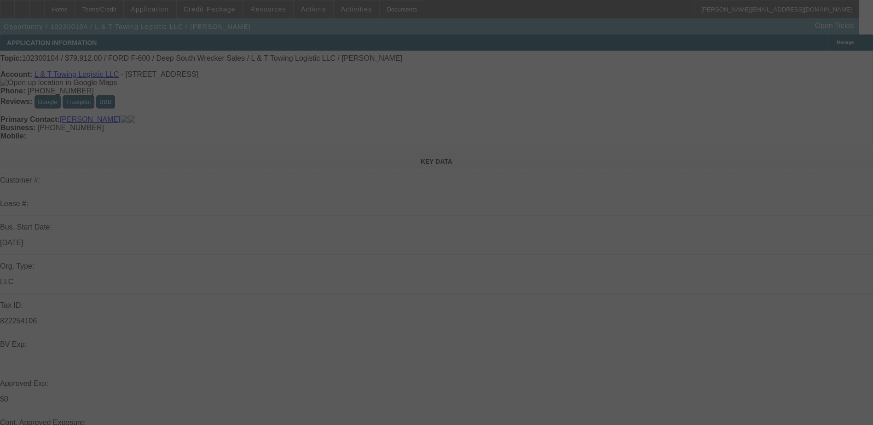
select select "0"
select select "2"
select select "0.1"
select select "0.2"
select select "2"
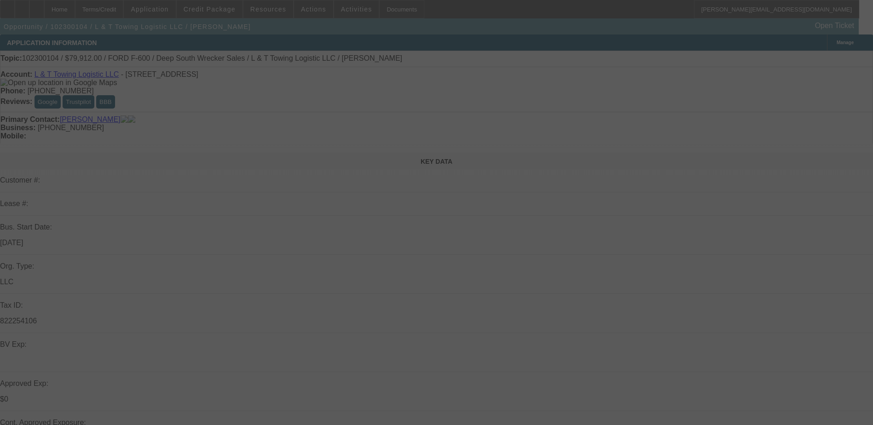
select select "0.1"
select select "0.15"
select select "2"
select select "0.1"
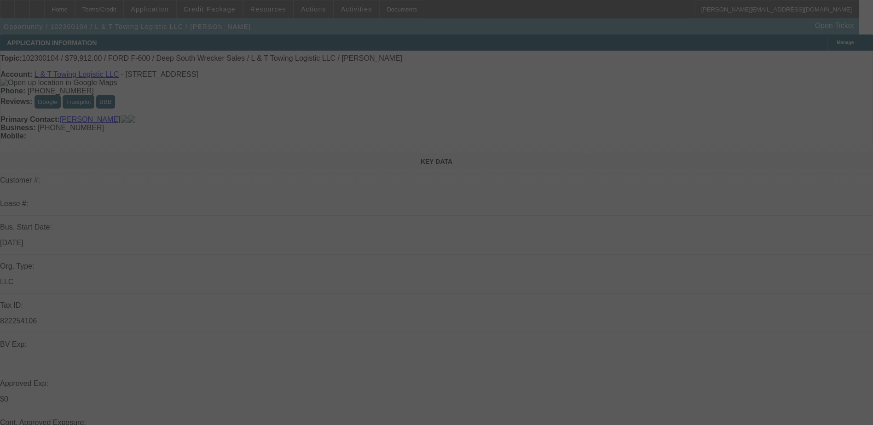
select select "2"
select select "0.1"
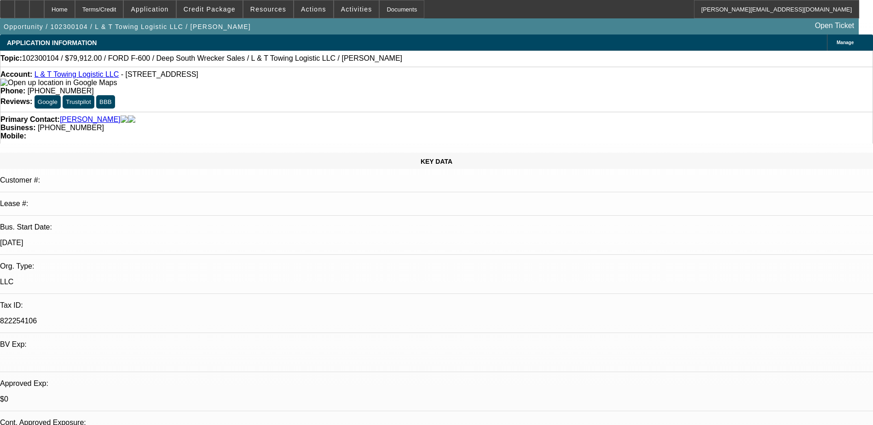
select select "1"
select select "2"
select select "4"
select select "1"
select select "2"
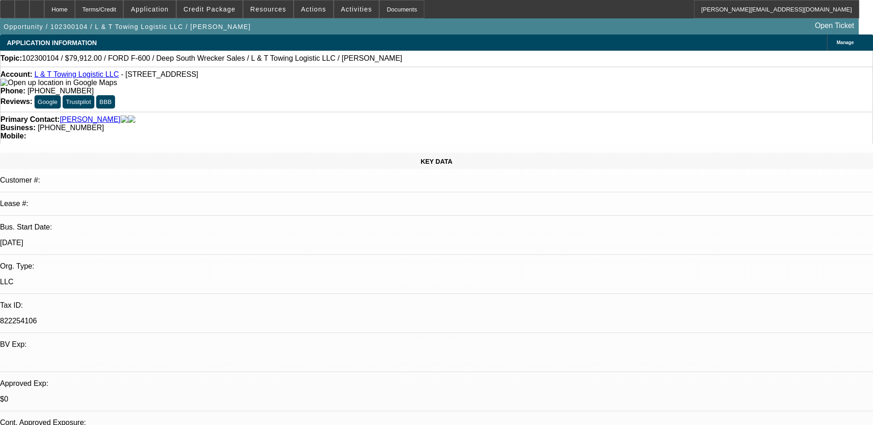
select select "4"
select select "1"
select select "2"
select select "4"
select select "1"
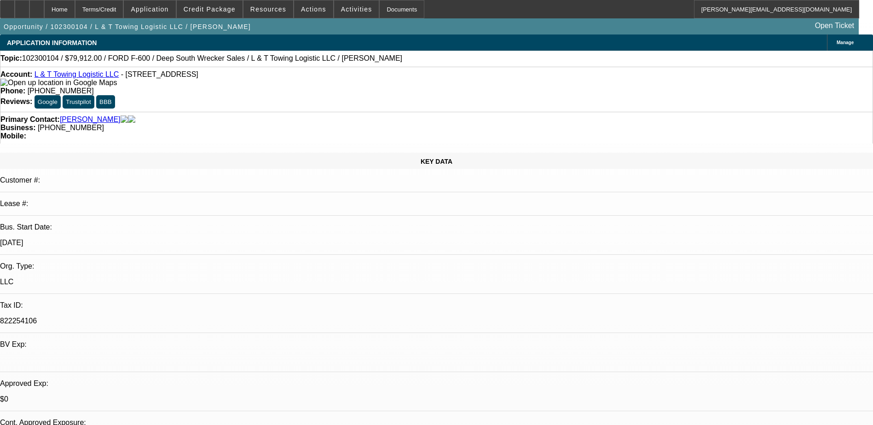
select select "2"
select select "4"
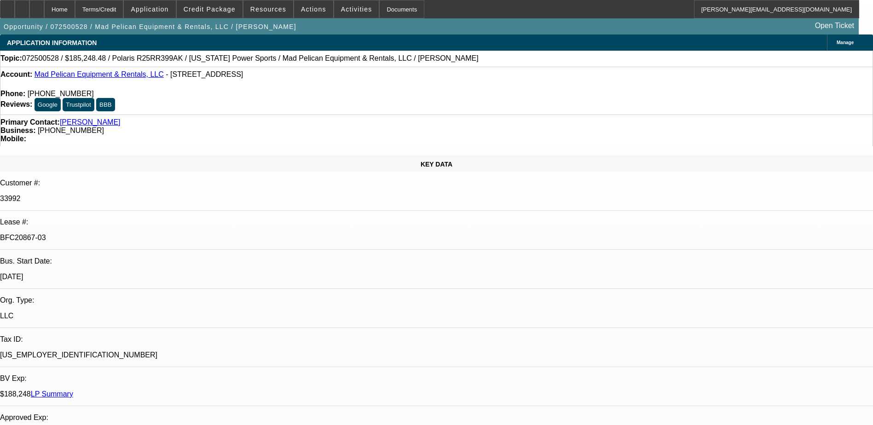
select select "0"
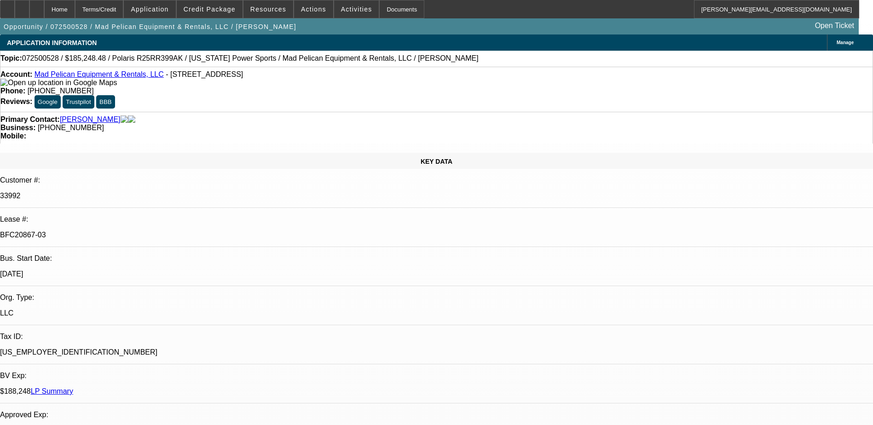
select select "0"
select select "2"
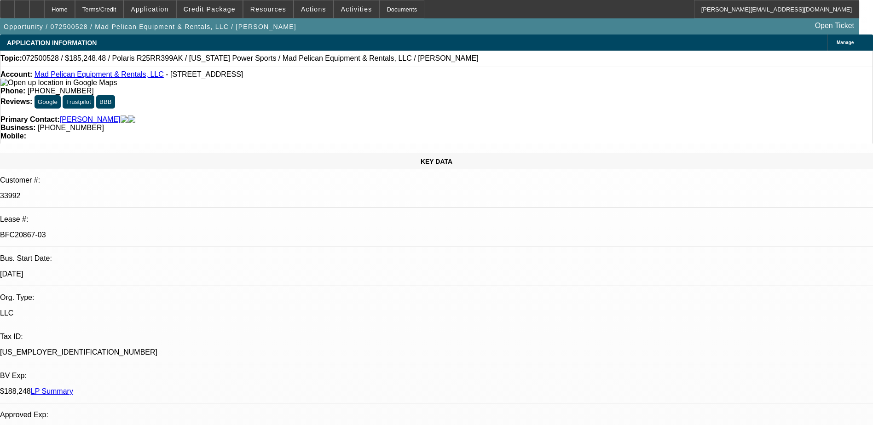
select select "0"
select select "2"
select select "0"
select select "1"
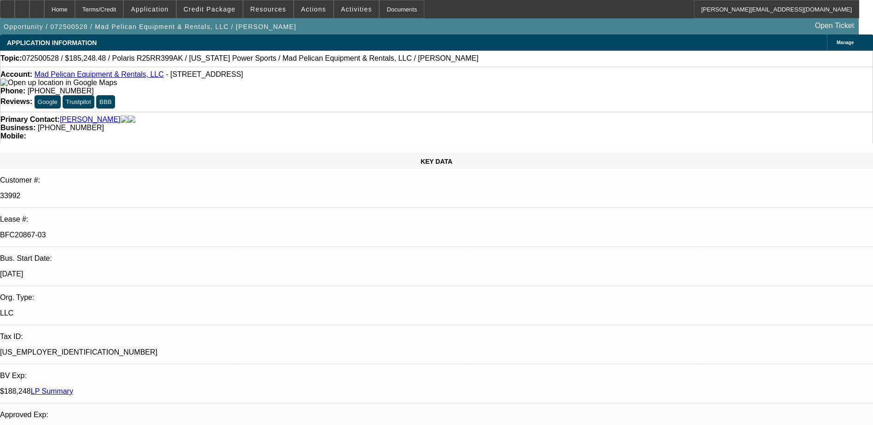
select select "2"
select select "6"
select select "1"
select select "2"
select select "6"
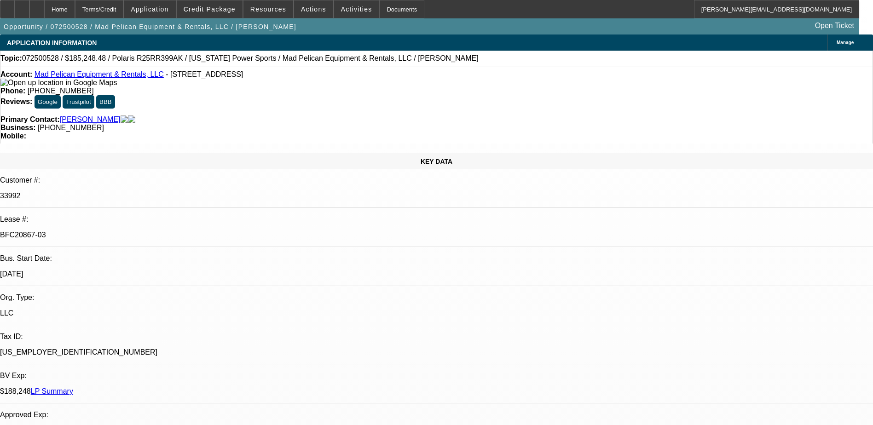
select select "1"
select select "2"
select select "6"
select select "1"
select select "2"
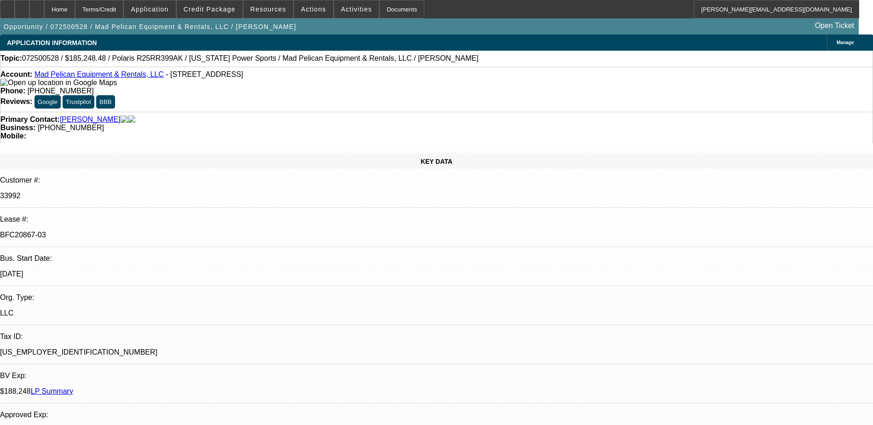
select select "6"
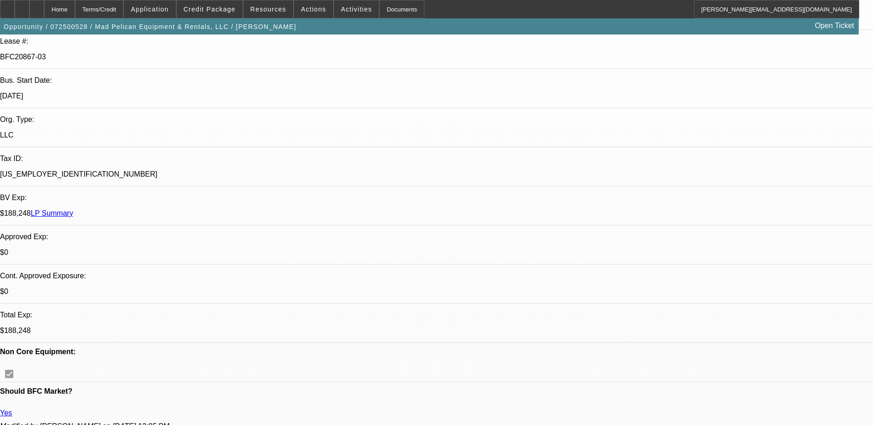
scroll to position [173, 0]
